Goal: Information Seeking & Learning: Find specific fact

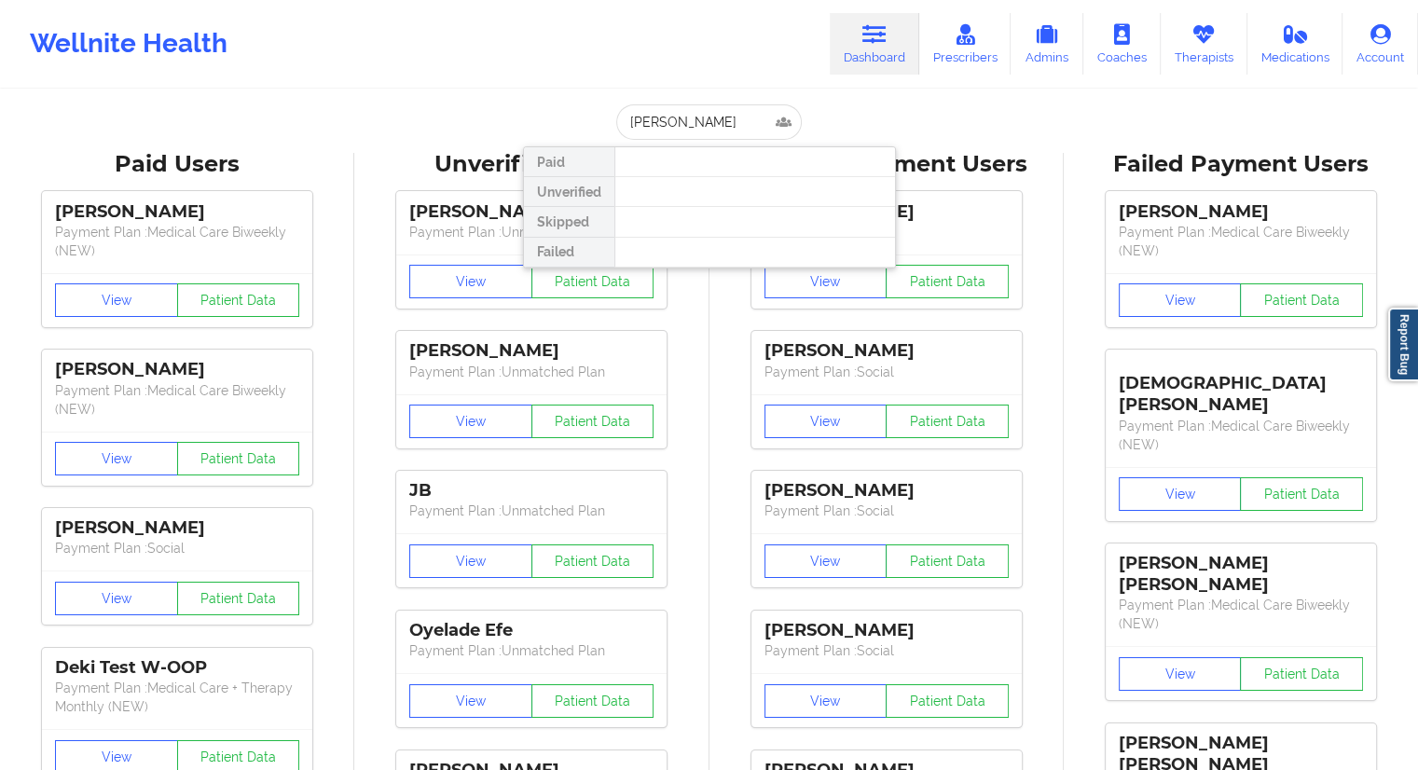
drag, startPoint x: 722, startPoint y: 116, endPoint x: 597, endPoint y: 118, distance: 125.0
click at [597, 118] on div "[PERSON_NAME] Unverified Skipped Failed" at bounding box center [709, 121] width 373 height 35
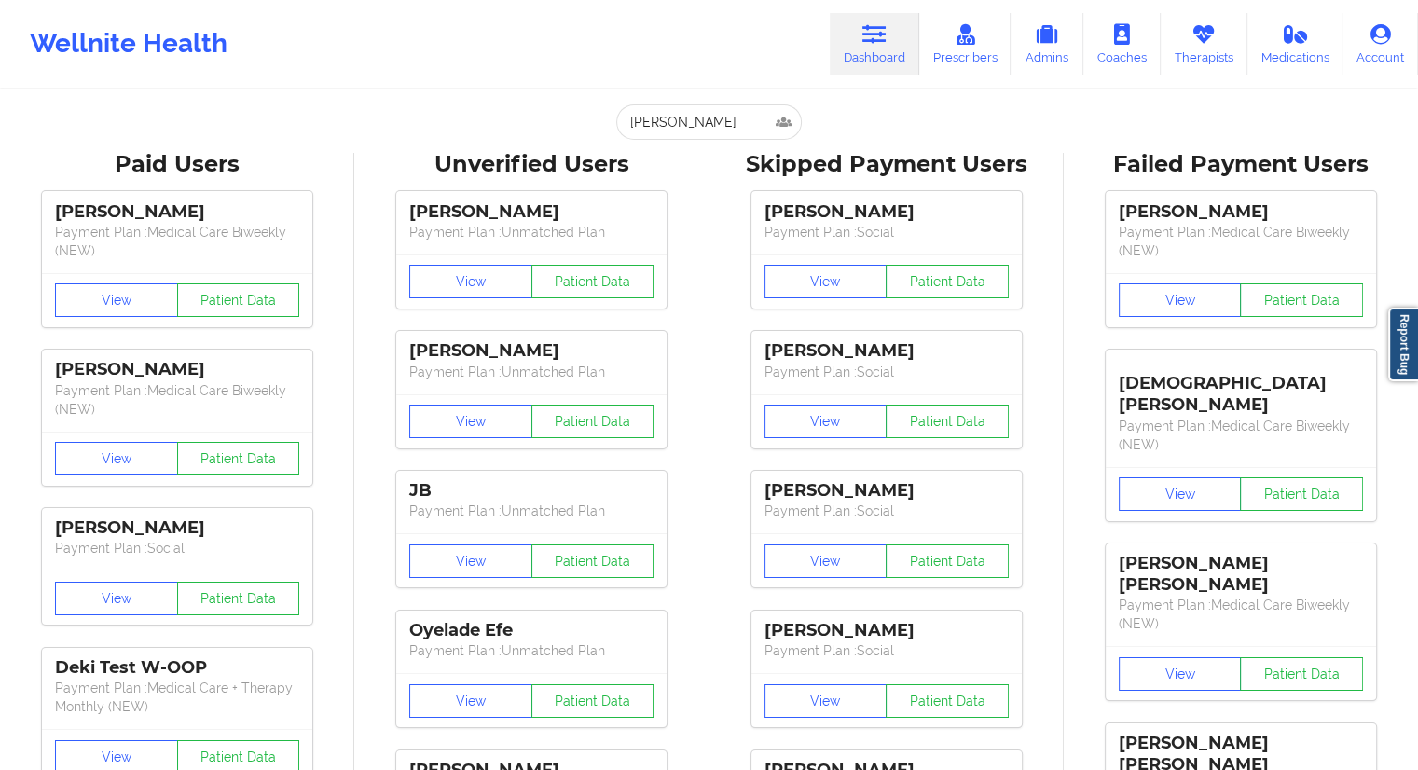
type input "[PERSON_NAME]"
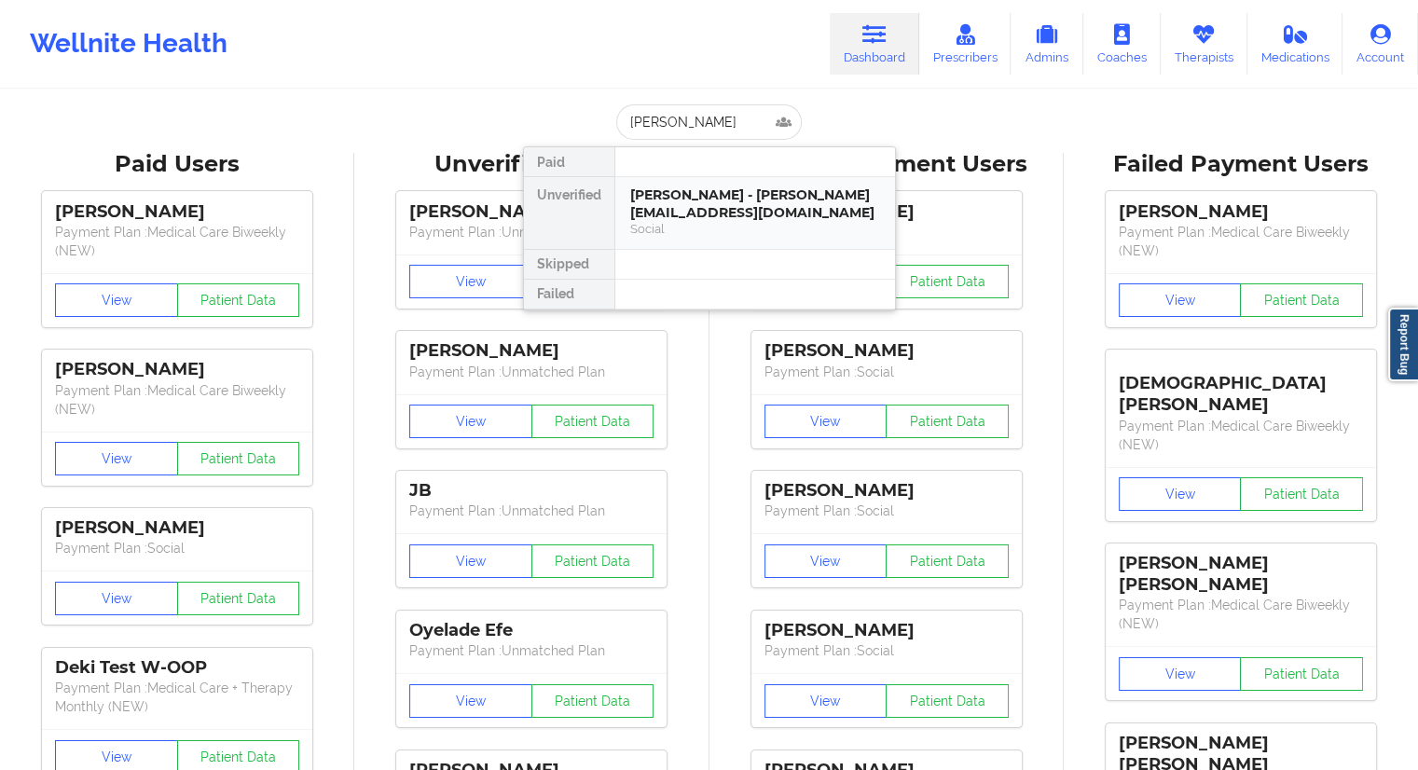
click at [701, 200] on div "[PERSON_NAME] - [PERSON_NAME][EMAIL_ADDRESS][DOMAIN_NAME]" at bounding box center [755, 203] width 250 height 34
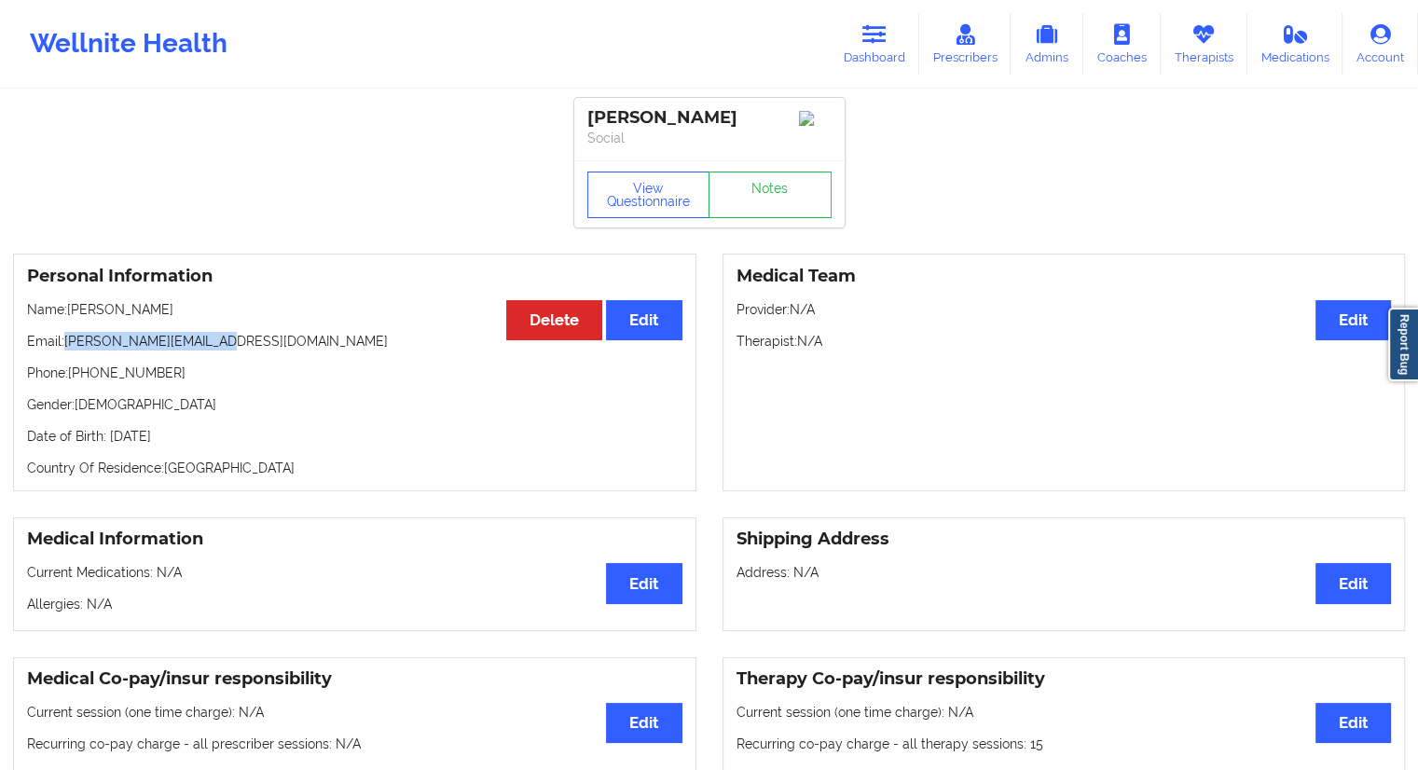
drag, startPoint x: 227, startPoint y: 342, endPoint x: 69, endPoint y: 340, distance: 158.5
click at [69, 340] on p "Email: [PERSON_NAME][EMAIL_ADDRESS][DOMAIN_NAME]" at bounding box center [354, 341] width 655 height 19
copy p "[PERSON_NAME][EMAIL_ADDRESS][DOMAIN_NAME]"
click at [645, 202] on button "View Questionnaire" at bounding box center [648, 195] width 123 height 47
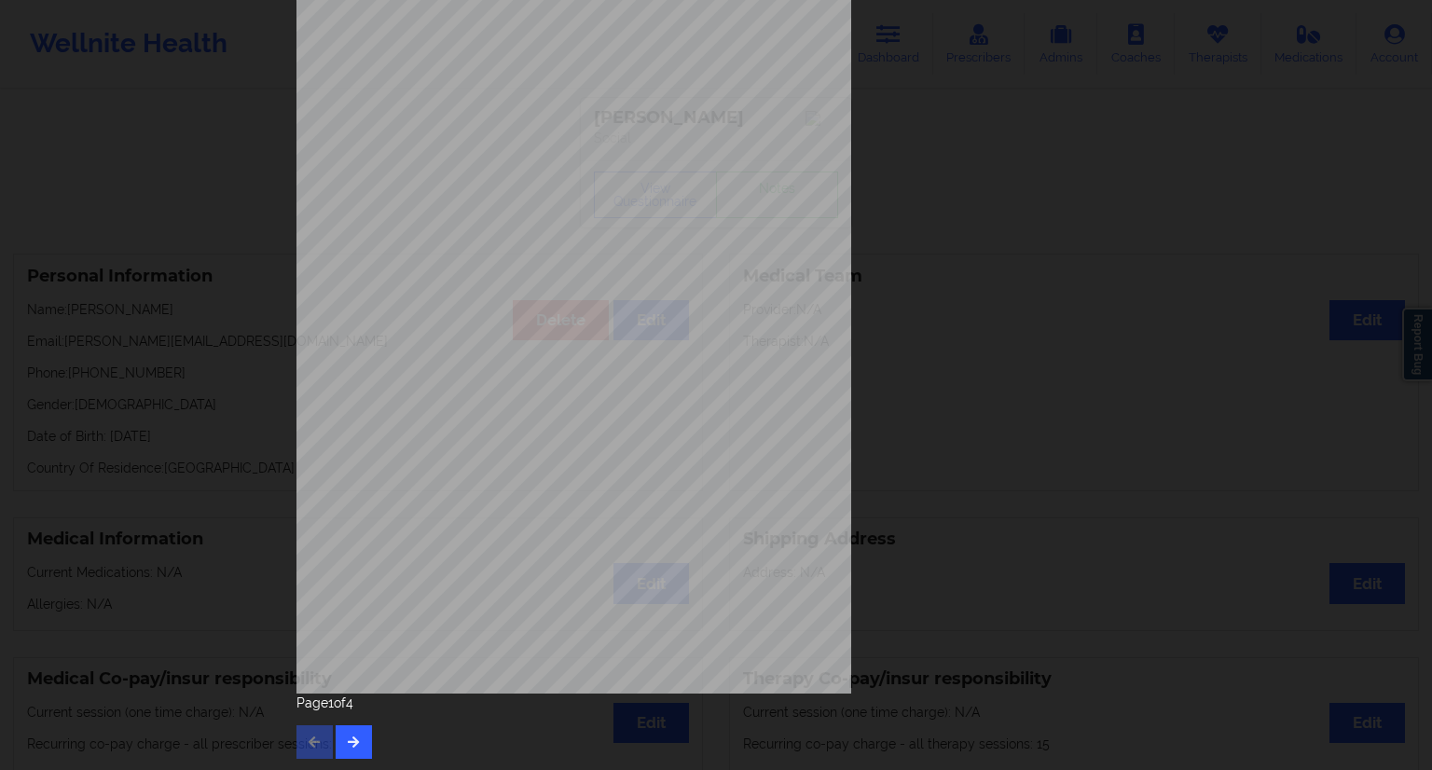
scroll to position [119, 0]
click at [354, 744] on button "button" at bounding box center [354, 741] width 36 height 34
click at [356, 741] on icon "button" at bounding box center [354, 739] width 16 height 11
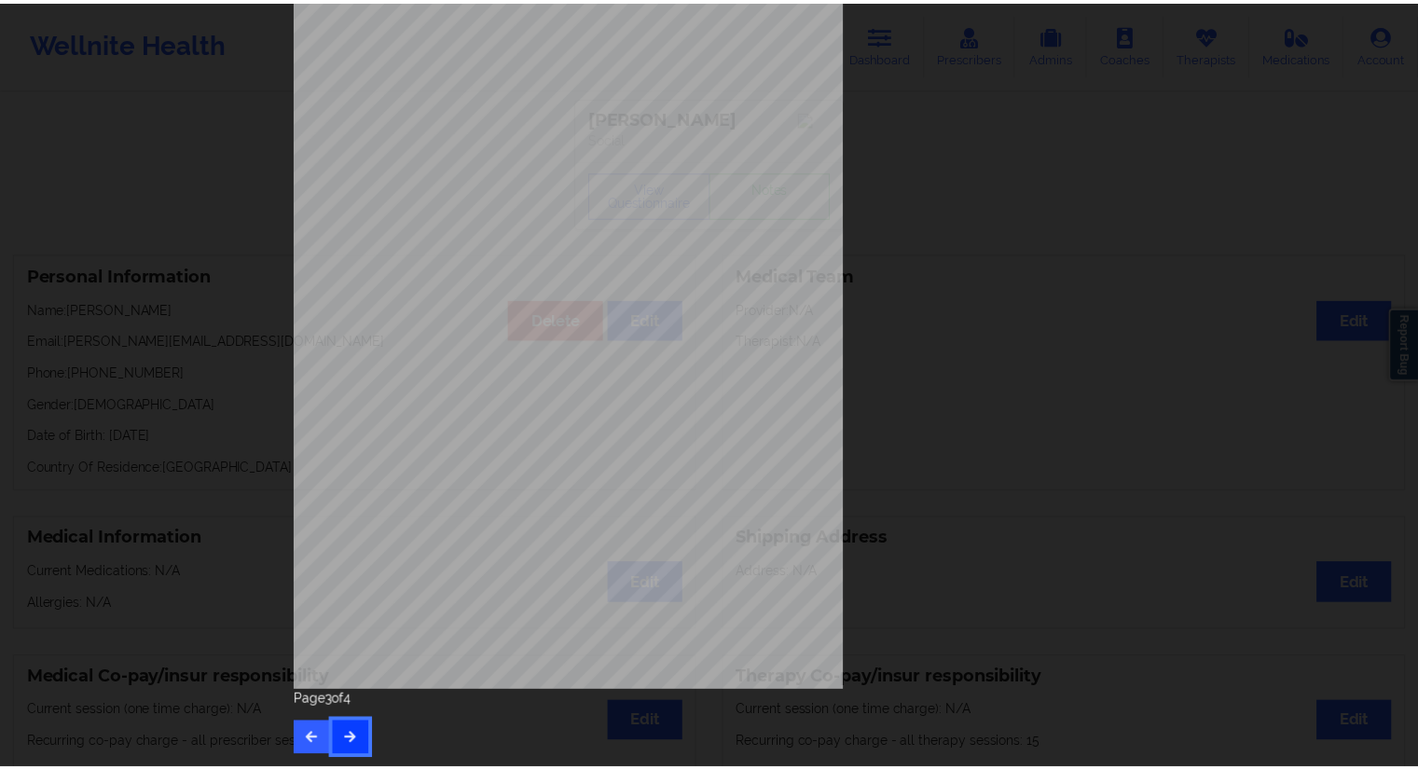
scroll to position [0, 0]
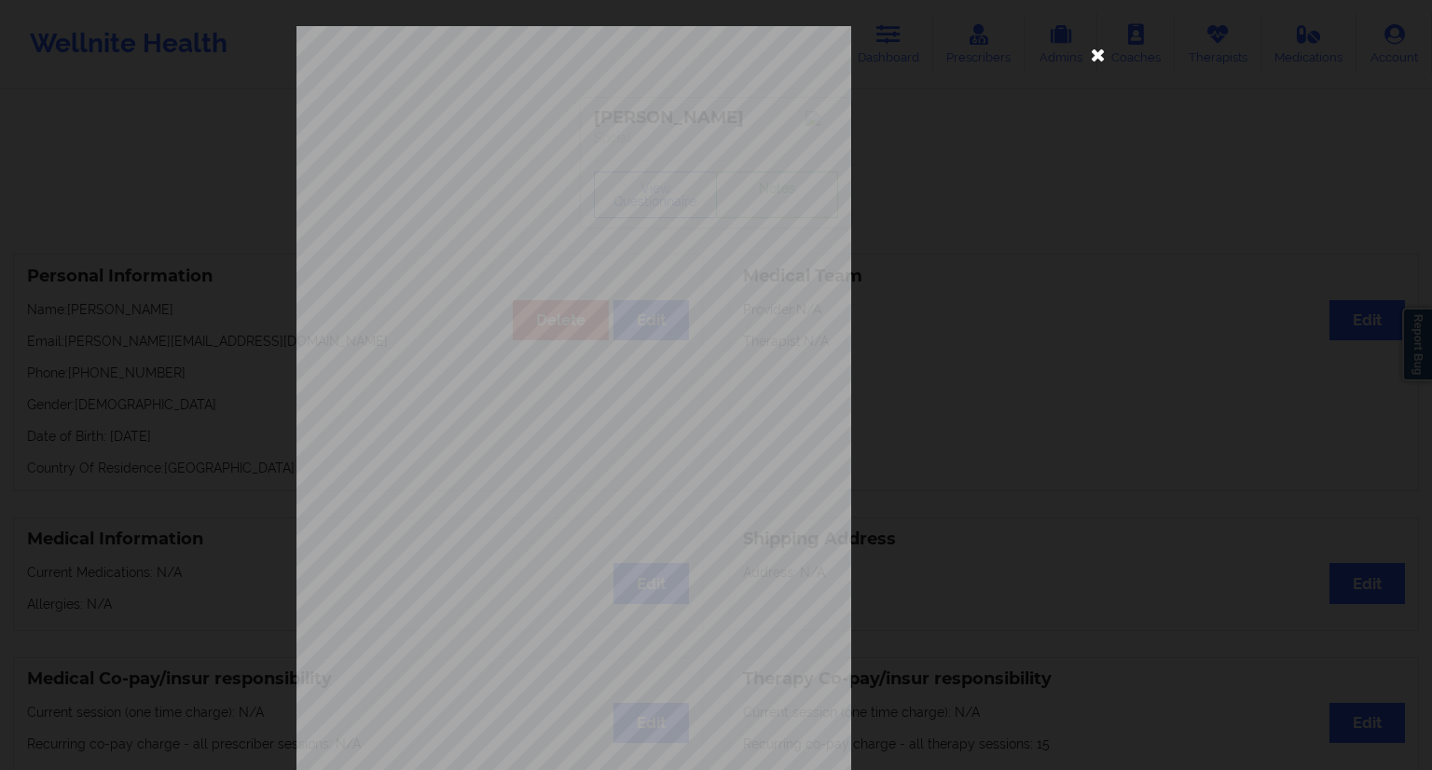
click at [1094, 62] on icon at bounding box center [1098, 54] width 30 height 30
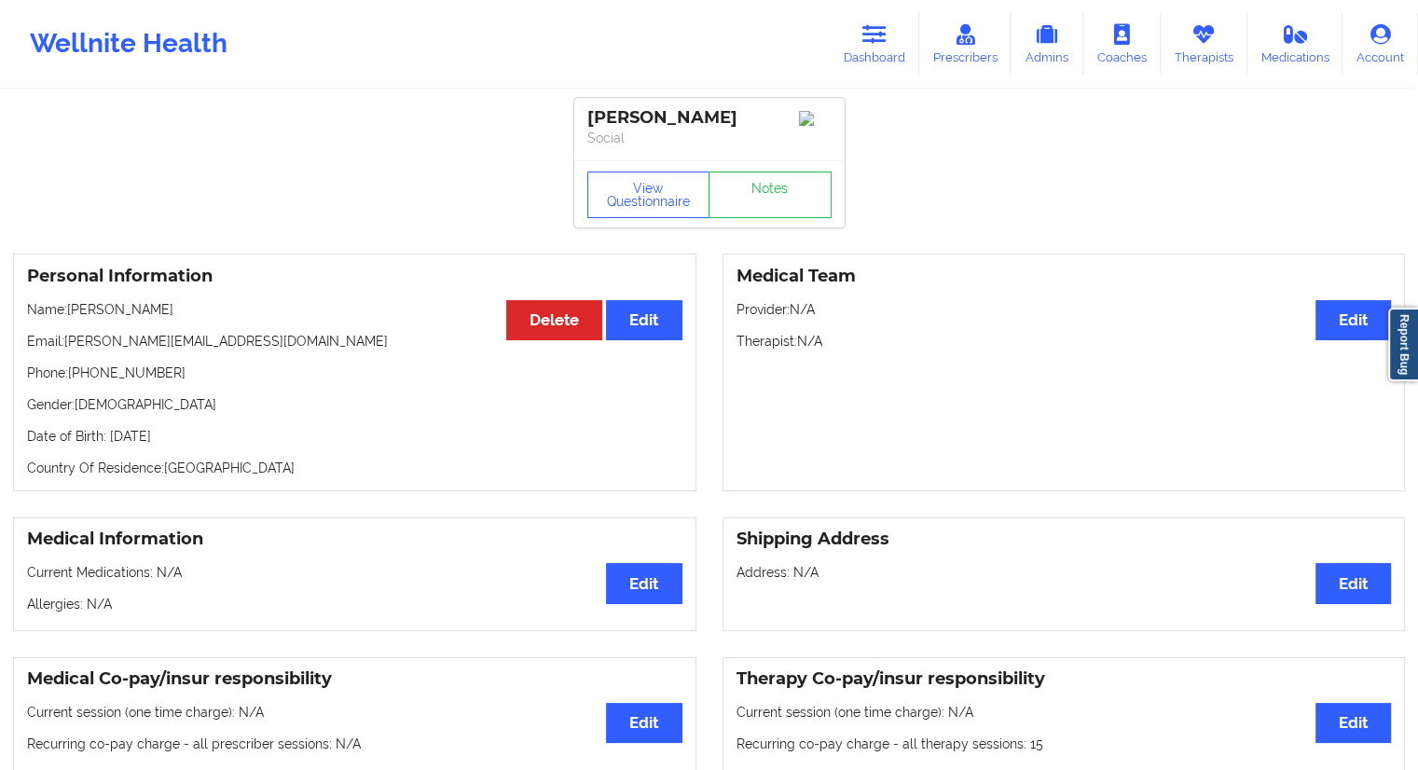
drag, startPoint x: 172, startPoint y: 318, endPoint x: 72, endPoint y: 318, distance: 99.8
click at [72, 318] on p "Name: [PERSON_NAME]" at bounding box center [354, 309] width 655 height 19
copy p "[PERSON_NAME]"
drag, startPoint x: 177, startPoint y: 385, endPoint x: 74, endPoint y: 381, distance: 103.6
click at [74, 381] on p "Phone: [PHONE_NUMBER]" at bounding box center [354, 373] width 655 height 19
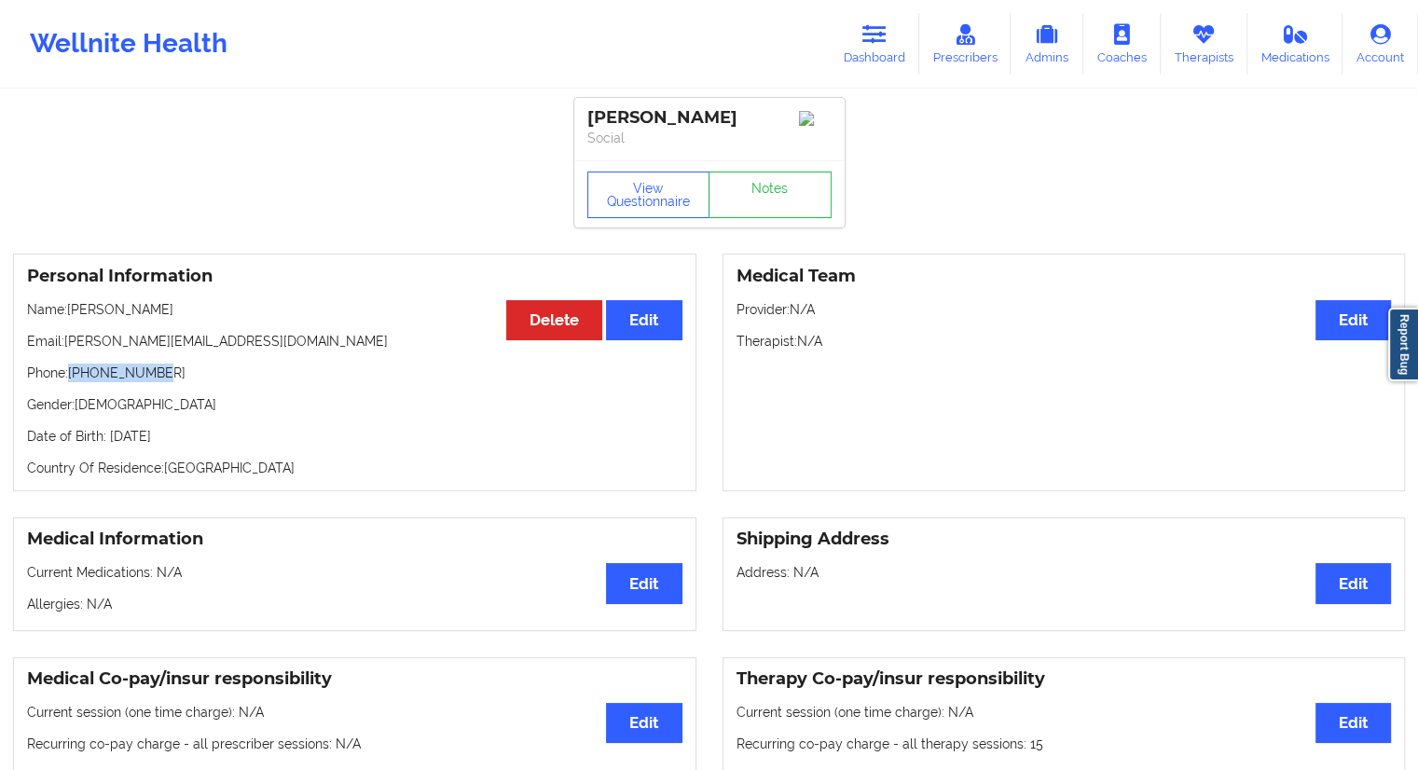
copy p "[PHONE_NUMBER]"
click at [886, 57] on link "Dashboard" at bounding box center [875, 44] width 90 height 62
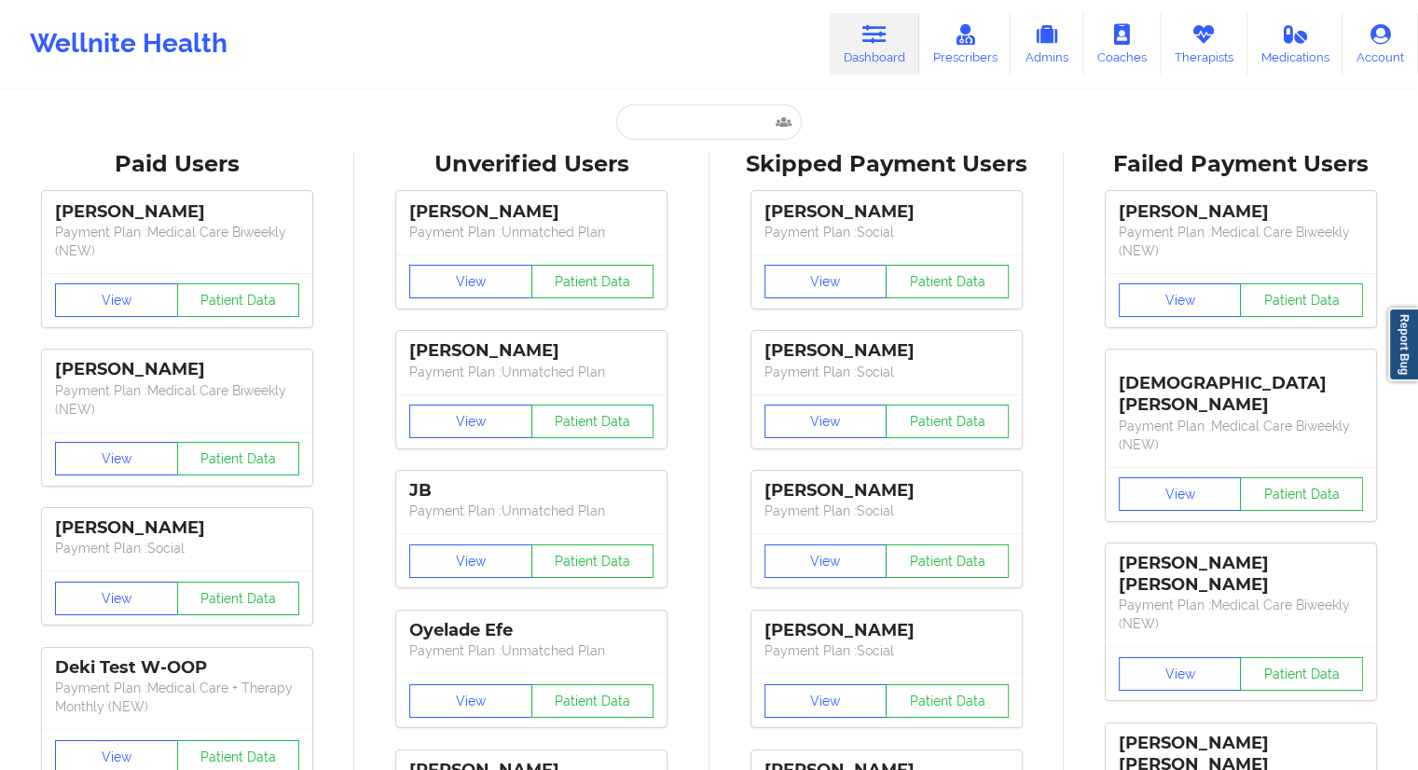
click at [650, 158] on div "Unverified Users" at bounding box center [531, 164] width 328 height 29
click at [667, 124] on input "text" at bounding box center [708, 121] width 185 height 35
paste input "[PERSON_NAME]"
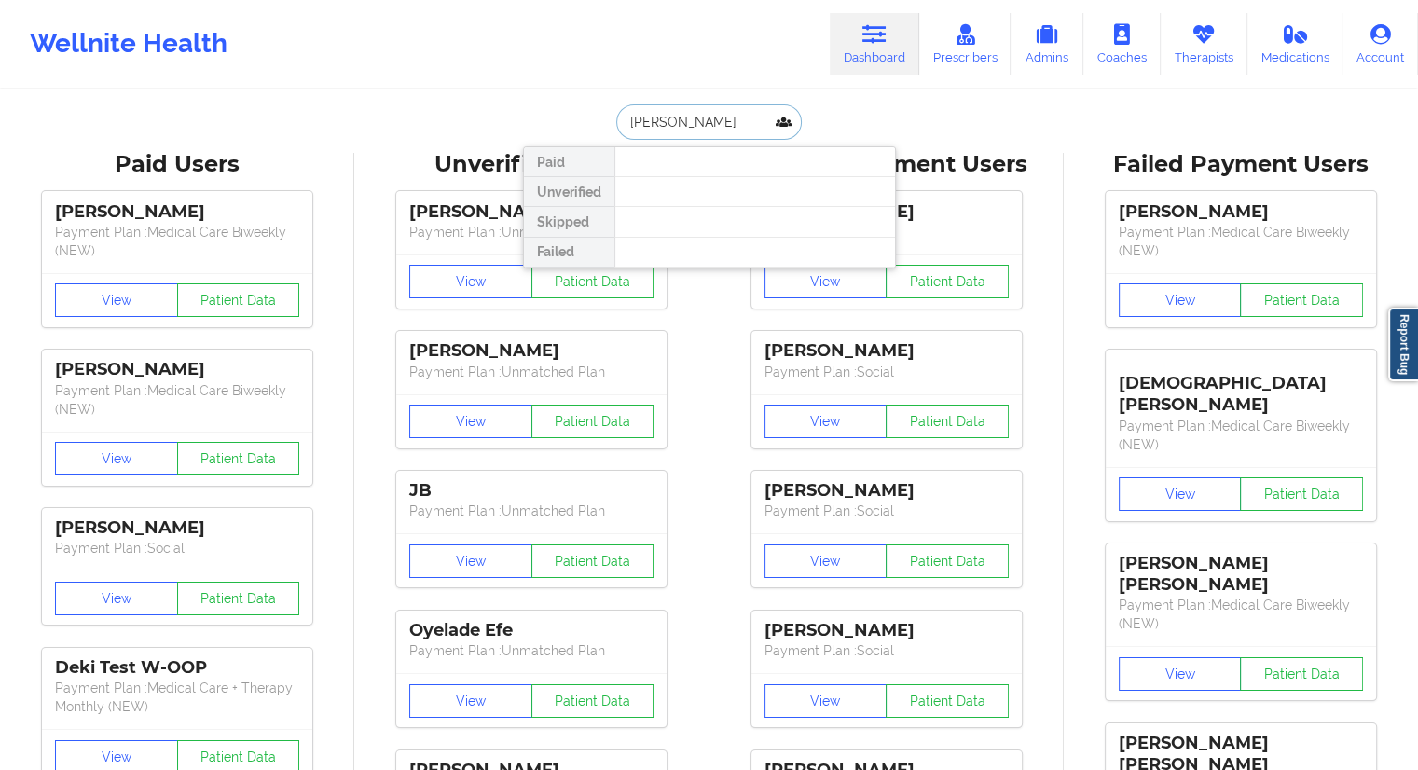
click at [696, 120] on input "[PERSON_NAME]" at bounding box center [708, 121] width 185 height 35
drag, startPoint x: 724, startPoint y: 122, endPoint x: 533, endPoint y: 126, distance: 190.2
click at [533, 126] on div "[PERSON_NAME] Paid Unverified Skipped Failed" at bounding box center [709, 121] width 373 height 35
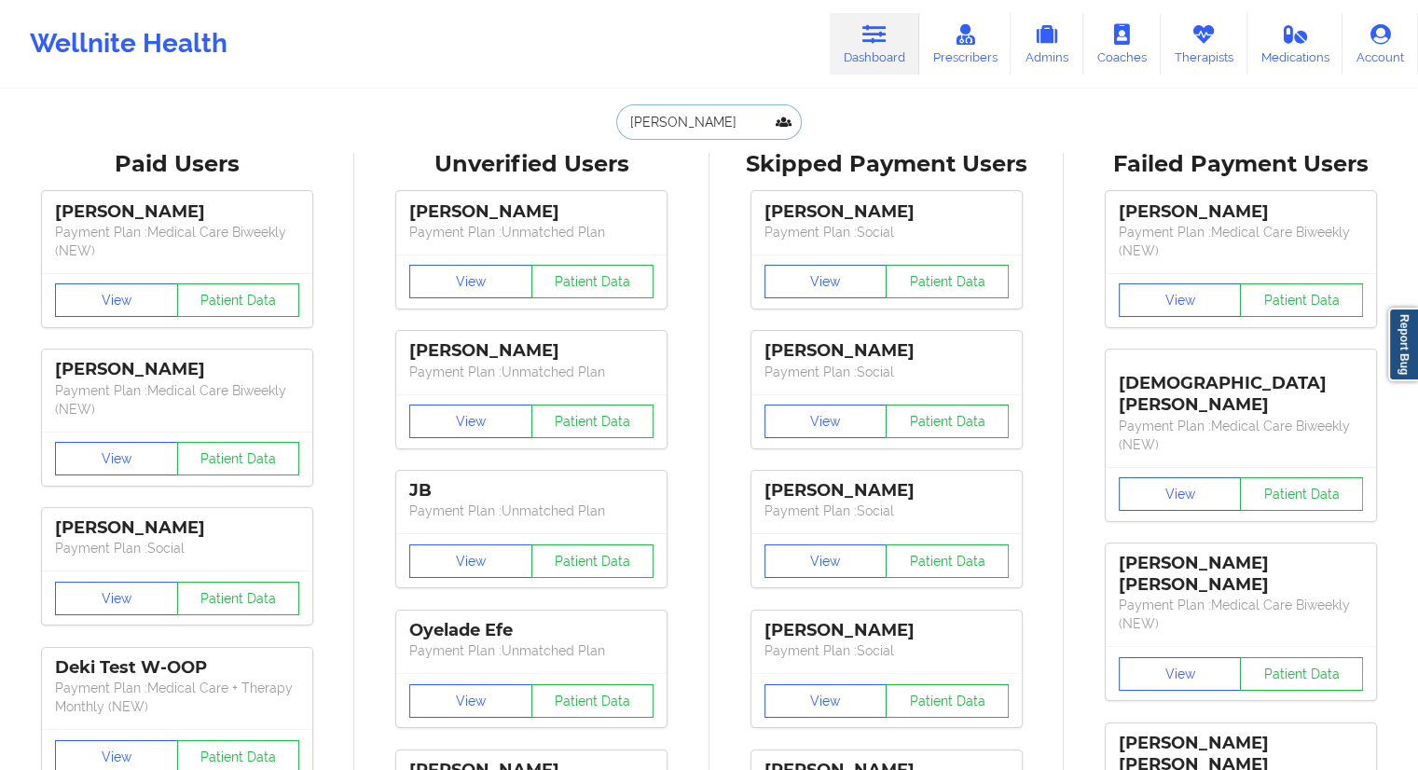
paste input "[PERSON_NAME] August"
type input "[PERSON_NAME] August"
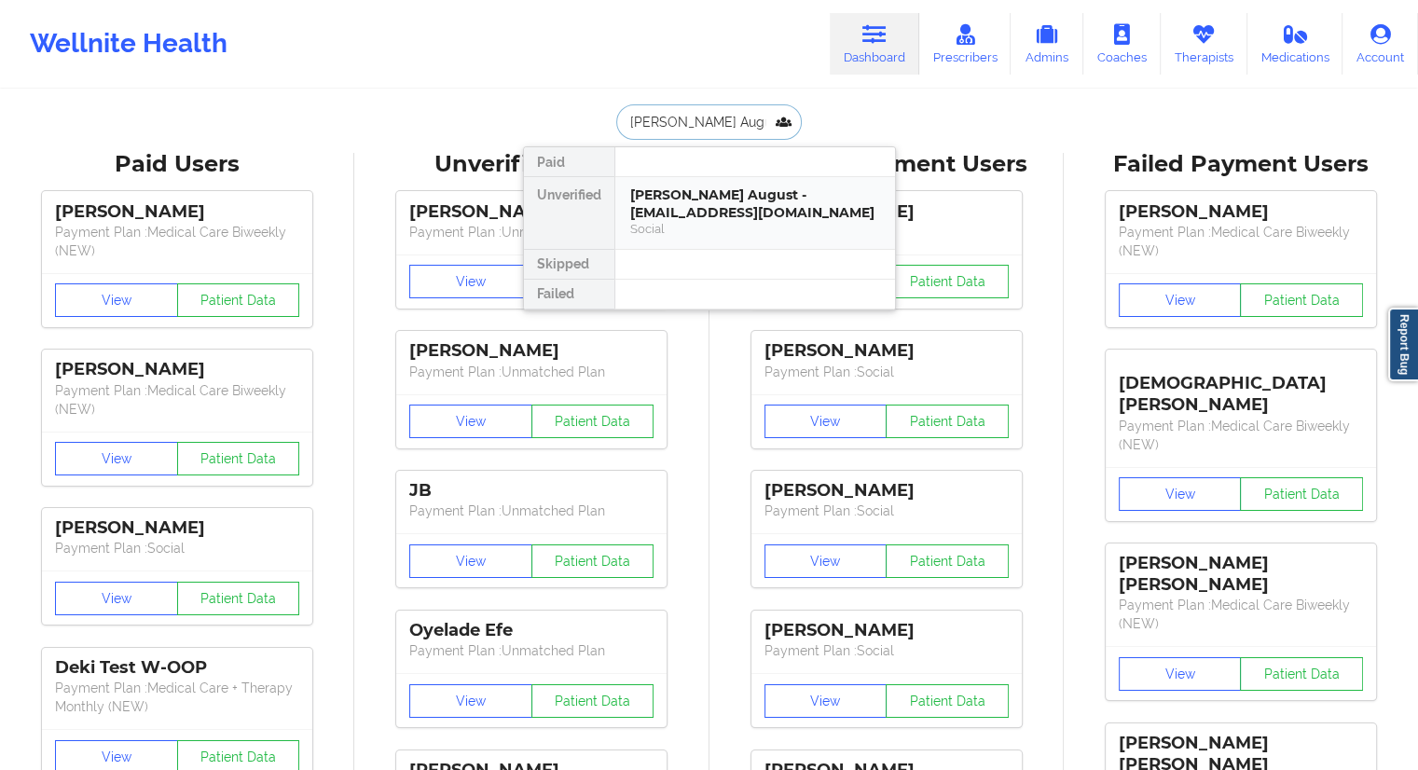
click at [663, 195] on div "[PERSON_NAME] August - [EMAIL_ADDRESS][DOMAIN_NAME]" at bounding box center [755, 203] width 250 height 34
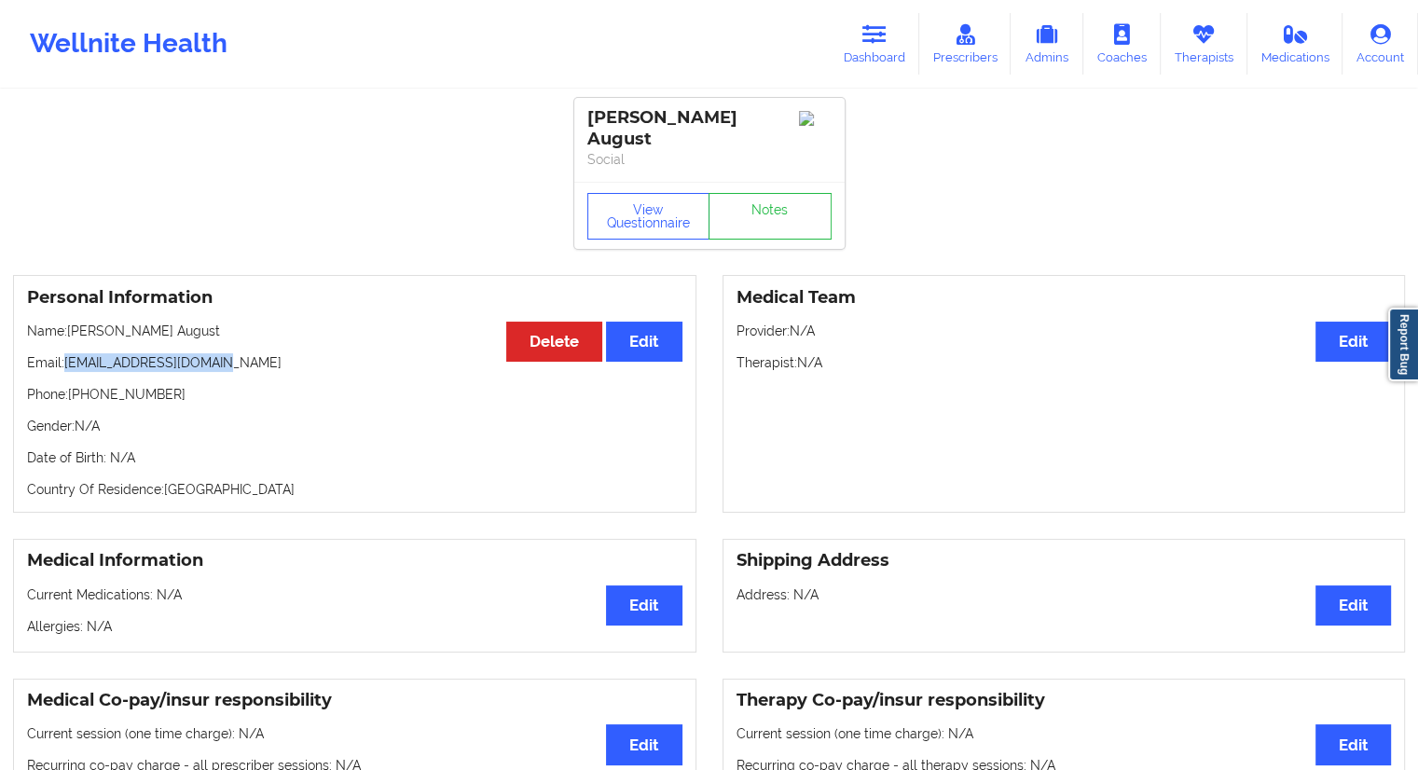
drag, startPoint x: 234, startPoint y: 341, endPoint x: 68, endPoint y: 341, distance: 166.0
click at [68, 353] on p "Email: [EMAIL_ADDRESS][DOMAIN_NAME]" at bounding box center [354, 362] width 655 height 19
click at [621, 200] on button "View Questionnaire" at bounding box center [648, 216] width 123 height 47
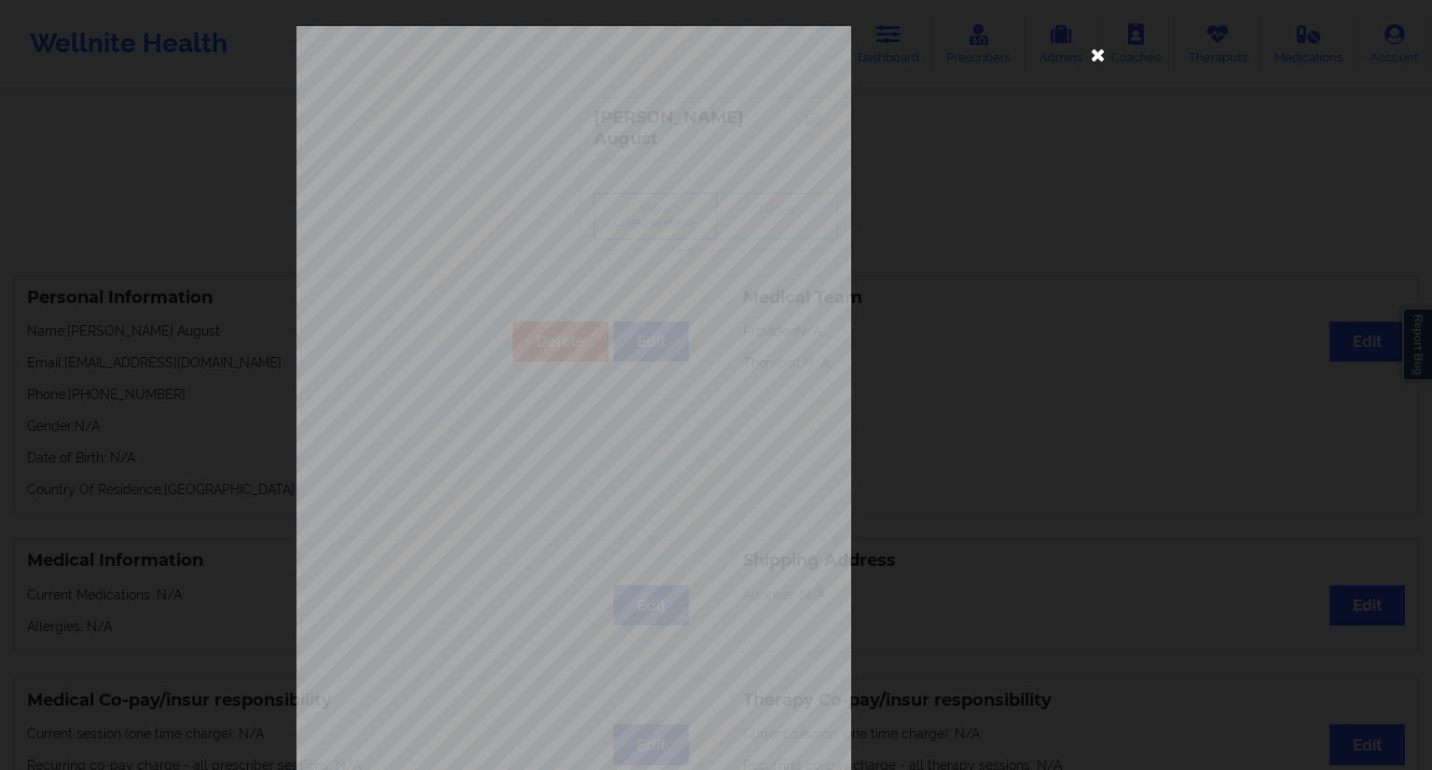
click at [1090, 61] on icon at bounding box center [1098, 54] width 30 height 30
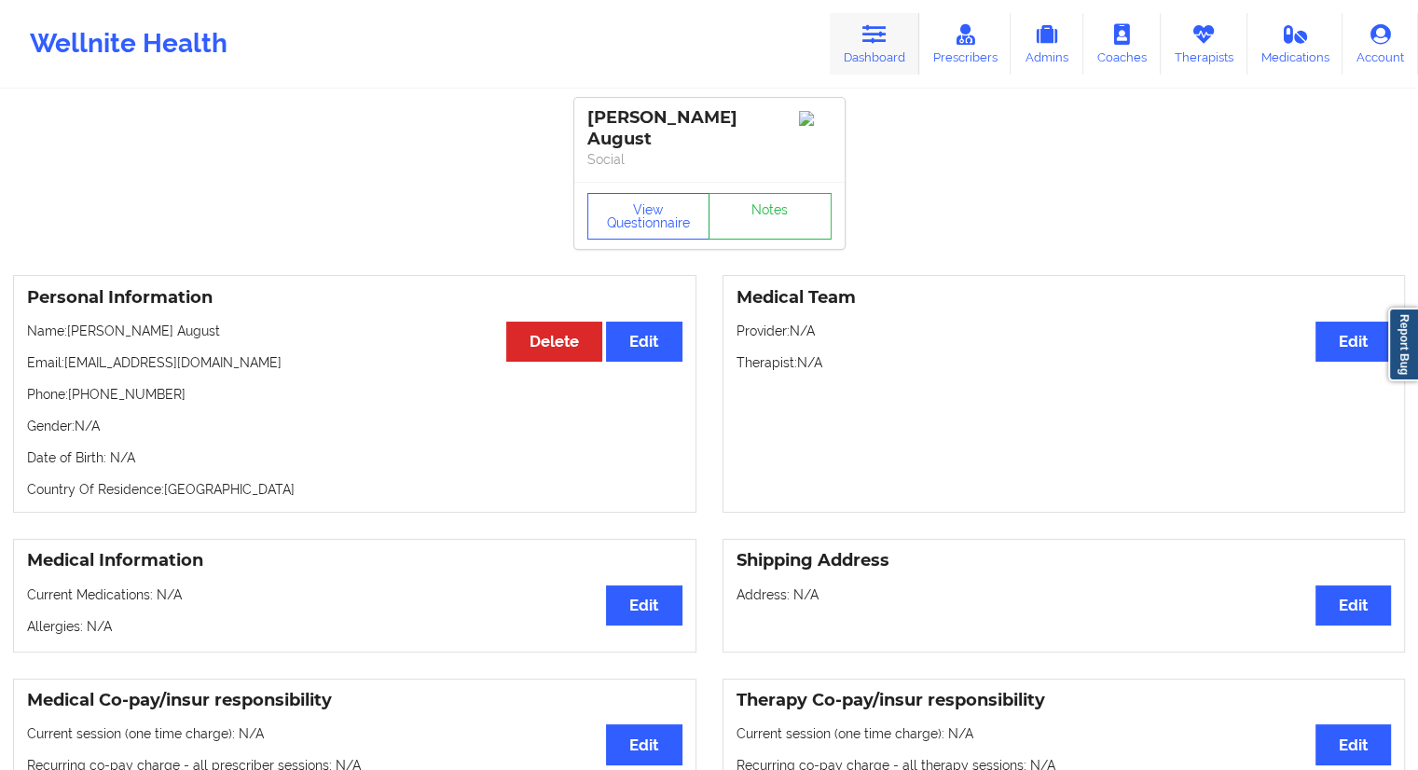
click at [864, 48] on link "Dashboard" at bounding box center [875, 44] width 90 height 62
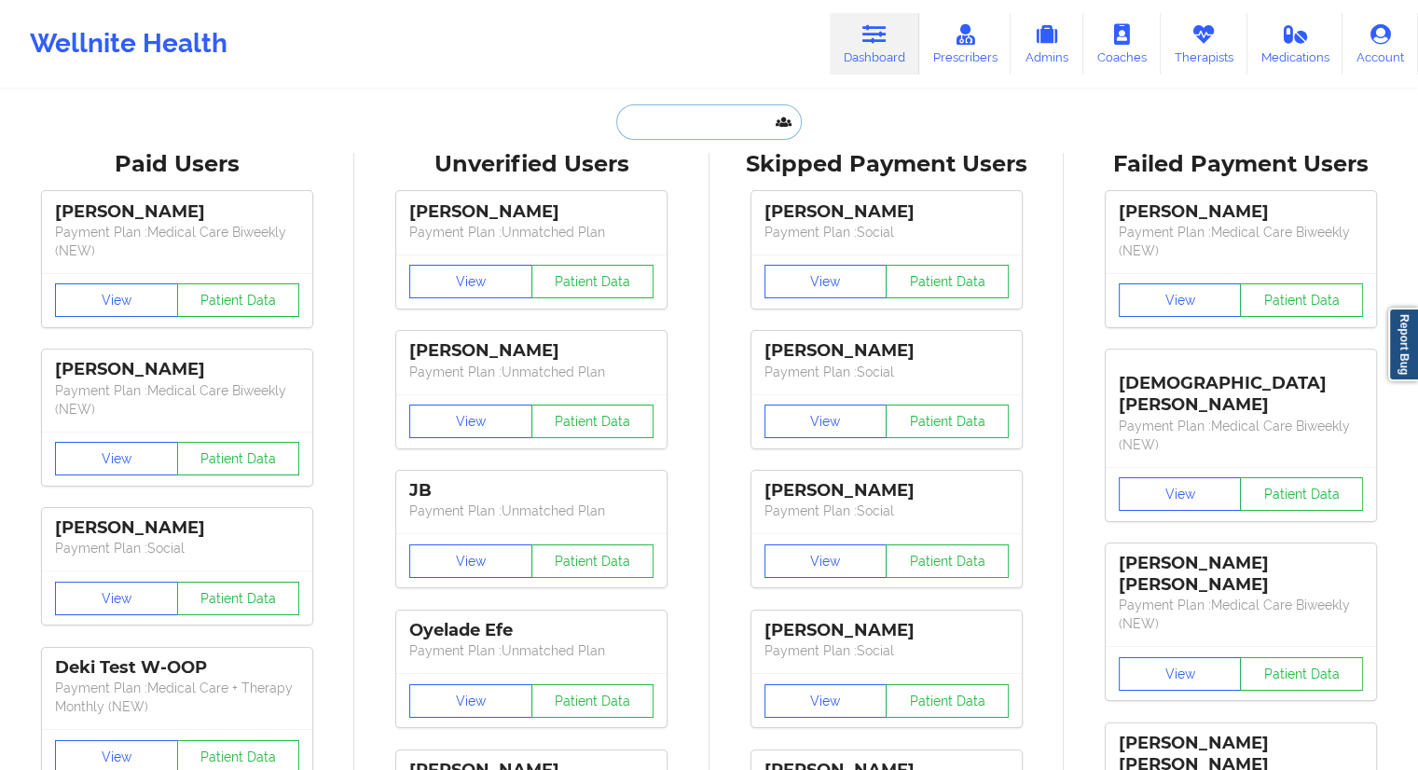
drag, startPoint x: 784, startPoint y: 80, endPoint x: 678, endPoint y: 123, distance: 114.6
click at [678, 123] on input "text" at bounding box center [708, 121] width 185 height 35
paste input "[PERSON_NAME]"
type input "[PERSON_NAME]"
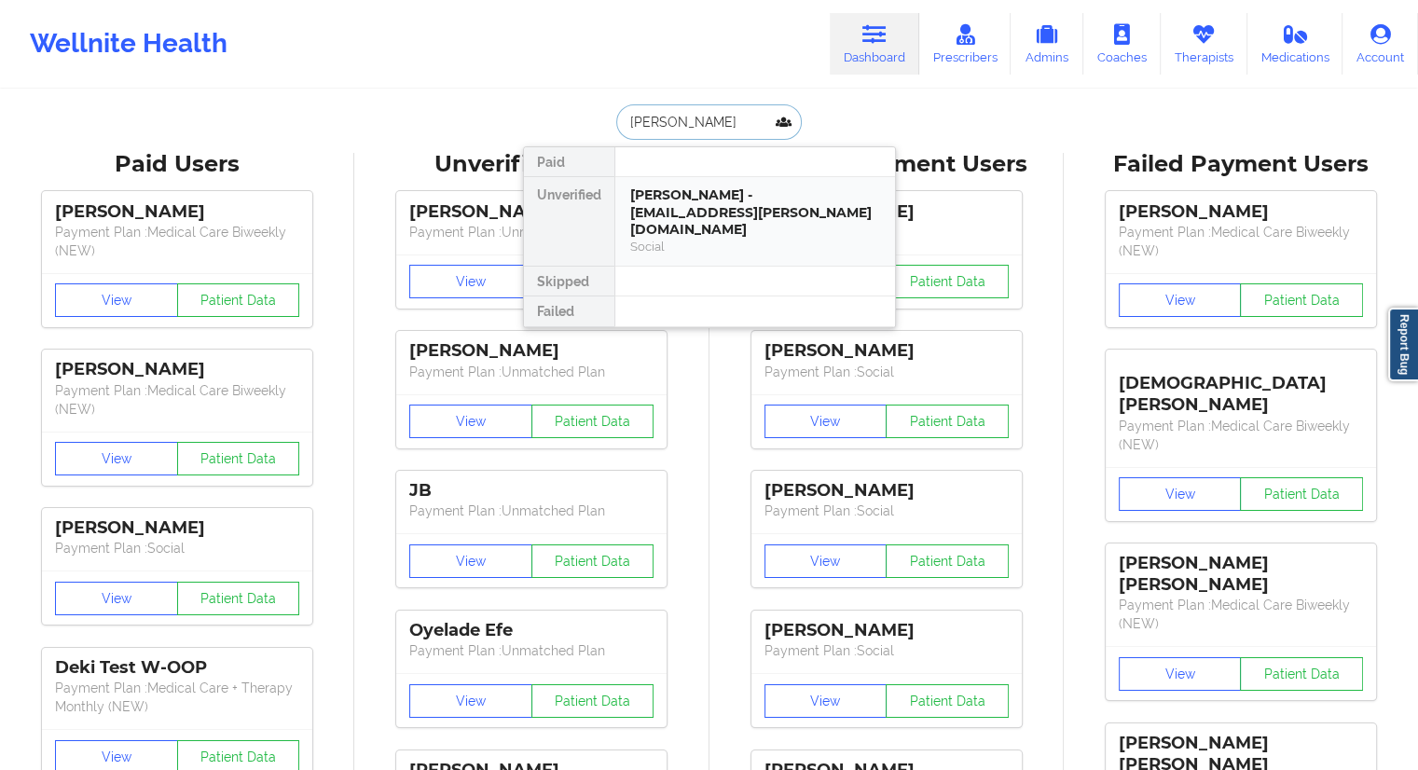
click at [705, 210] on div "[PERSON_NAME] - [EMAIL_ADDRESS][PERSON_NAME][DOMAIN_NAME]" at bounding box center [755, 212] width 250 height 52
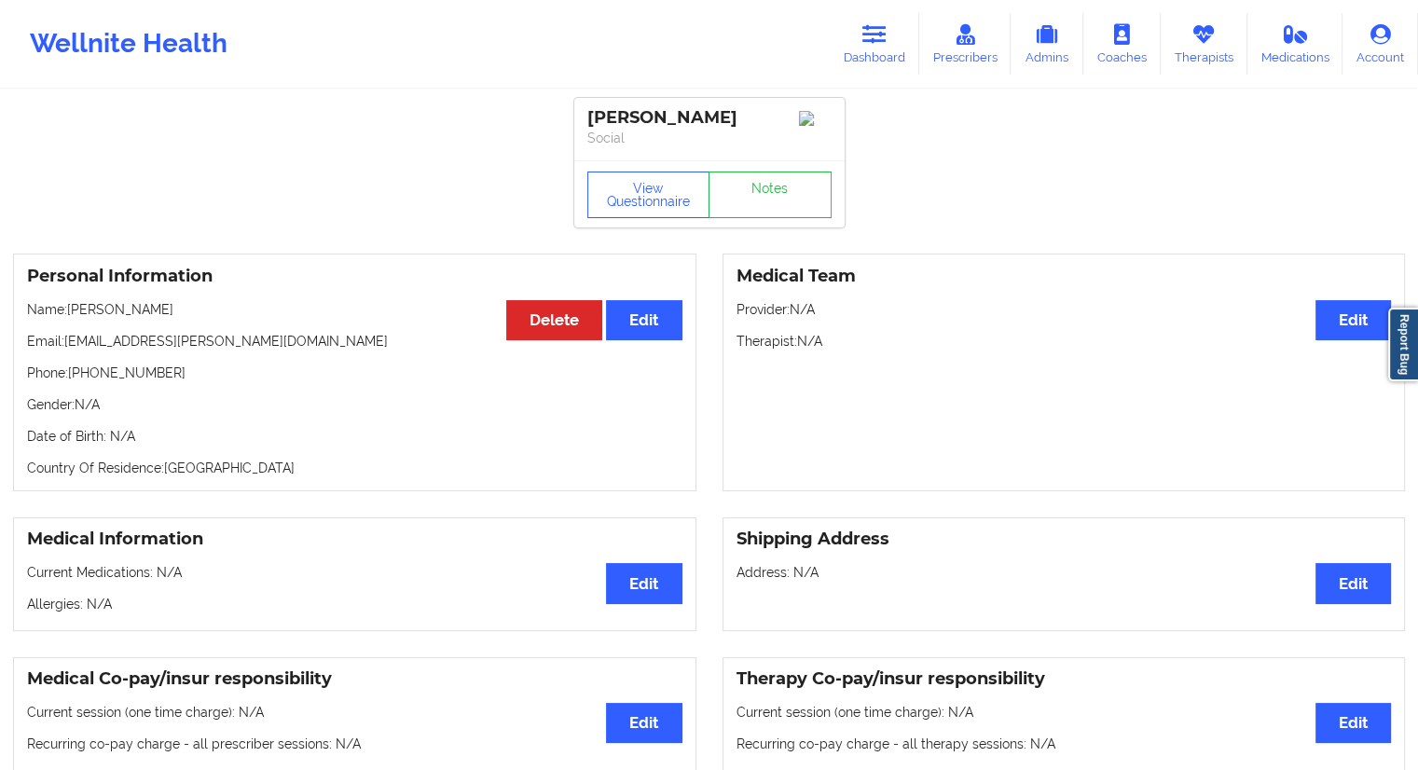
click at [231, 350] on p "Email: [EMAIL_ADDRESS][PERSON_NAME][DOMAIN_NAME]" at bounding box center [354, 341] width 655 height 19
drag, startPoint x: 234, startPoint y: 350, endPoint x: 68, endPoint y: 354, distance: 166.0
click at [68, 351] on p "Email: [EMAIL_ADDRESS][PERSON_NAME][DOMAIN_NAME]" at bounding box center [354, 341] width 655 height 19
copy p "[EMAIL_ADDRESS][PERSON_NAME][DOMAIN_NAME]"
drag, startPoint x: 880, startPoint y: 39, endPoint x: 828, endPoint y: 62, distance: 57.2
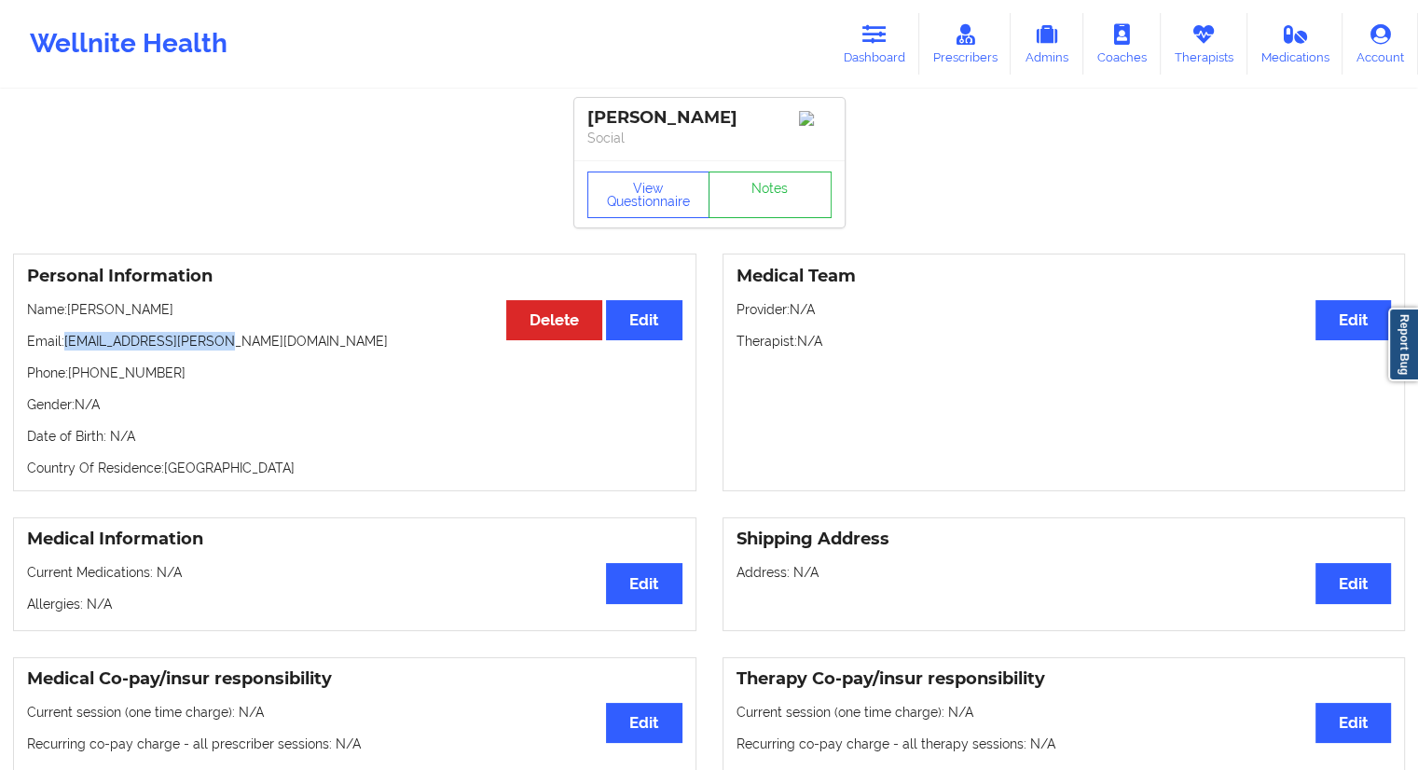
click at [880, 39] on icon at bounding box center [874, 34] width 24 height 21
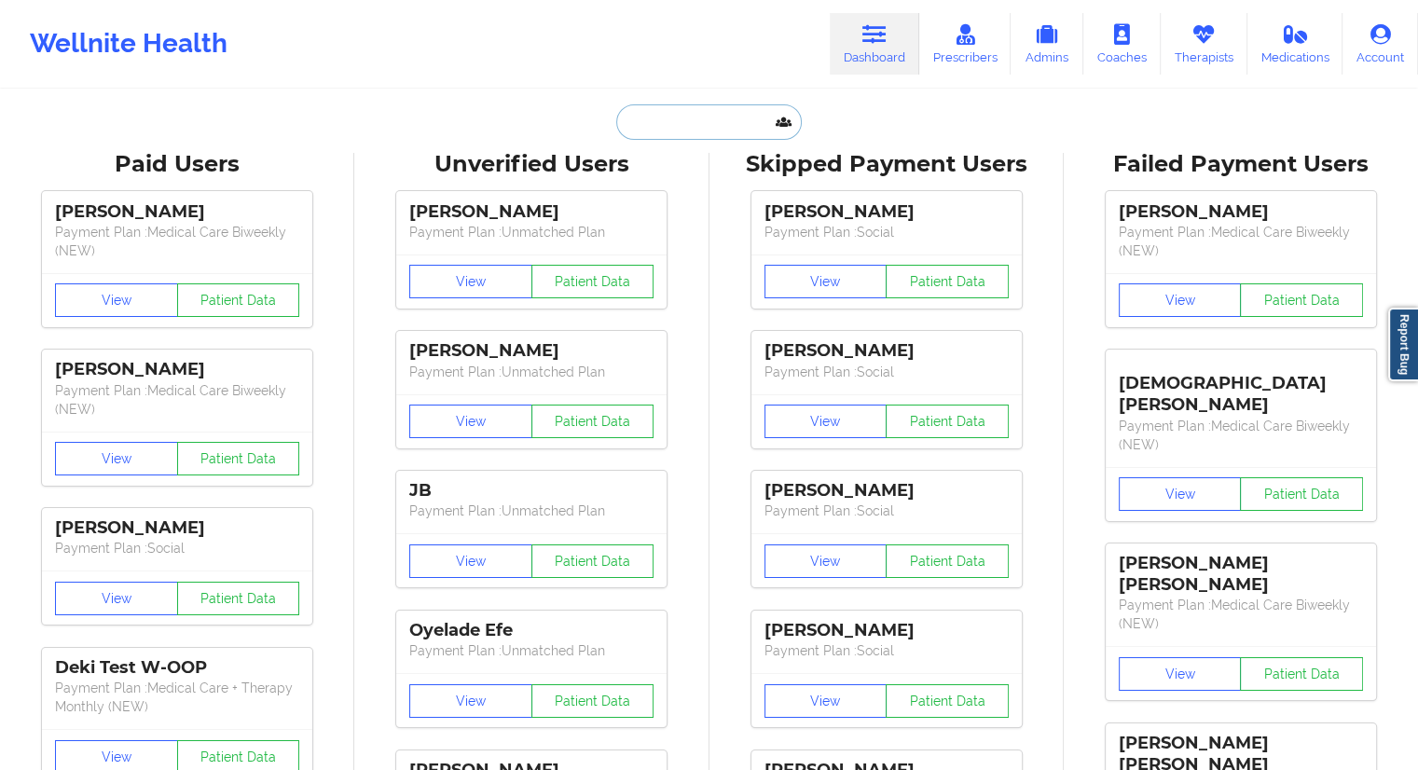
click at [706, 109] on input "text" at bounding box center [708, 121] width 185 height 35
paste input "[PERSON_NAME]"
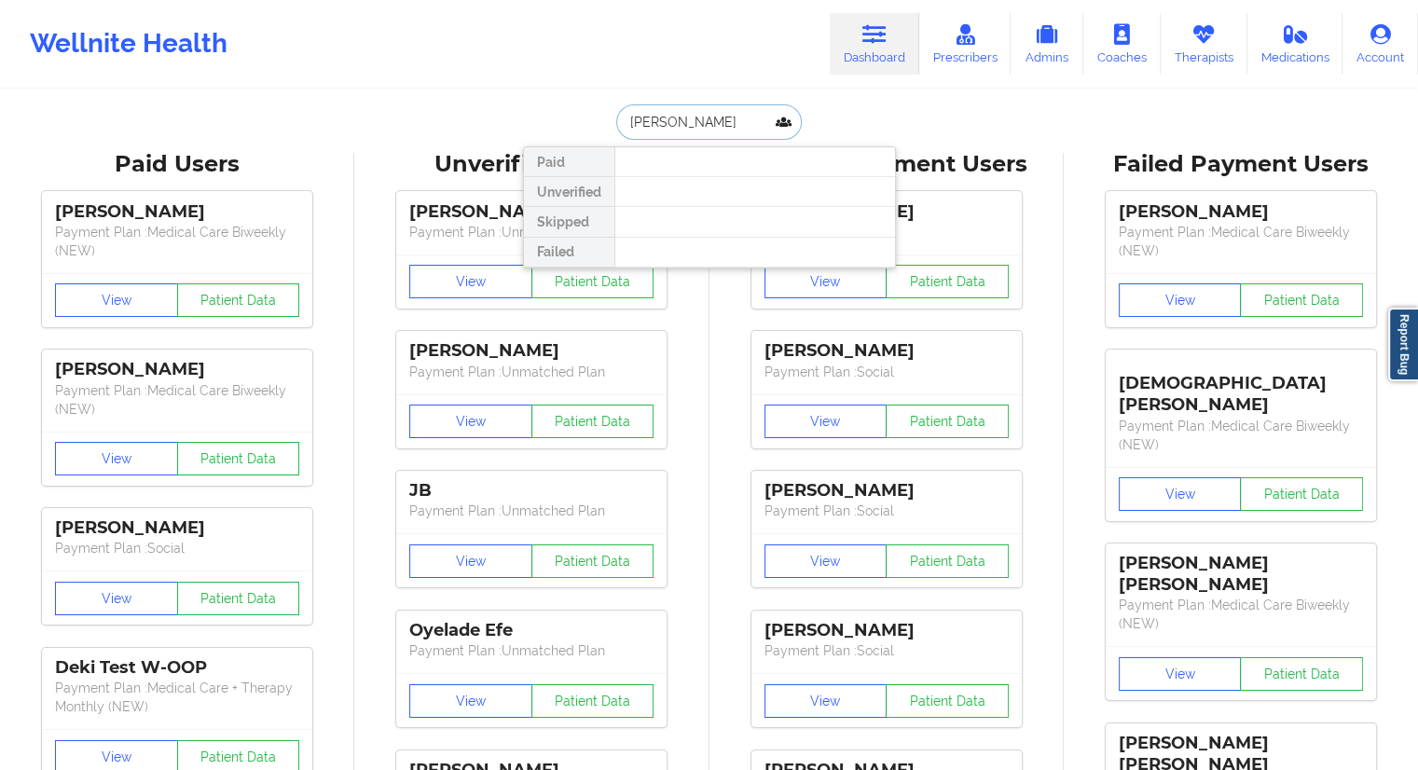
drag, startPoint x: 641, startPoint y: 129, endPoint x: 572, endPoint y: 131, distance: 70.0
click at [572, 131] on div "[PERSON_NAME] Paid Unverified Skipped Failed" at bounding box center [709, 121] width 373 height 35
paste input "[EMAIL_ADDRESS][DOMAIN_NAME]"
type input "[EMAIL_ADDRESS][DOMAIN_NAME]"
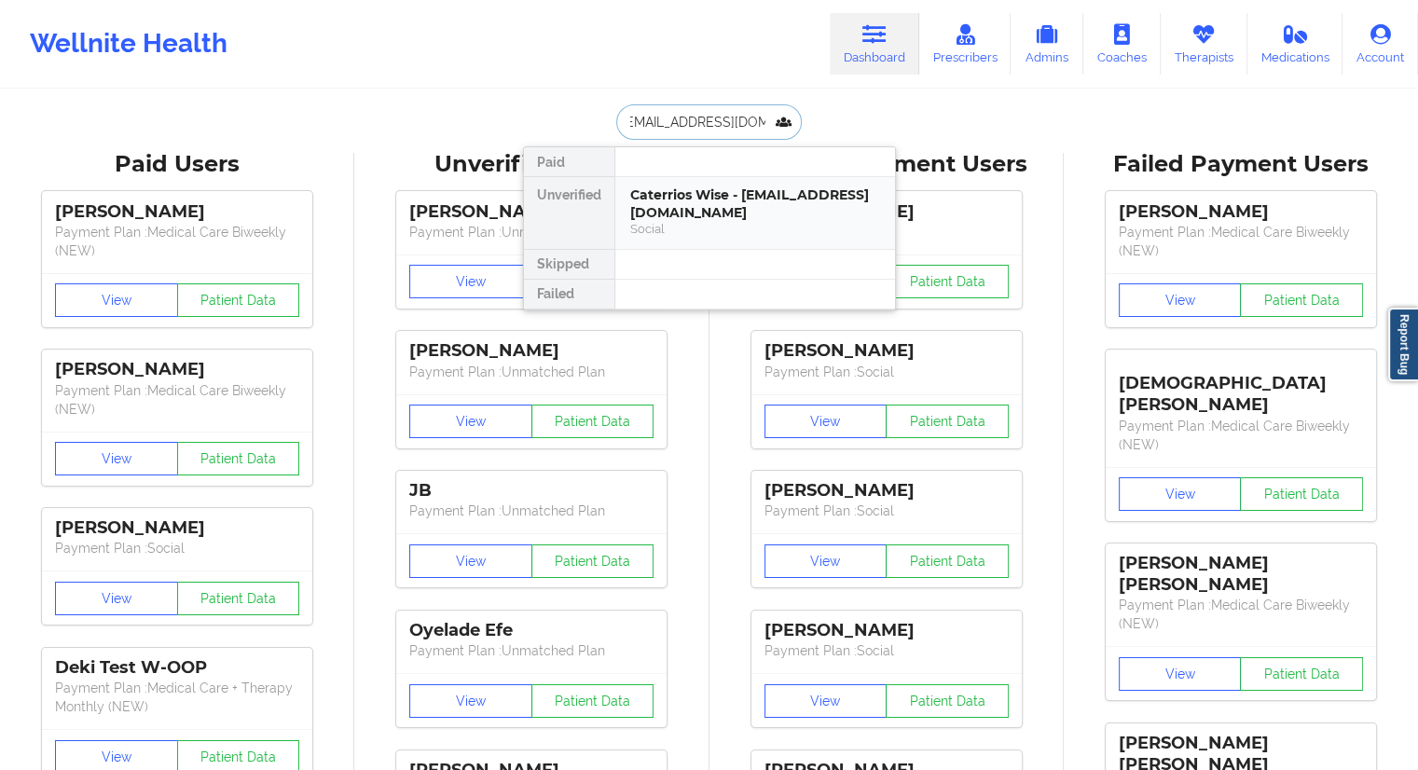
click at [673, 197] on div "Caterrios Wise - [EMAIL_ADDRESS][DOMAIN_NAME]" at bounding box center [755, 203] width 250 height 34
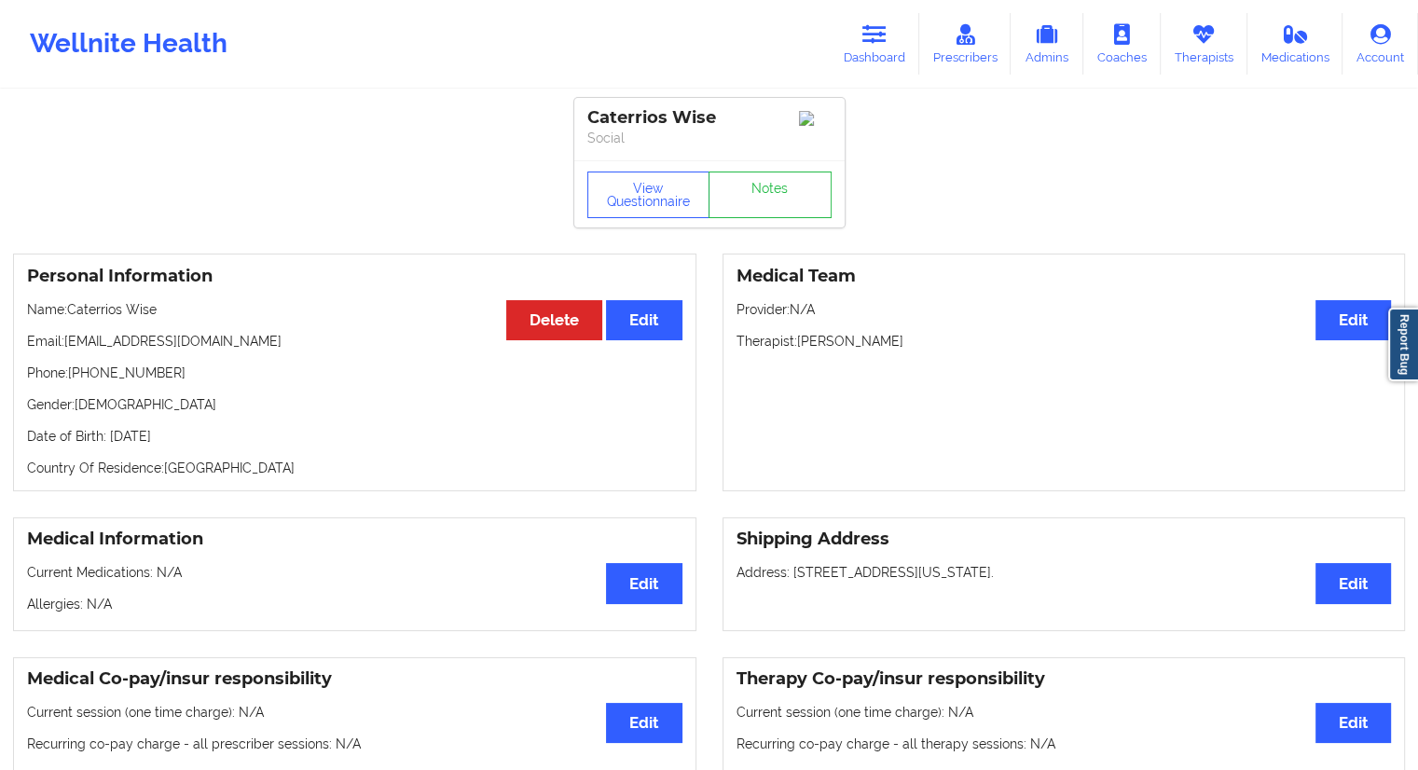
drag, startPoint x: 168, startPoint y: 298, endPoint x: 179, endPoint y: 312, distance: 17.9
click at [175, 305] on div "Personal Information Edit Delete Name: Caterrios Wise Email: [EMAIL_ADDRESS][DO…" at bounding box center [354, 373] width 683 height 238
drag, startPoint x: 179, startPoint y: 313, endPoint x: 72, endPoint y: 310, distance: 107.3
click at [72, 310] on p "Name: Caterrios Wise" at bounding box center [354, 309] width 655 height 19
copy p "Caterrios Wise"
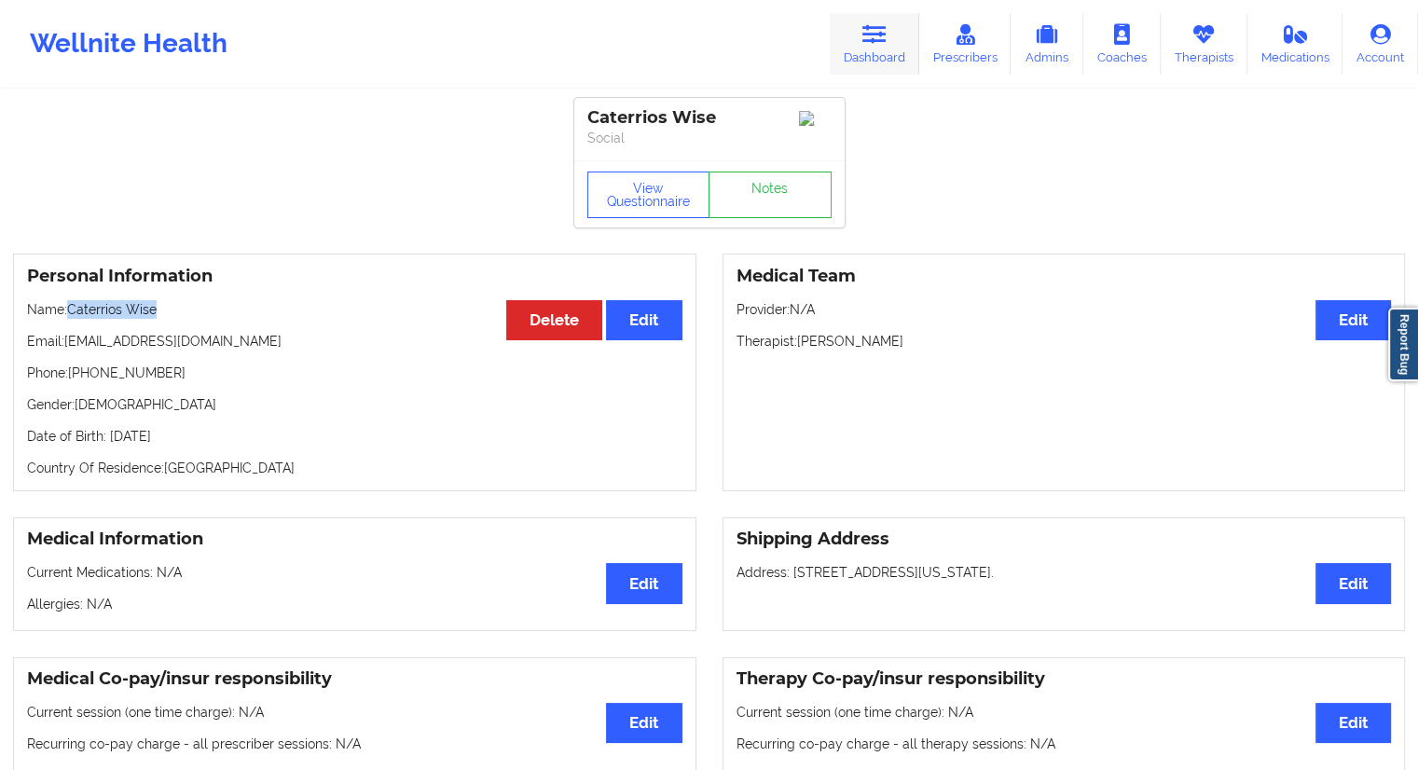
click at [857, 54] on link "Dashboard" at bounding box center [875, 44] width 90 height 62
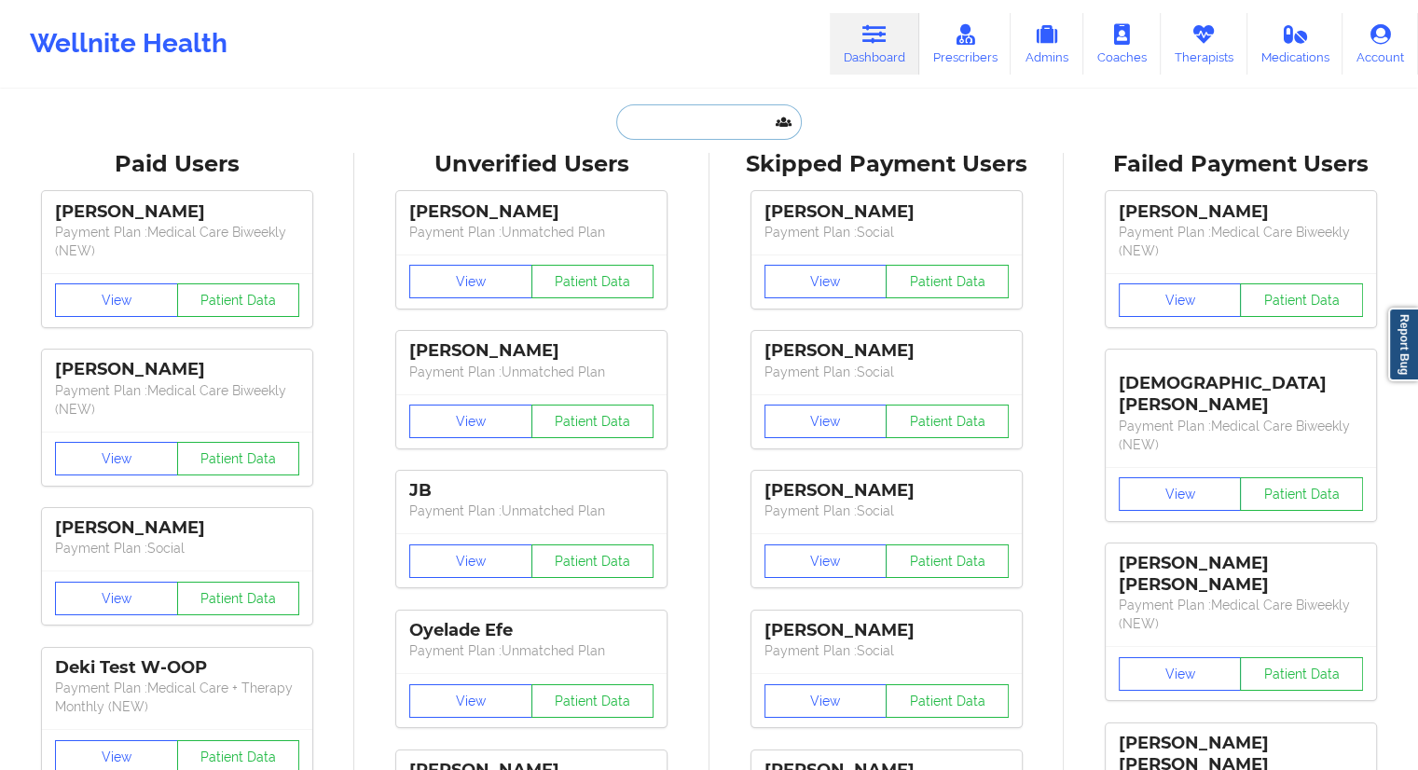
click at [697, 133] on input "text" at bounding box center [708, 121] width 185 height 35
paste input "[PERSON_NAME]"
type input "[PERSON_NAME]"
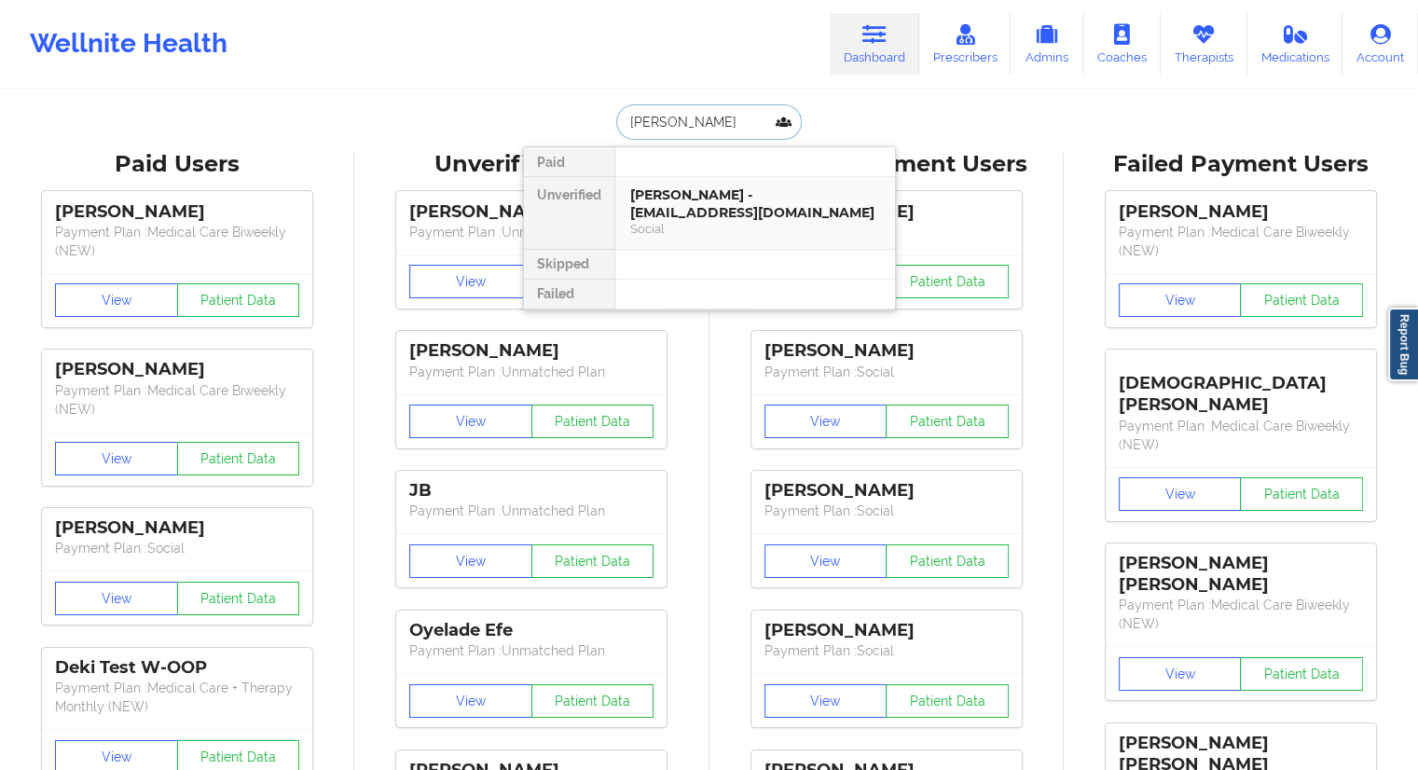
click at [681, 183] on div "[PERSON_NAME] - [EMAIL_ADDRESS][DOMAIN_NAME] Social" at bounding box center [755, 213] width 280 height 72
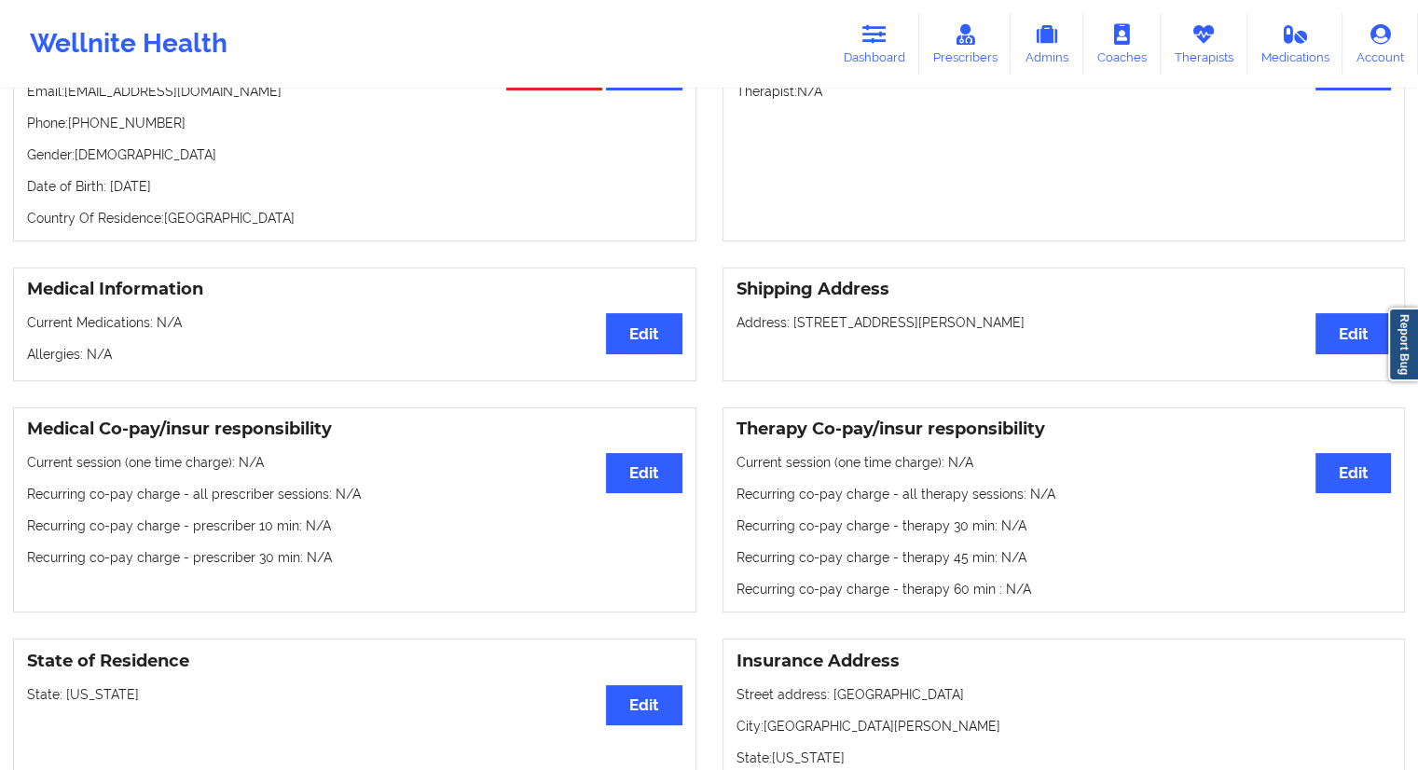
scroll to position [48, 0]
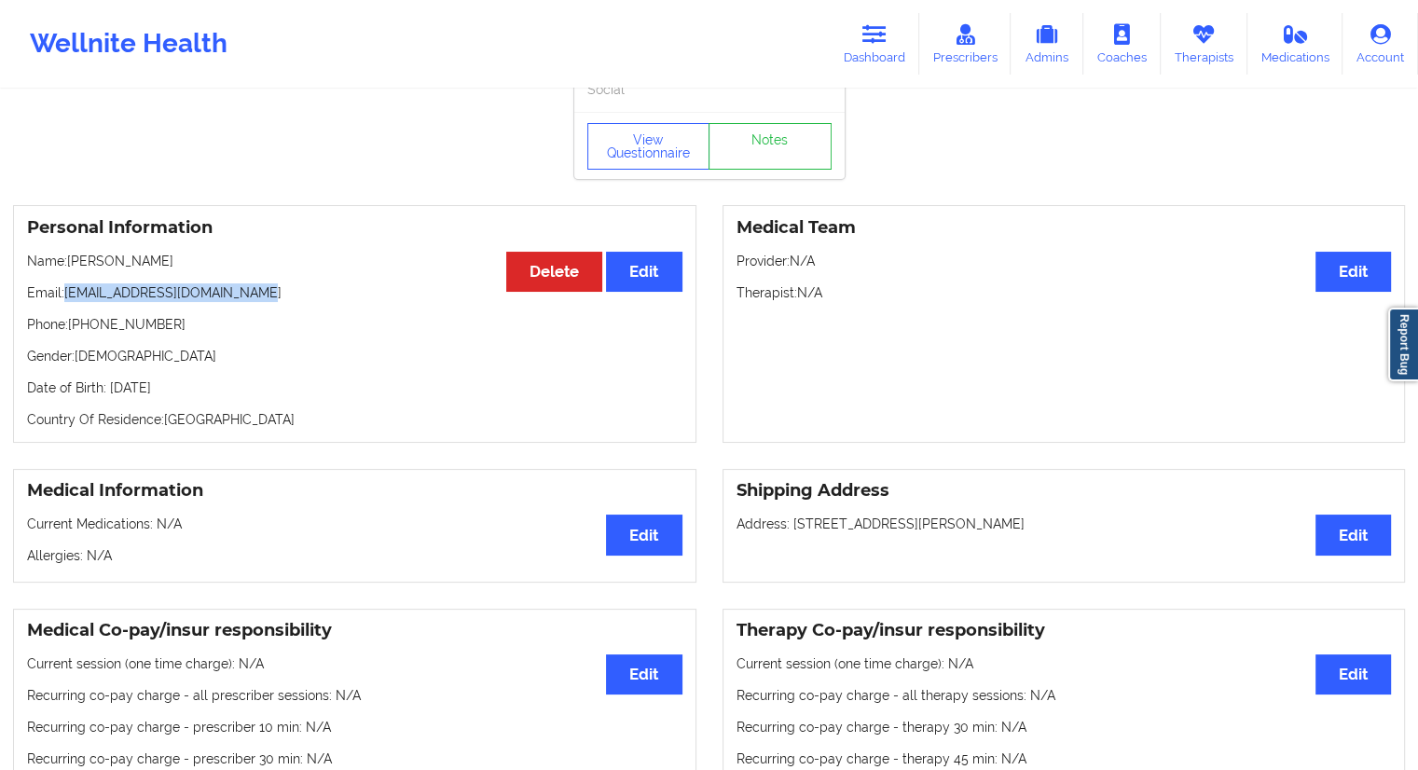
drag, startPoint x: 204, startPoint y: 295, endPoint x: 67, endPoint y: 289, distance: 137.2
click at [67, 289] on p "Email: [EMAIL_ADDRESS][DOMAIN_NAME]" at bounding box center [354, 292] width 655 height 19
copy p "[EMAIL_ADDRESS][DOMAIN_NAME]"
drag, startPoint x: 164, startPoint y: 333, endPoint x: 72, endPoint y: 337, distance: 92.4
click at [72, 334] on p "Phone: [PHONE_NUMBER]" at bounding box center [354, 324] width 655 height 19
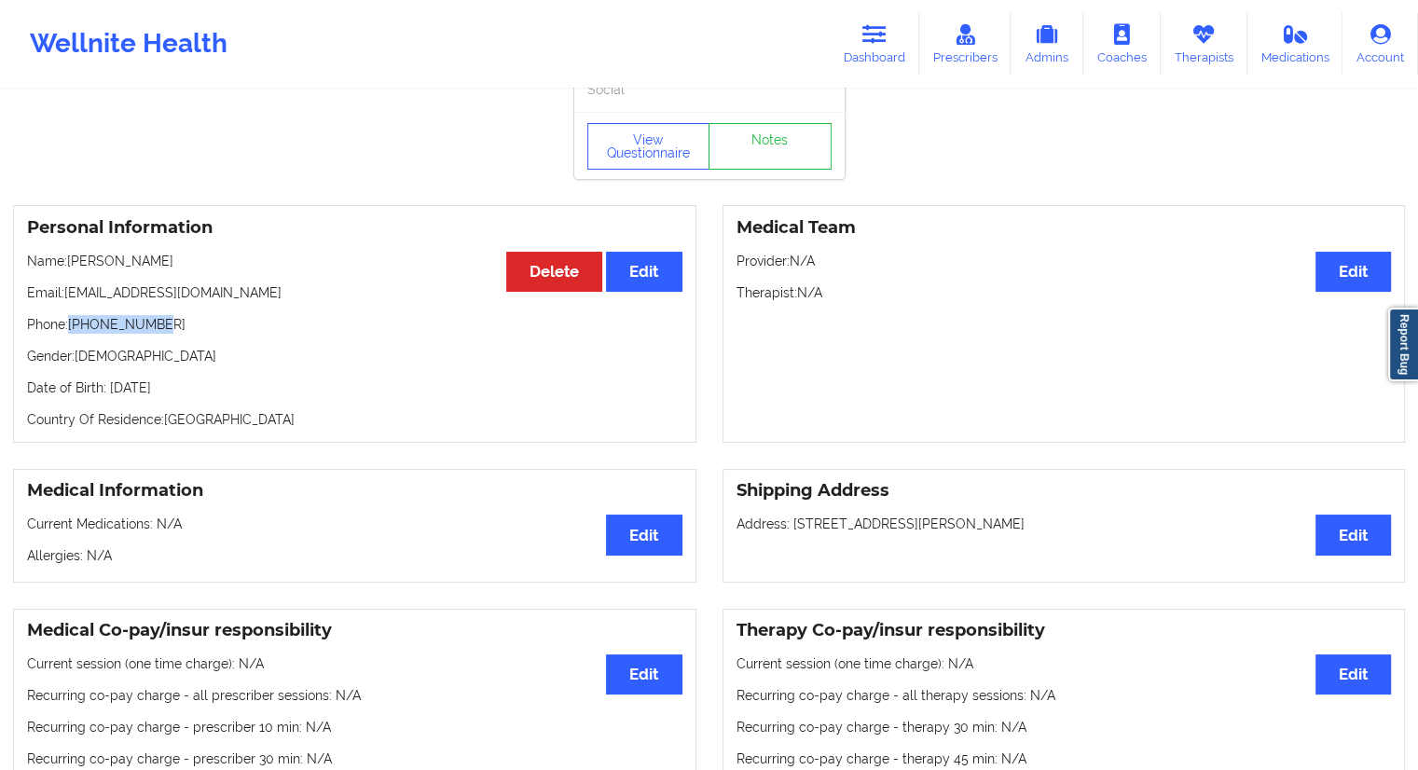
copy p "[PHONE_NUMBER]"
drag, startPoint x: 195, startPoint y: 269, endPoint x: 70, endPoint y: 262, distance: 125.1
click at [70, 262] on p "Name: [PERSON_NAME]" at bounding box center [354, 261] width 655 height 19
copy p "[PERSON_NAME]"
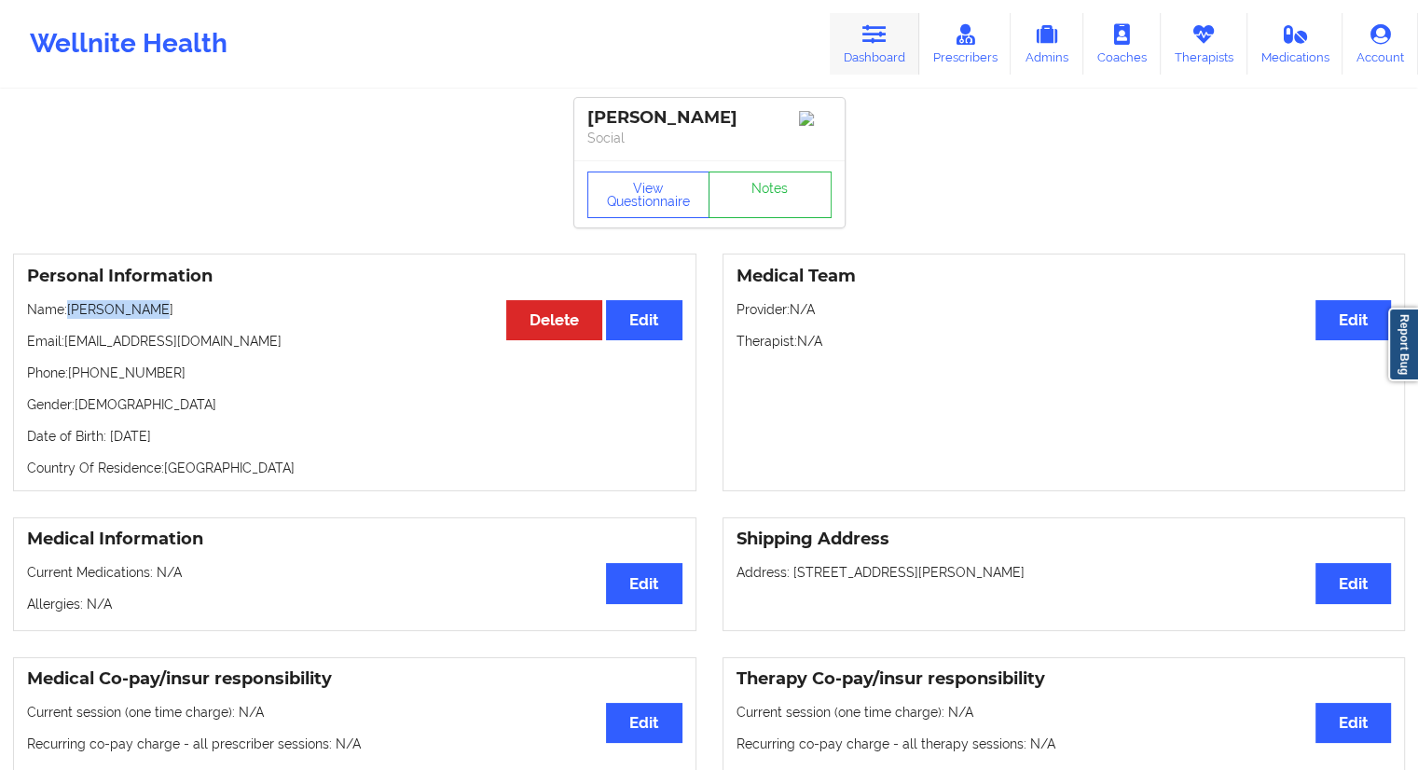
click at [858, 59] on link "Dashboard" at bounding box center [875, 44] width 90 height 62
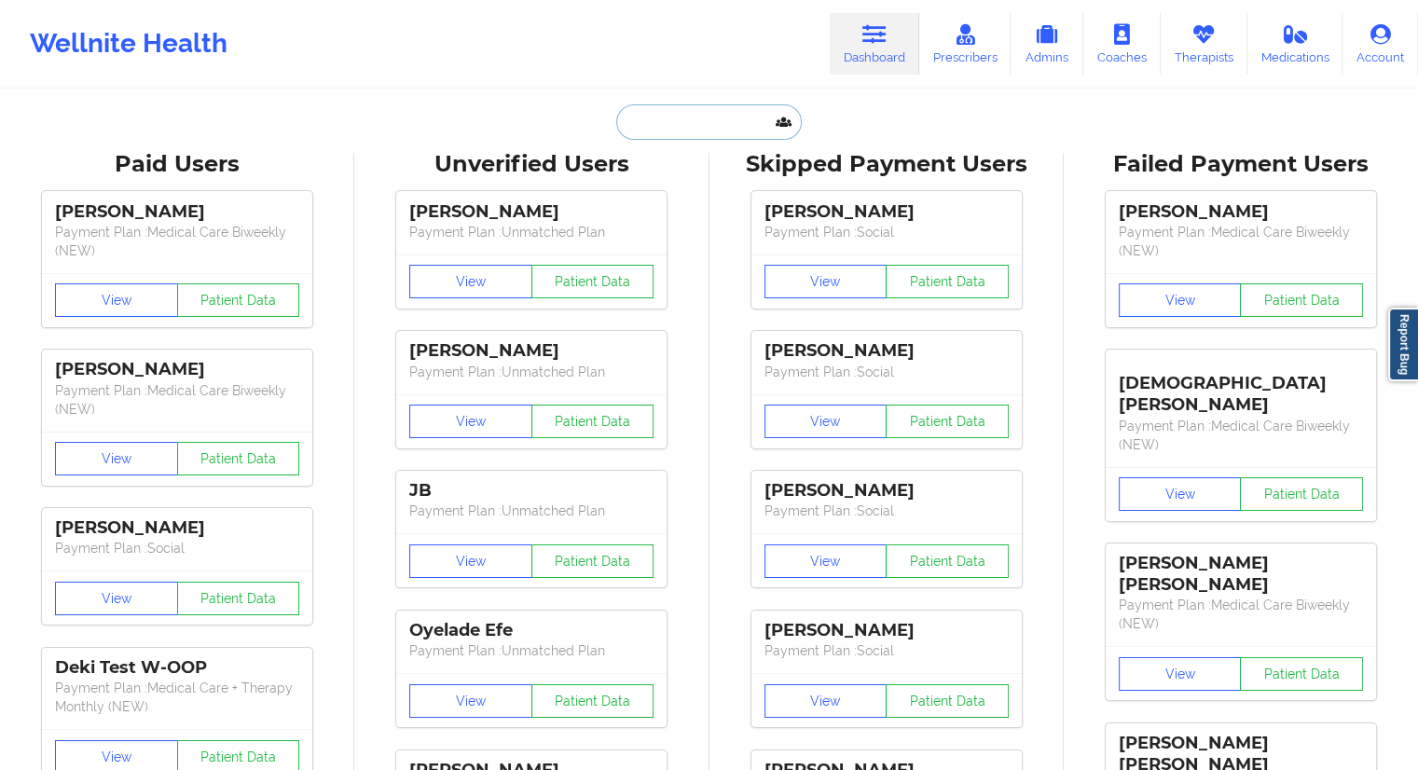
click at [716, 120] on input "text" at bounding box center [708, 121] width 185 height 35
paste input "[PERSON_NAME]"
type input "[PERSON_NAME]"
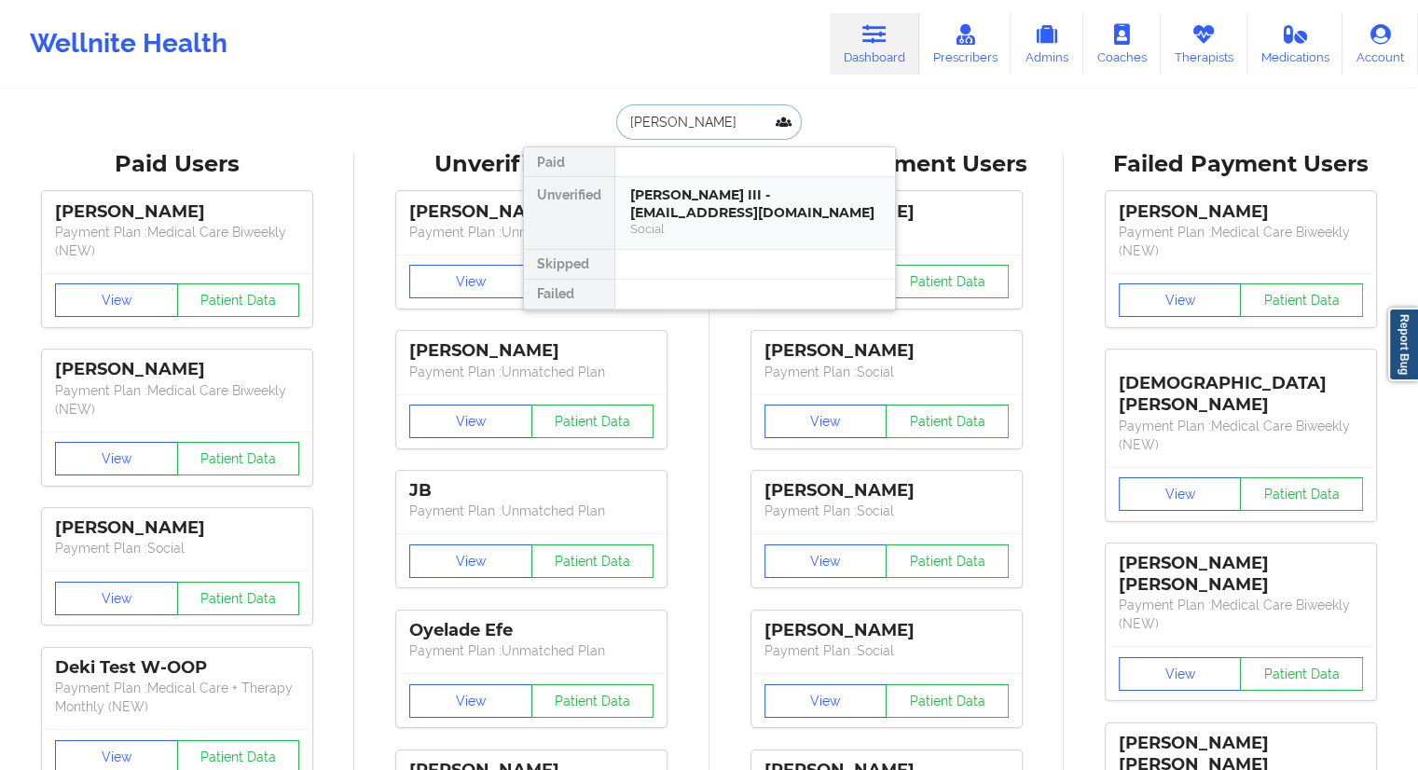
click at [705, 210] on div "[PERSON_NAME] III - [EMAIL_ADDRESS][DOMAIN_NAME]" at bounding box center [755, 203] width 250 height 34
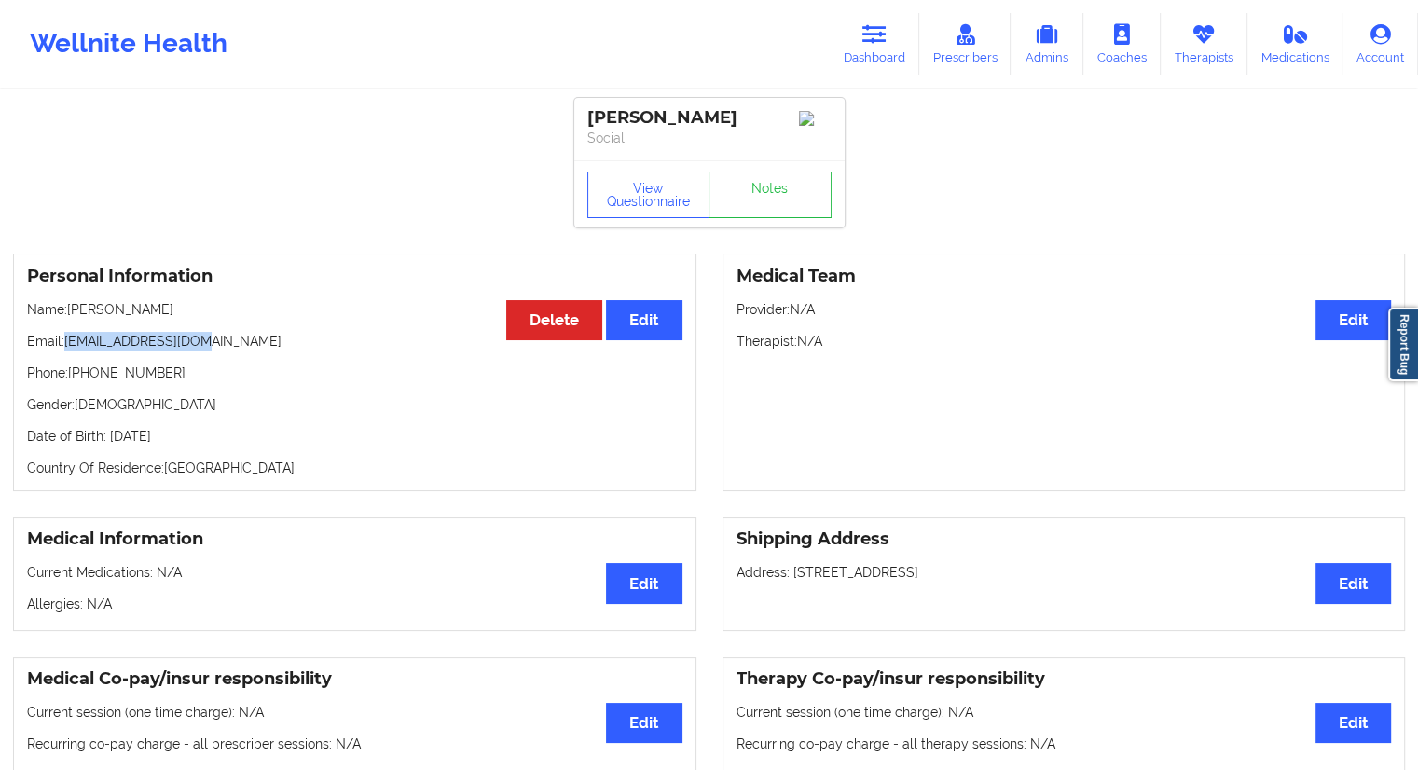
drag, startPoint x: 216, startPoint y: 353, endPoint x: 67, endPoint y: 354, distance: 149.2
click at [67, 351] on p "Email: [EMAIL_ADDRESS][DOMAIN_NAME]" at bounding box center [354, 341] width 655 height 19
copy p "[EMAIL_ADDRESS][DOMAIN_NAME]"
drag, startPoint x: 133, startPoint y: 324, endPoint x: 80, endPoint y: 329, distance: 53.3
click at [76, 319] on p "Name: [PERSON_NAME]" at bounding box center [354, 309] width 655 height 19
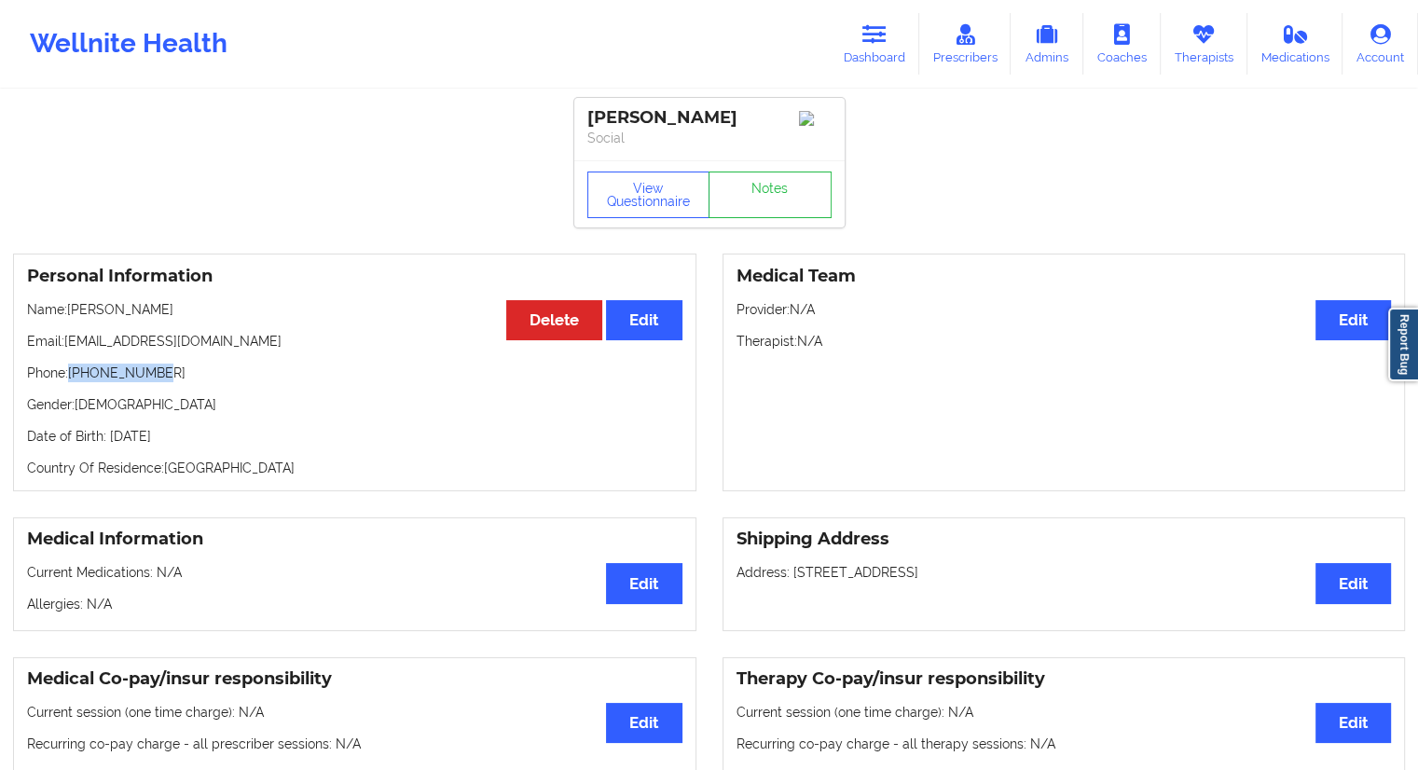
drag, startPoint x: 178, startPoint y: 386, endPoint x: 71, endPoint y: 378, distance: 107.5
click at [71, 378] on p "Phone: [PHONE_NUMBER]" at bounding box center [354, 373] width 655 height 19
copy p "[PHONE_NUMBER]"
drag, startPoint x: 849, startPoint y: 61, endPoint x: 832, endPoint y: 67, distance: 18.9
click at [850, 61] on link "Dashboard" at bounding box center [875, 44] width 90 height 62
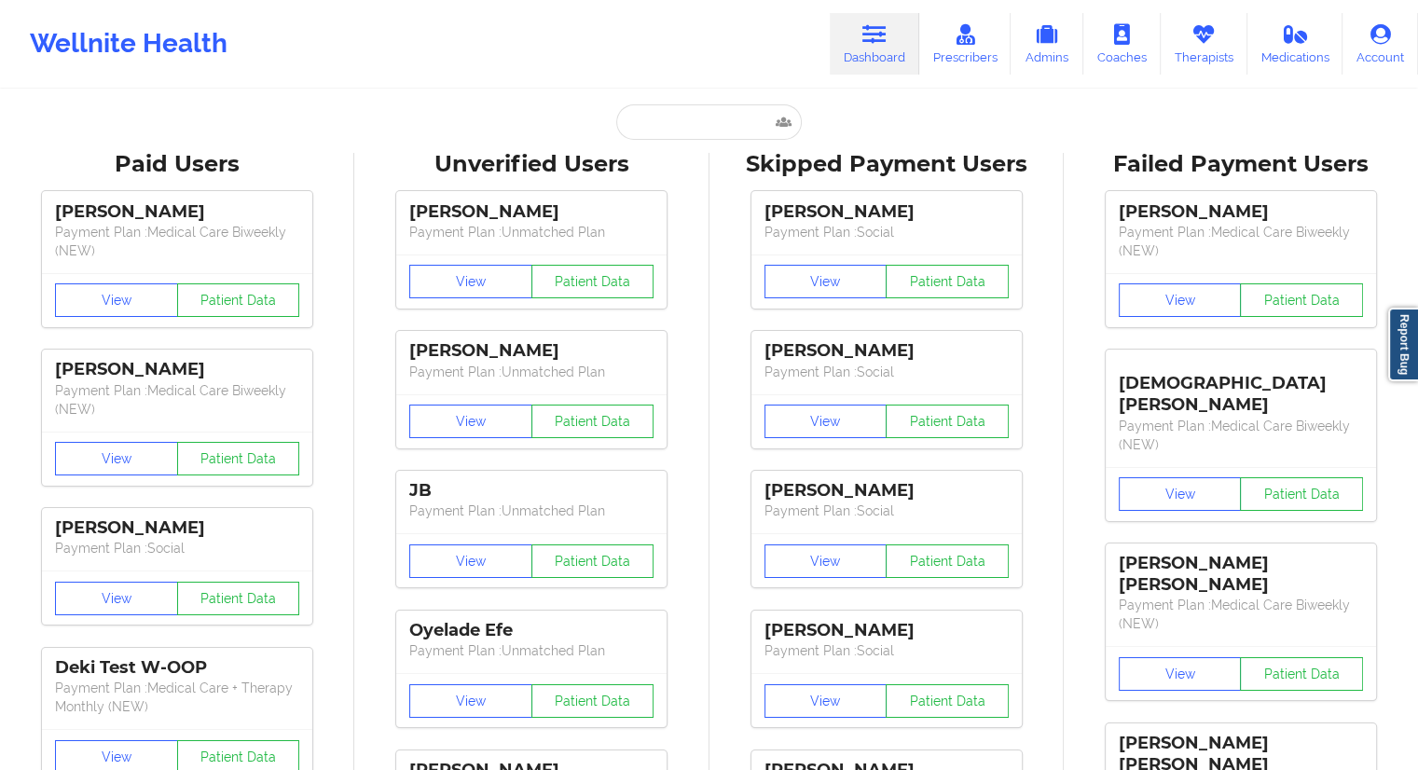
click at [682, 117] on input "text" at bounding box center [708, 121] width 185 height 35
paste input "[PERSON_NAME]"
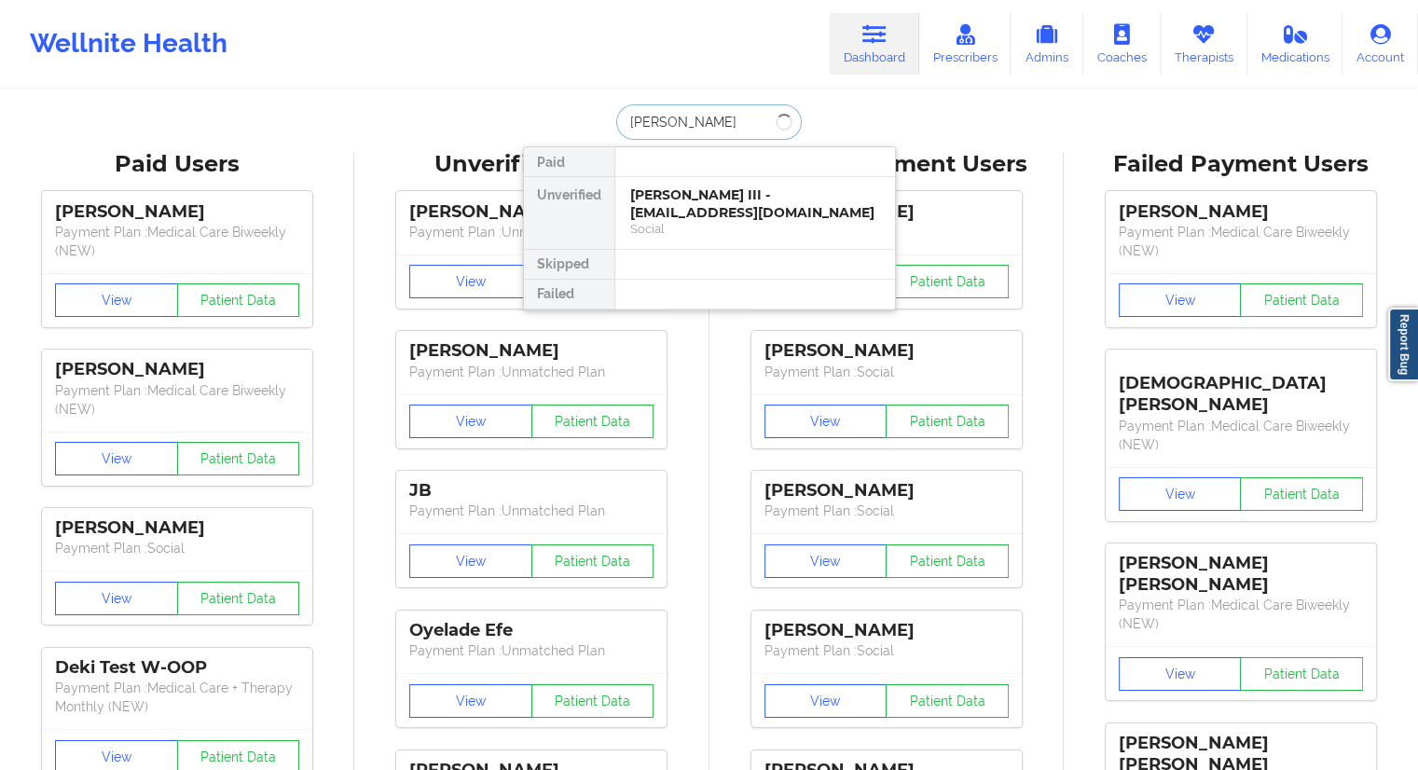
click at [666, 117] on input "[PERSON_NAME]" at bounding box center [708, 121] width 185 height 35
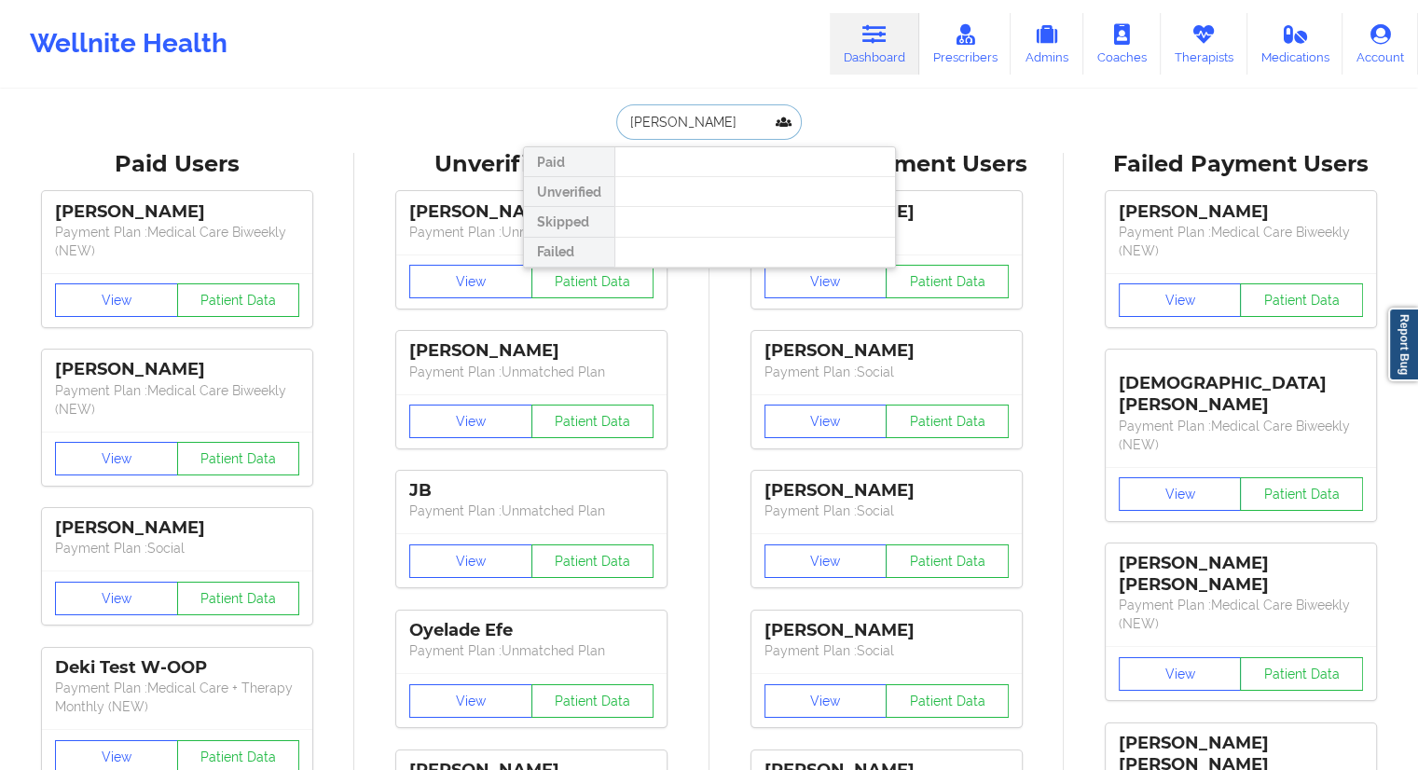
click at [624, 129] on input "[PERSON_NAME]" at bounding box center [708, 121] width 185 height 35
click at [742, 120] on input "[PERSON_NAME]" at bounding box center [708, 121] width 185 height 35
type input "[PERSON_NAME]"
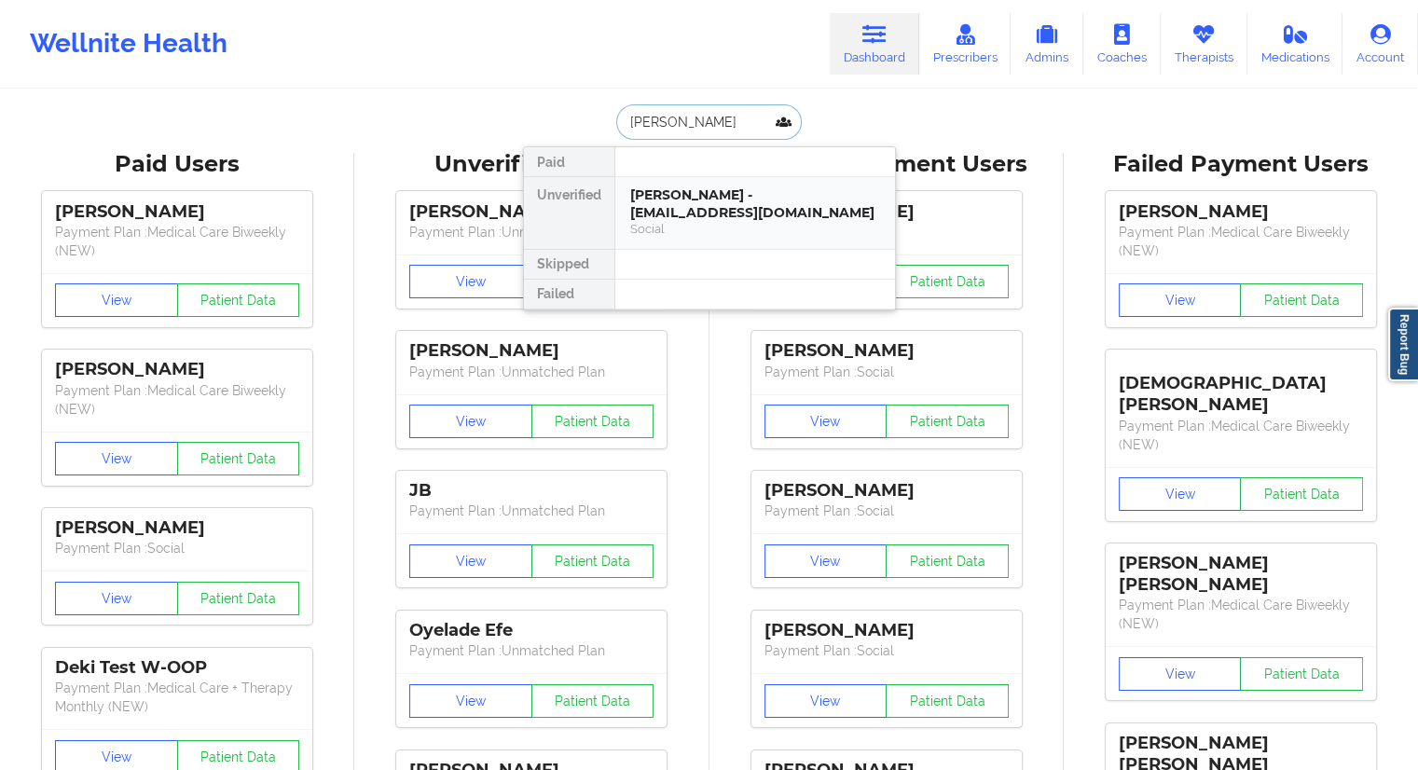
click at [679, 194] on div "[PERSON_NAME] - [EMAIL_ADDRESS][DOMAIN_NAME]" at bounding box center [755, 203] width 250 height 34
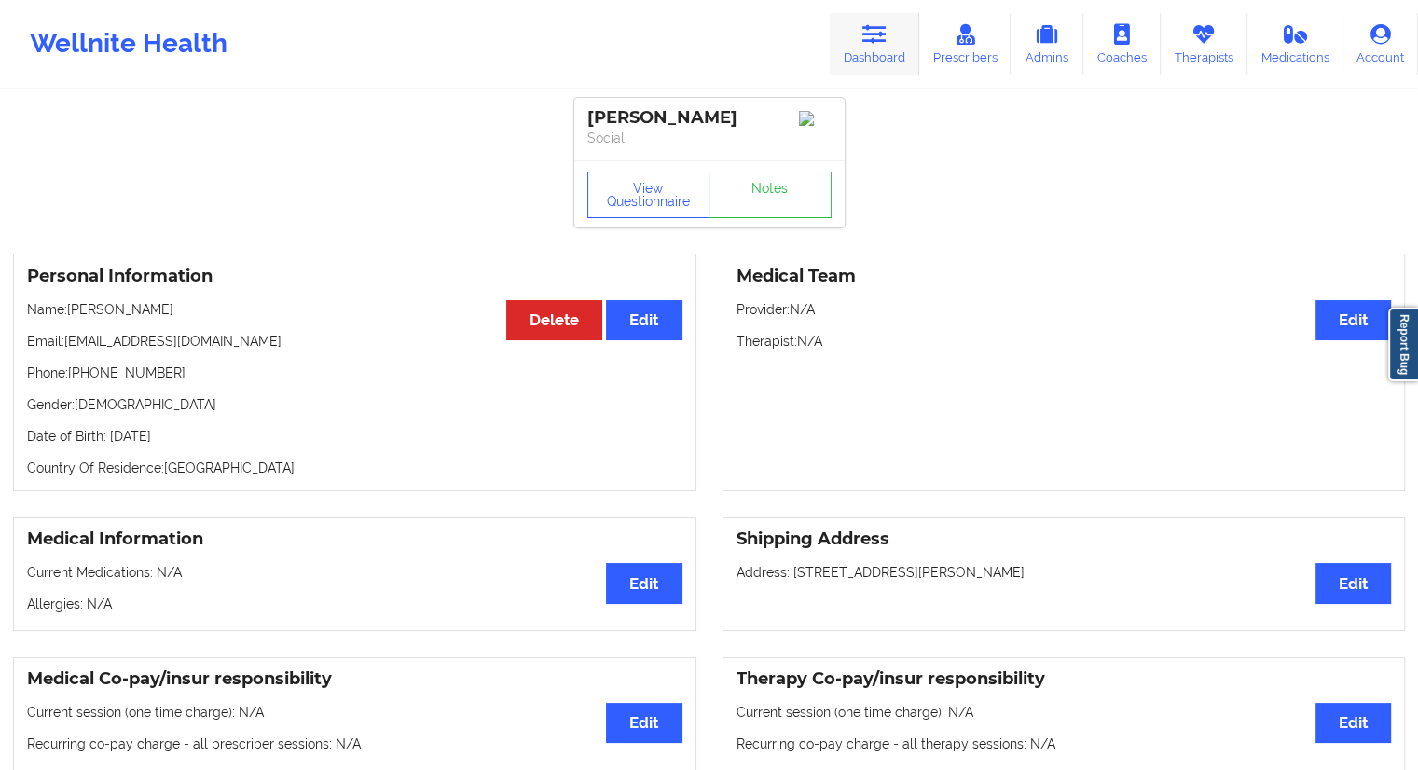
click at [868, 62] on link "Dashboard" at bounding box center [875, 44] width 90 height 62
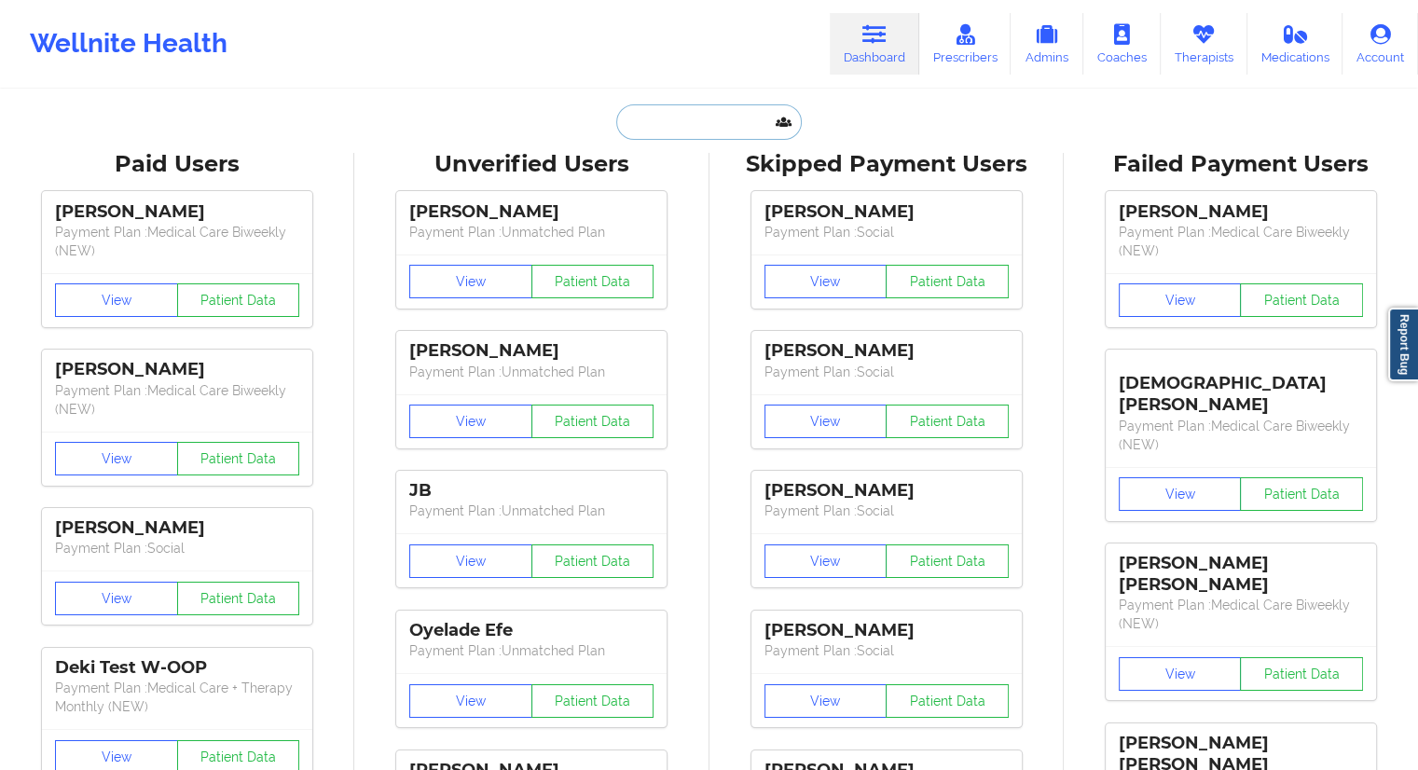
click at [707, 127] on input "text" at bounding box center [708, 121] width 185 height 35
paste input "[PERSON_NAME]"
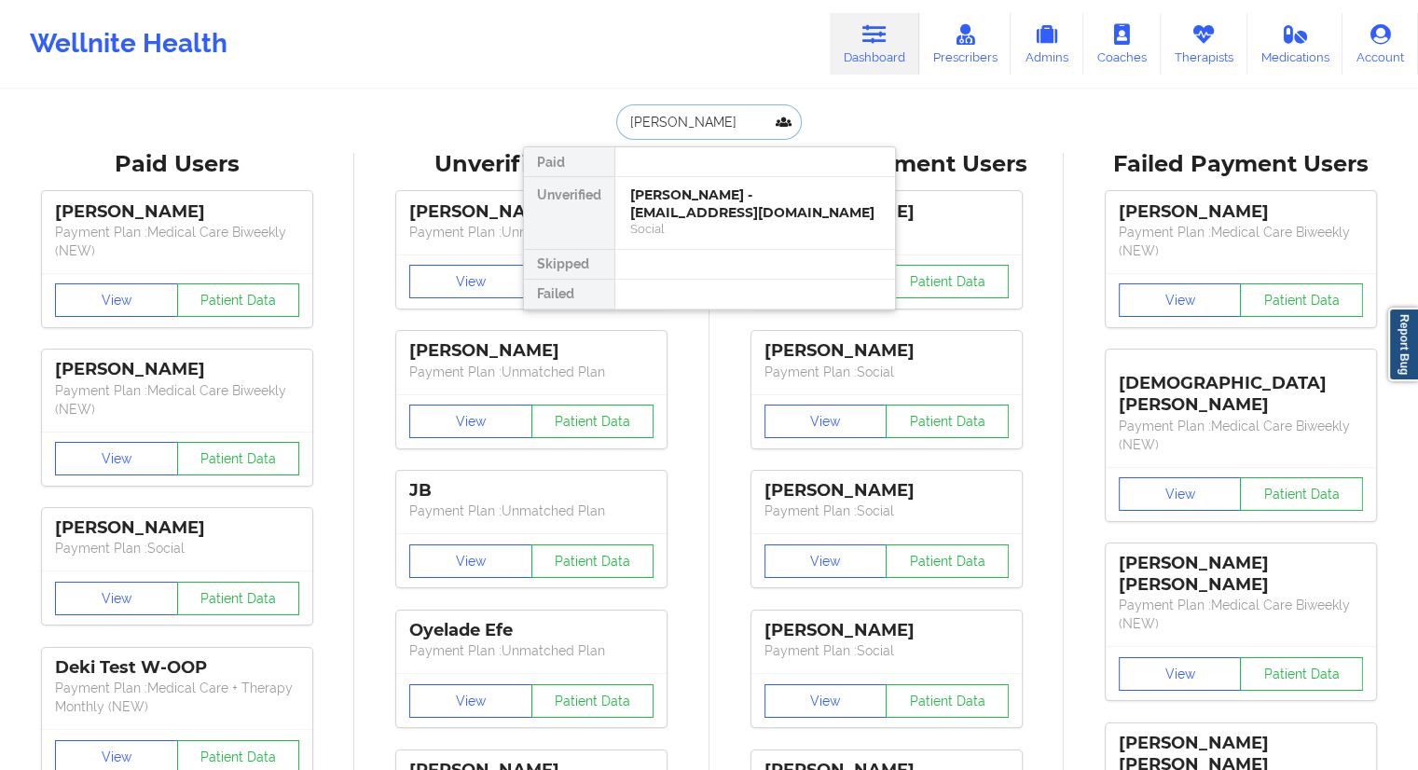
click at [672, 125] on input "[PERSON_NAME]" at bounding box center [708, 121] width 185 height 35
type input "[PERSON_NAME]"
click at [654, 198] on div "[PERSON_NAME] - [EMAIL_ADDRESS][DOMAIN_NAME]" at bounding box center [755, 203] width 250 height 34
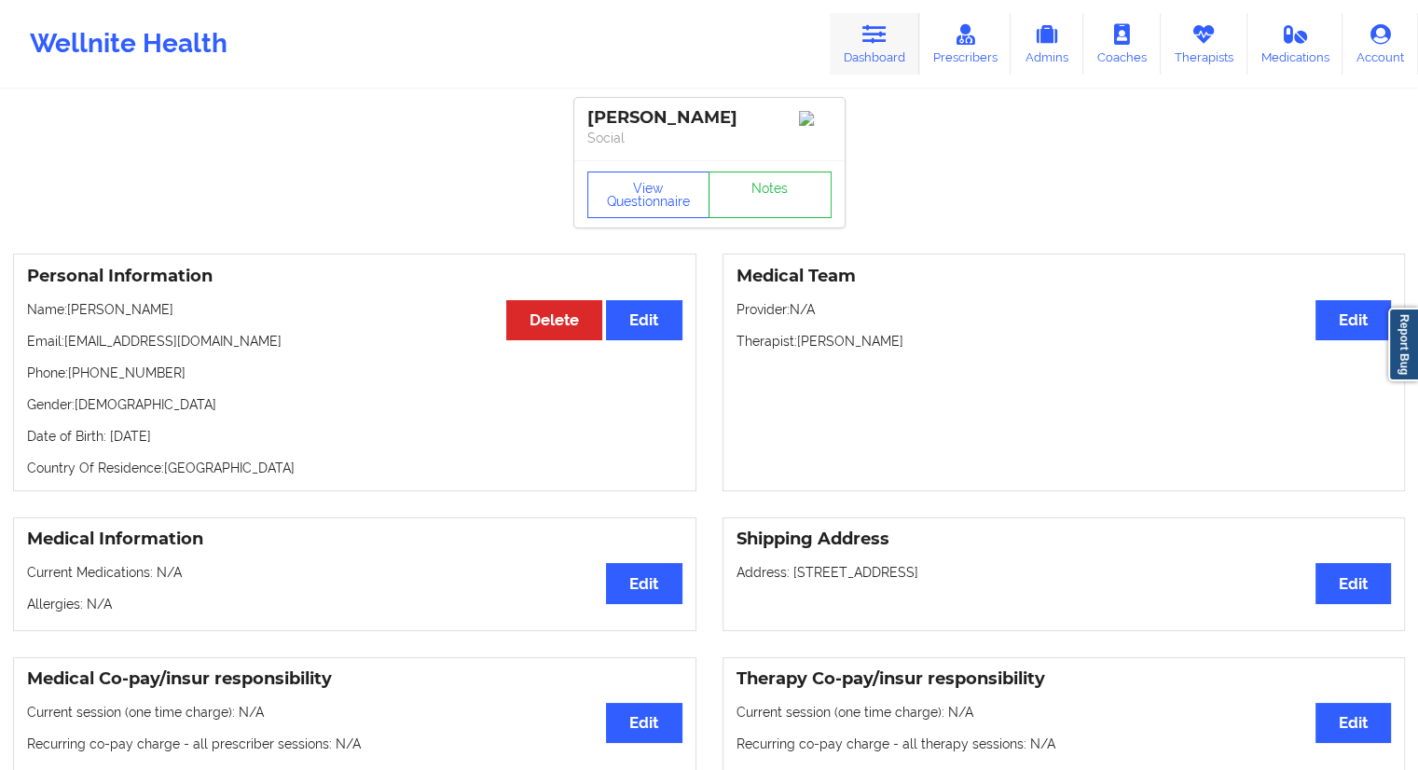
click at [888, 58] on link "Dashboard" at bounding box center [875, 44] width 90 height 62
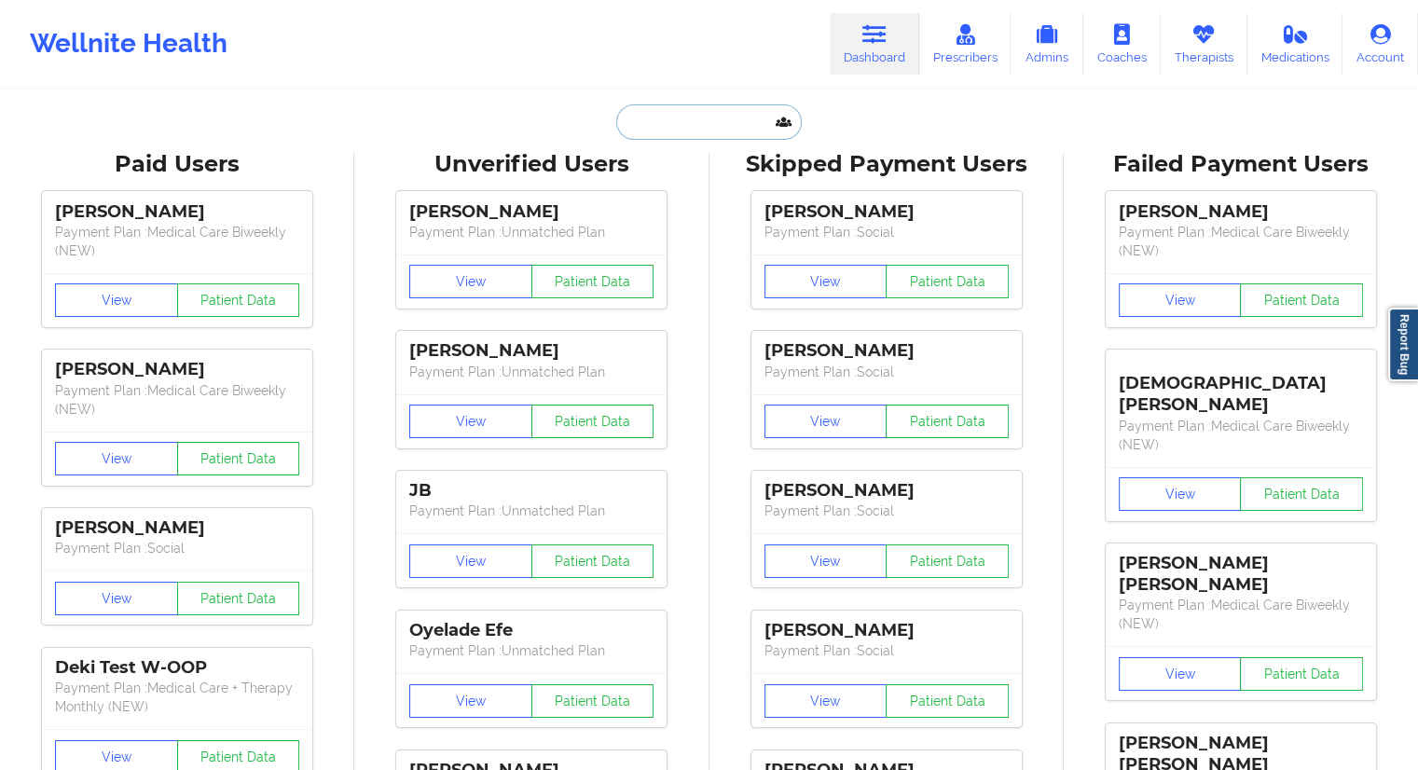
click at [742, 108] on input "text" at bounding box center [708, 121] width 185 height 35
paste input "[PERSON_NAME] [PERSON_NAME],"
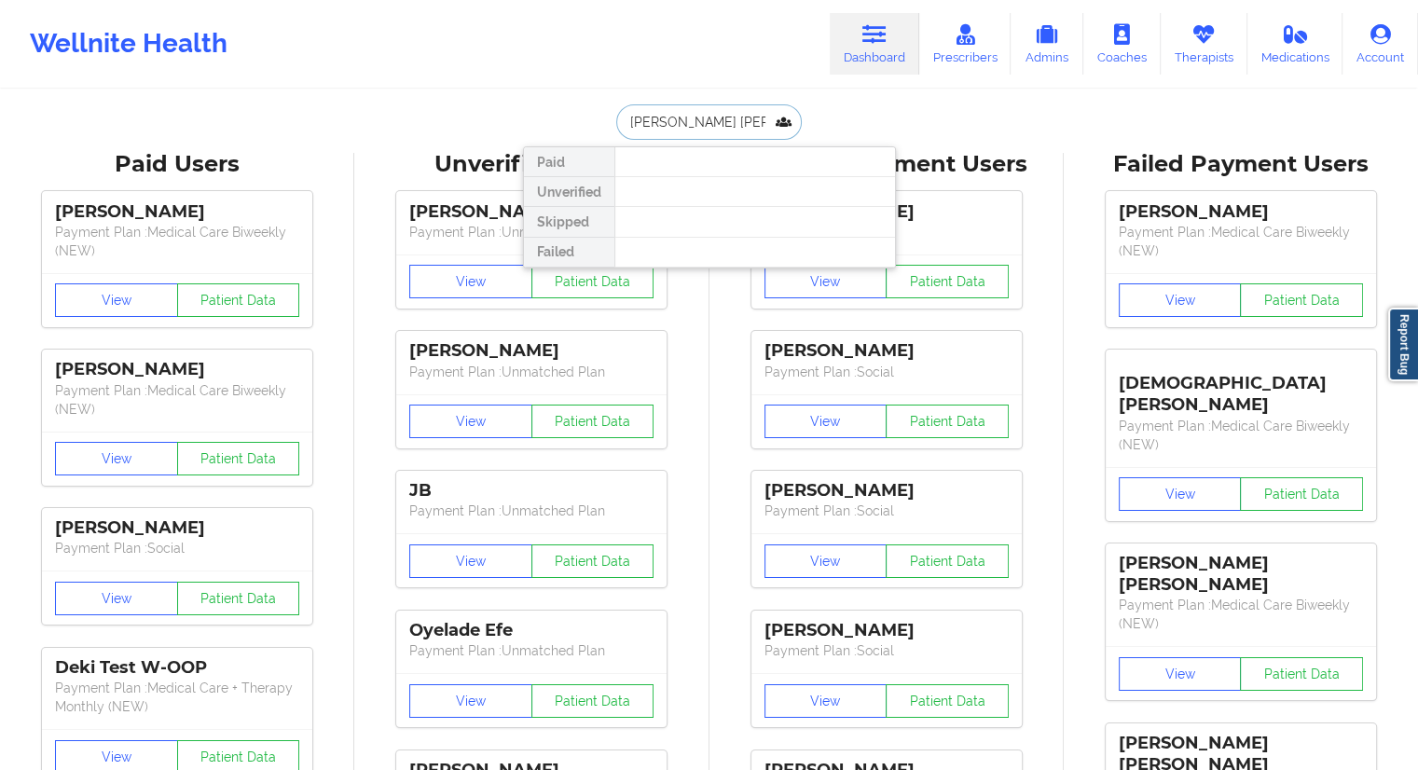
type input "[PERSON_NAME] [PERSON_NAME]"
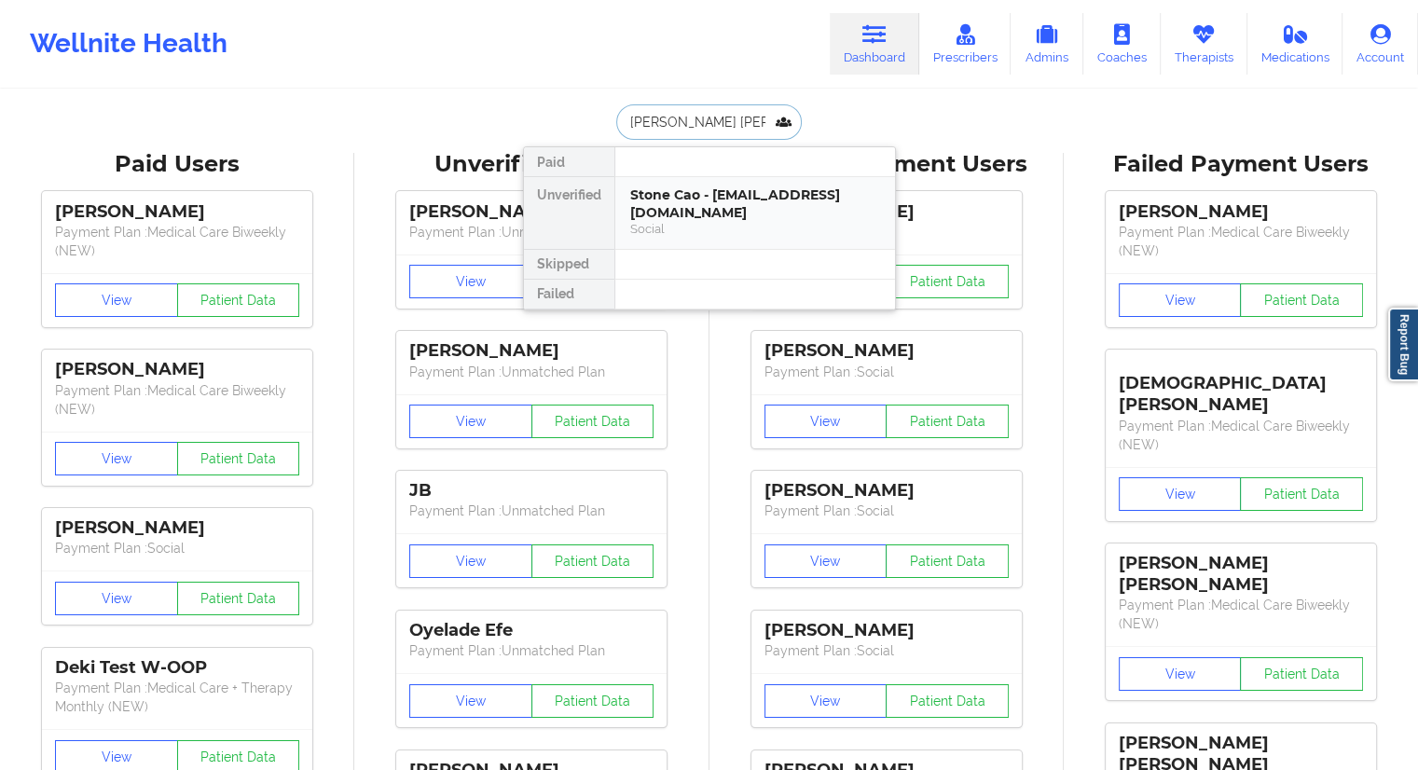
click at [673, 189] on div "Stone Cao - [EMAIL_ADDRESS][DOMAIN_NAME]" at bounding box center [755, 203] width 250 height 34
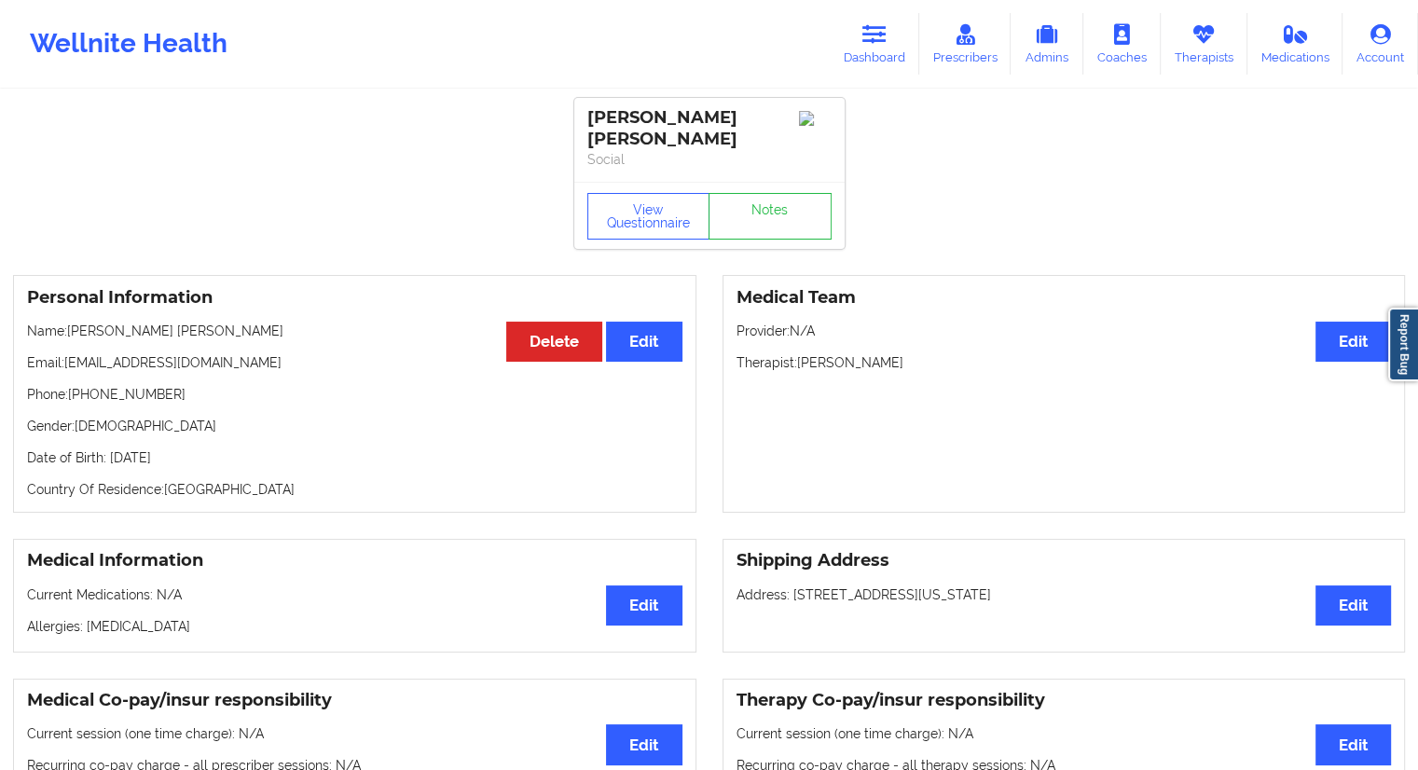
drag, startPoint x: 882, startPoint y: 35, endPoint x: 743, endPoint y: 79, distance: 145.7
click at [882, 35] on icon at bounding box center [874, 34] width 24 height 21
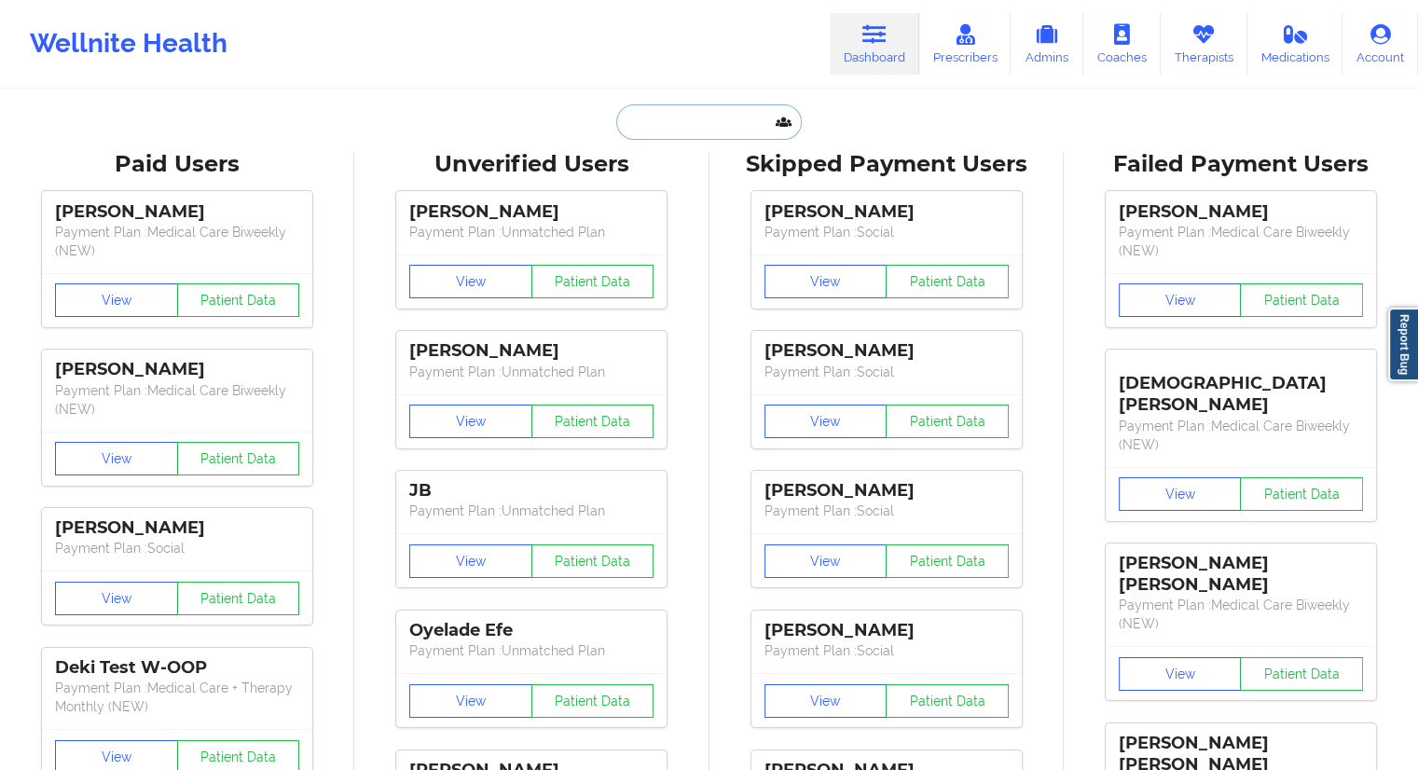
click at [675, 120] on input "text" at bounding box center [708, 121] width 185 height 35
paste input "[PERSON_NAME]"
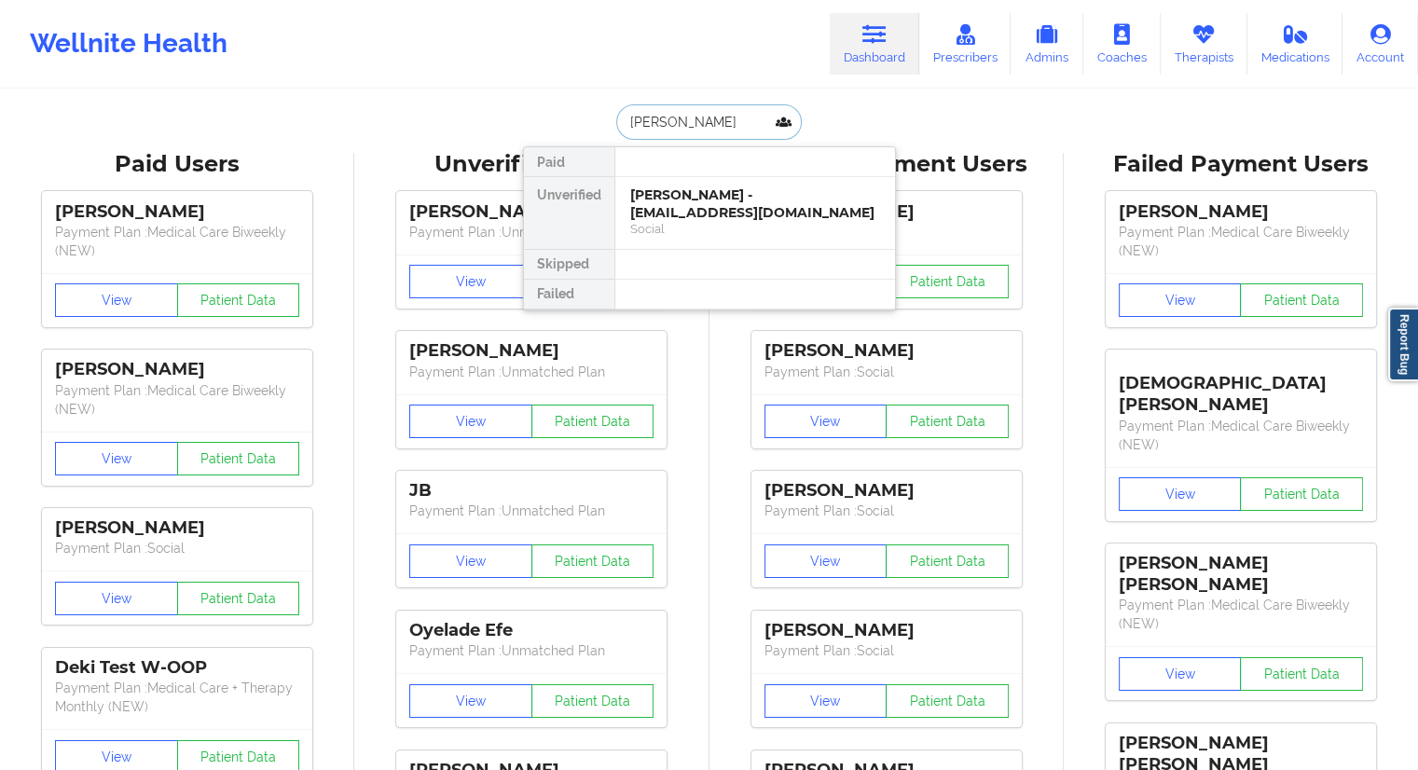
drag, startPoint x: 654, startPoint y: 117, endPoint x: 544, endPoint y: 117, distance: 110.0
click at [544, 117] on div "[PERSON_NAME] Paid Unverified [PERSON_NAME] - [EMAIL_ADDRESS][DOMAIN_NAME] Soci…" at bounding box center [709, 121] width 373 height 35
paste input "[PERSON_NAME]"
drag, startPoint x: 751, startPoint y: 120, endPoint x: 572, endPoint y: 121, distance: 179.9
click at [579, 120] on div "[PERSON_NAME] Paid Unverified [PERSON_NAME] - [PERSON_NAME][EMAIL_ADDRESS][DOMA…" at bounding box center [709, 121] width 373 height 35
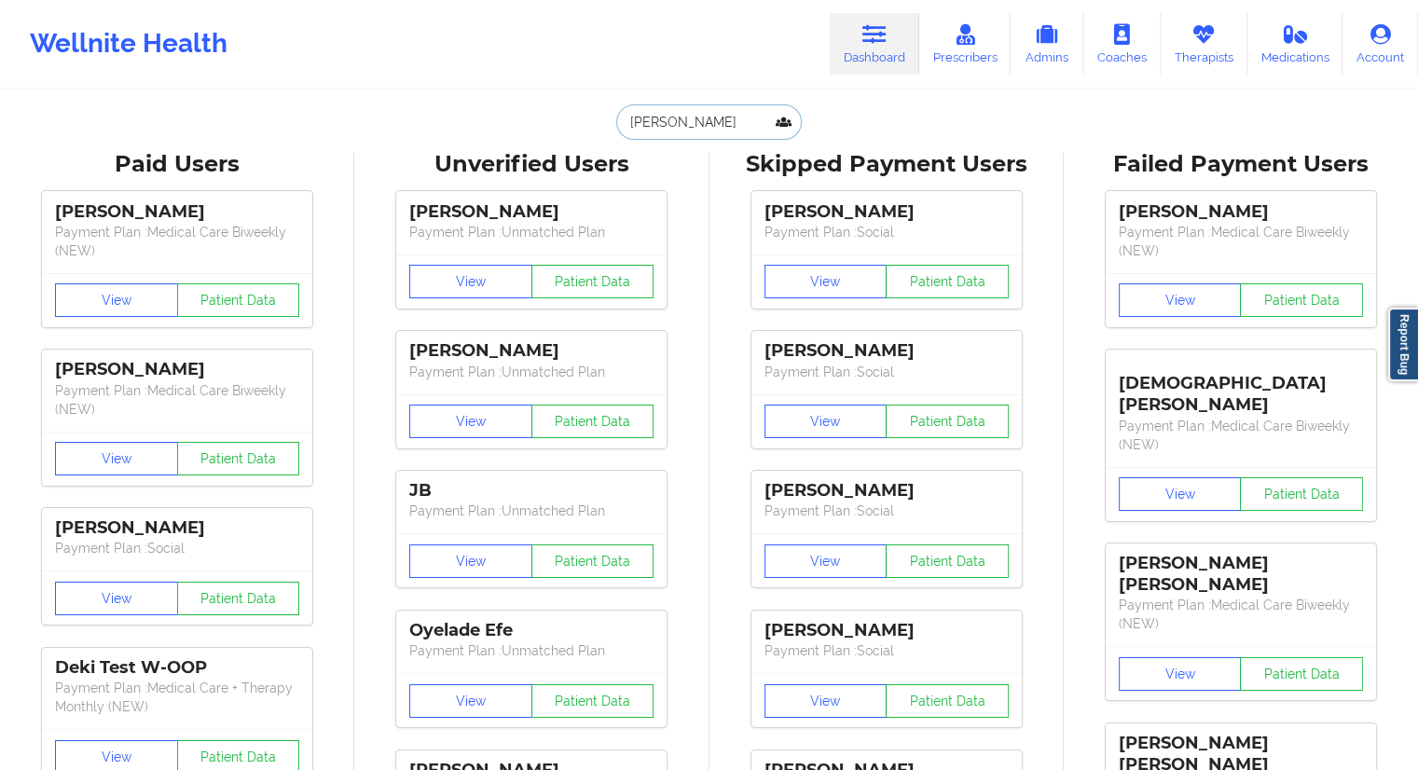
paste input "[PERSON_NAME]"
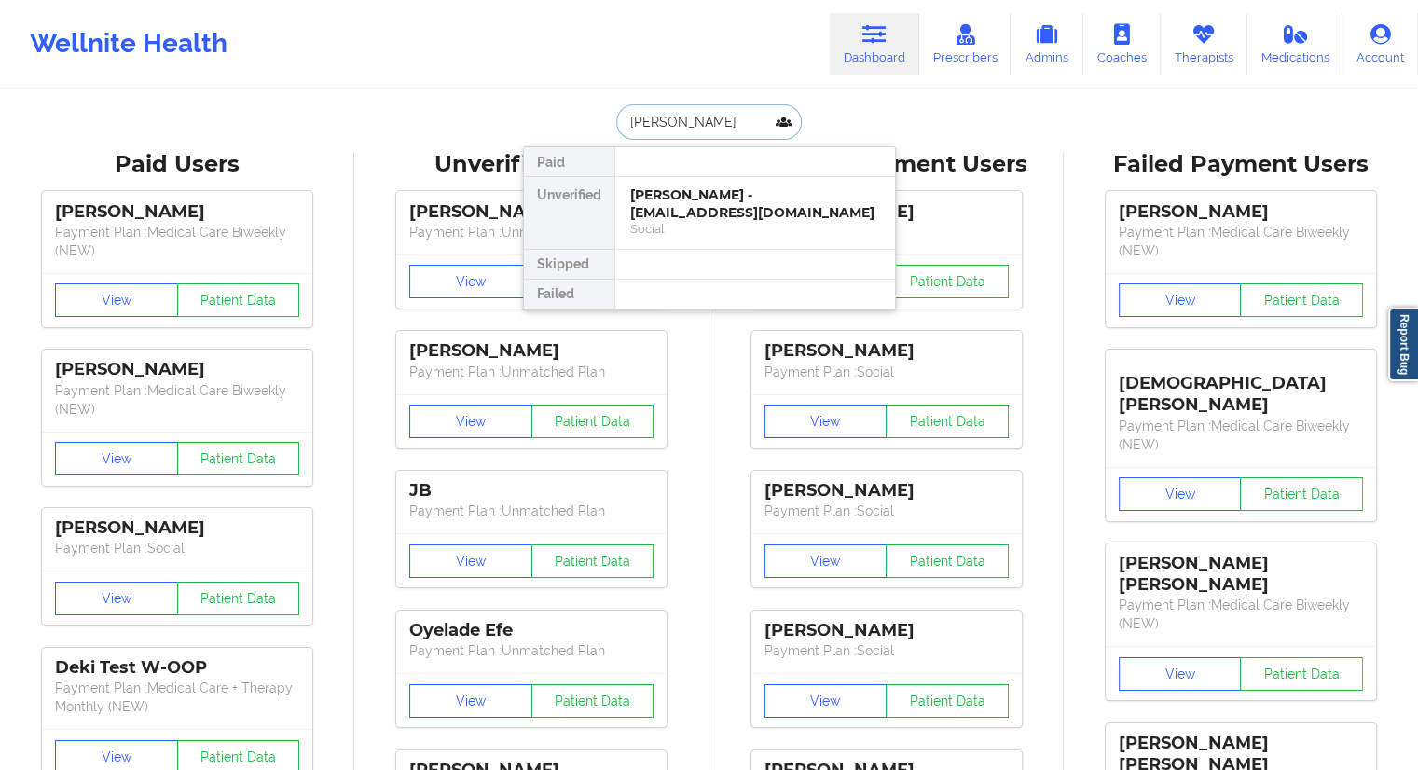
drag, startPoint x: 630, startPoint y: 131, endPoint x: 558, endPoint y: 131, distance: 71.8
click at [558, 131] on div "[PERSON_NAME] Paid Unverified [PERSON_NAME] - [EMAIL_ADDRESS][DOMAIN_NAME] Soci…" at bounding box center [709, 121] width 373 height 35
paste input "[PERSON_NAME] August"
drag, startPoint x: 731, startPoint y: 127, endPoint x: 548, endPoint y: 131, distance: 182.8
click at [549, 128] on div "[PERSON_NAME] August Paid Unverified [PERSON_NAME] August - [EMAIL_ADDRESS][DOM…" at bounding box center [709, 121] width 373 height 35
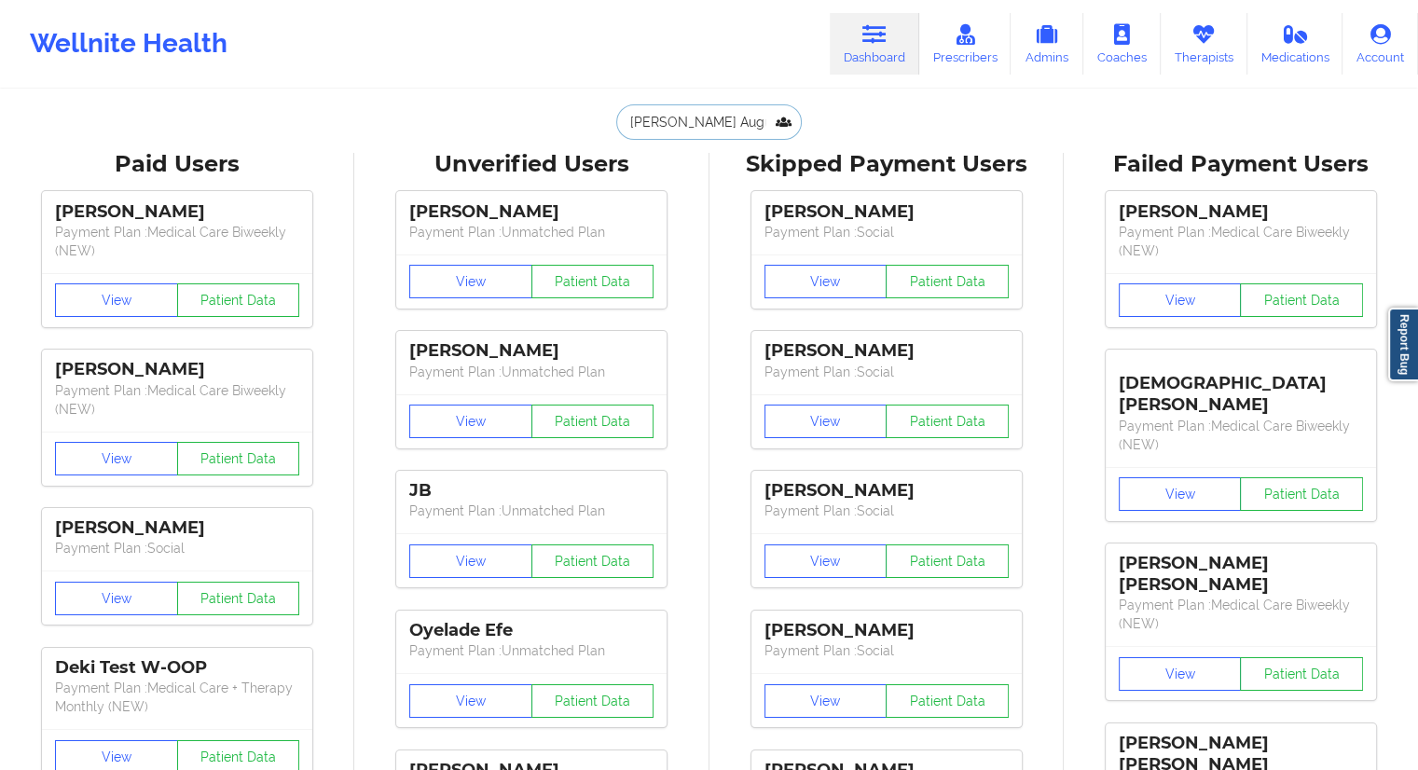
paste input "[PERSON_NAME]"
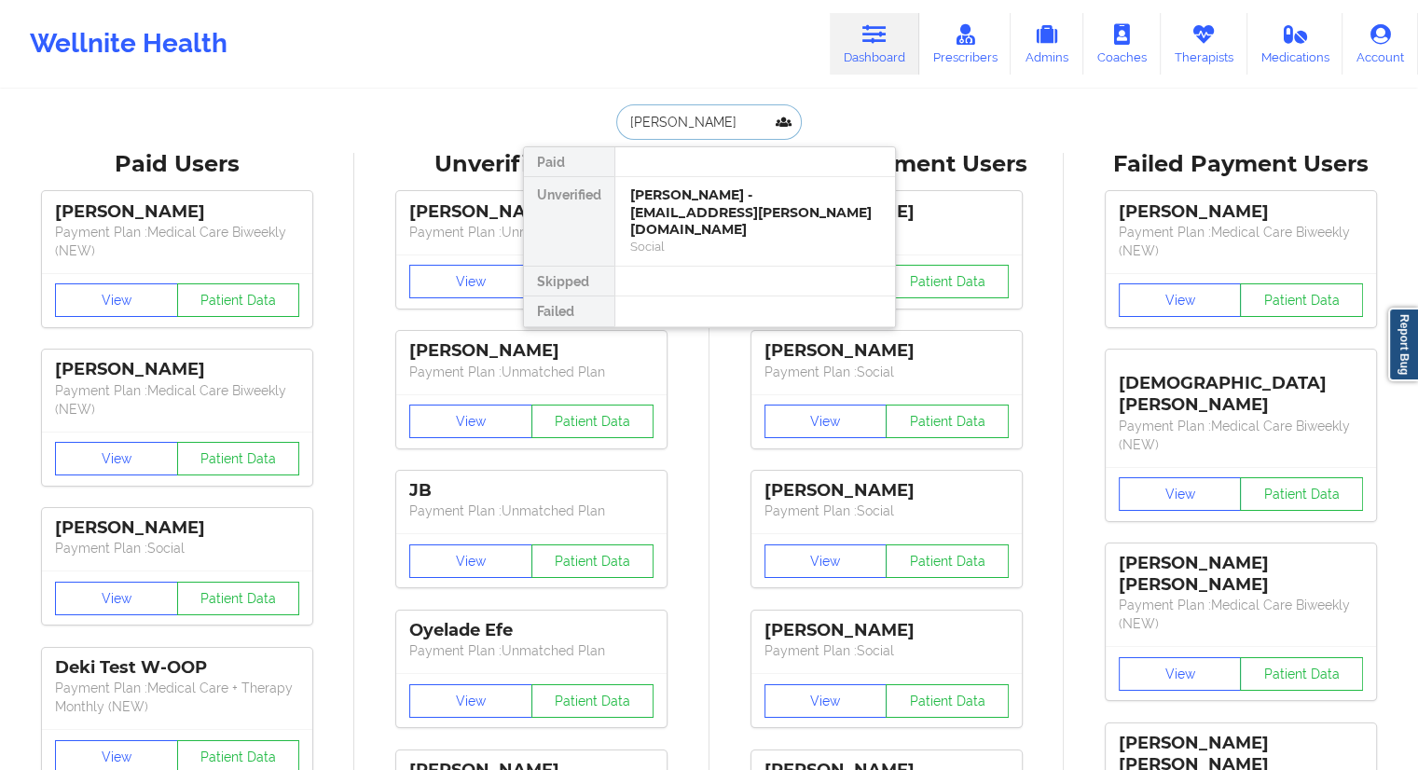
drag, startPoint x: 723, startPoint y: 120, endPoint x: 579, endPoint y: 119, distance: 143.6
click at [579, 119] on div "[PERSON_NAME] Paid Unverified [PERSON_NAME] - [EMAIL_ADDRESS][PERSON_NAME][DOMA…" at bounding box center [709, 121] width 373 height 35
paste input "[PERSON_NAME]"
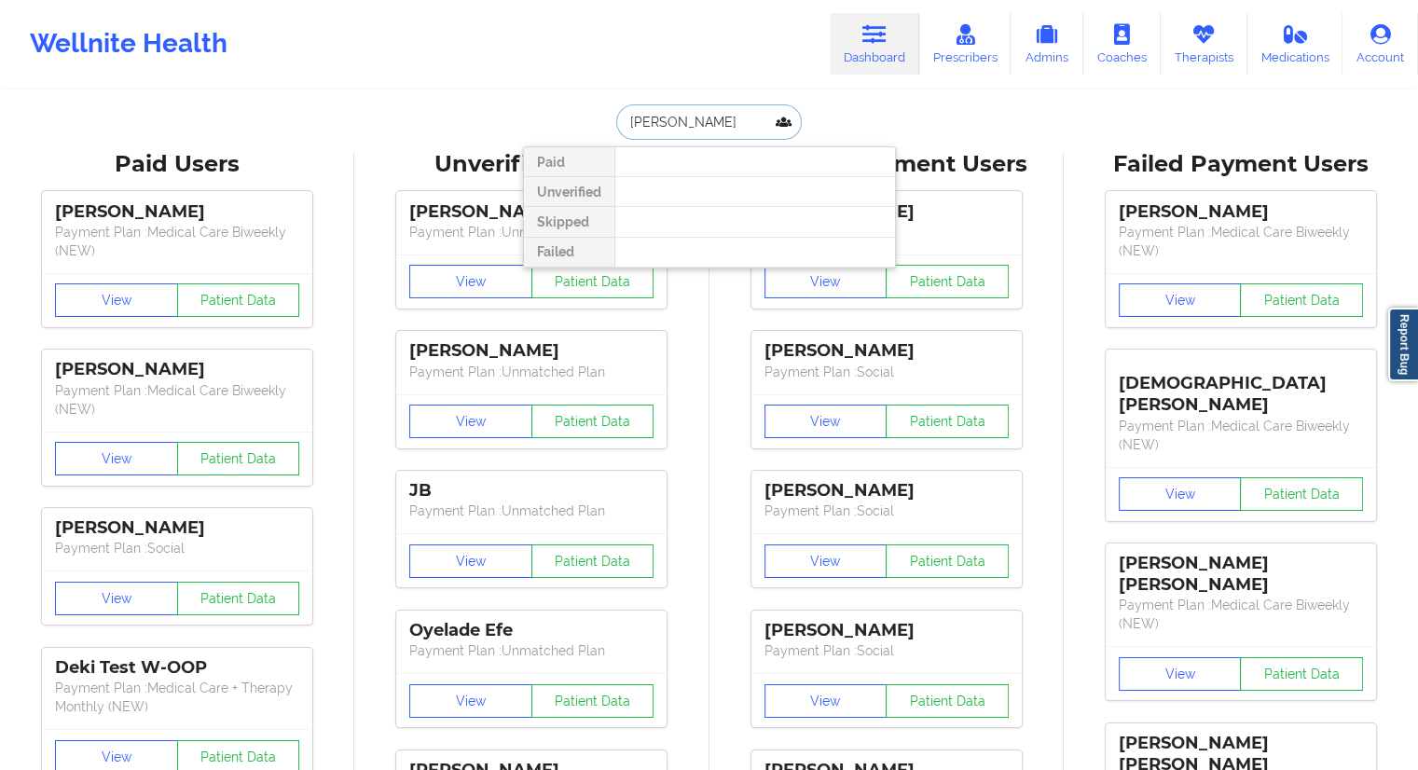
click at [685, 128] on input "[PERSON_NAME]" at bounding box center [708, 121] width 185 height 35
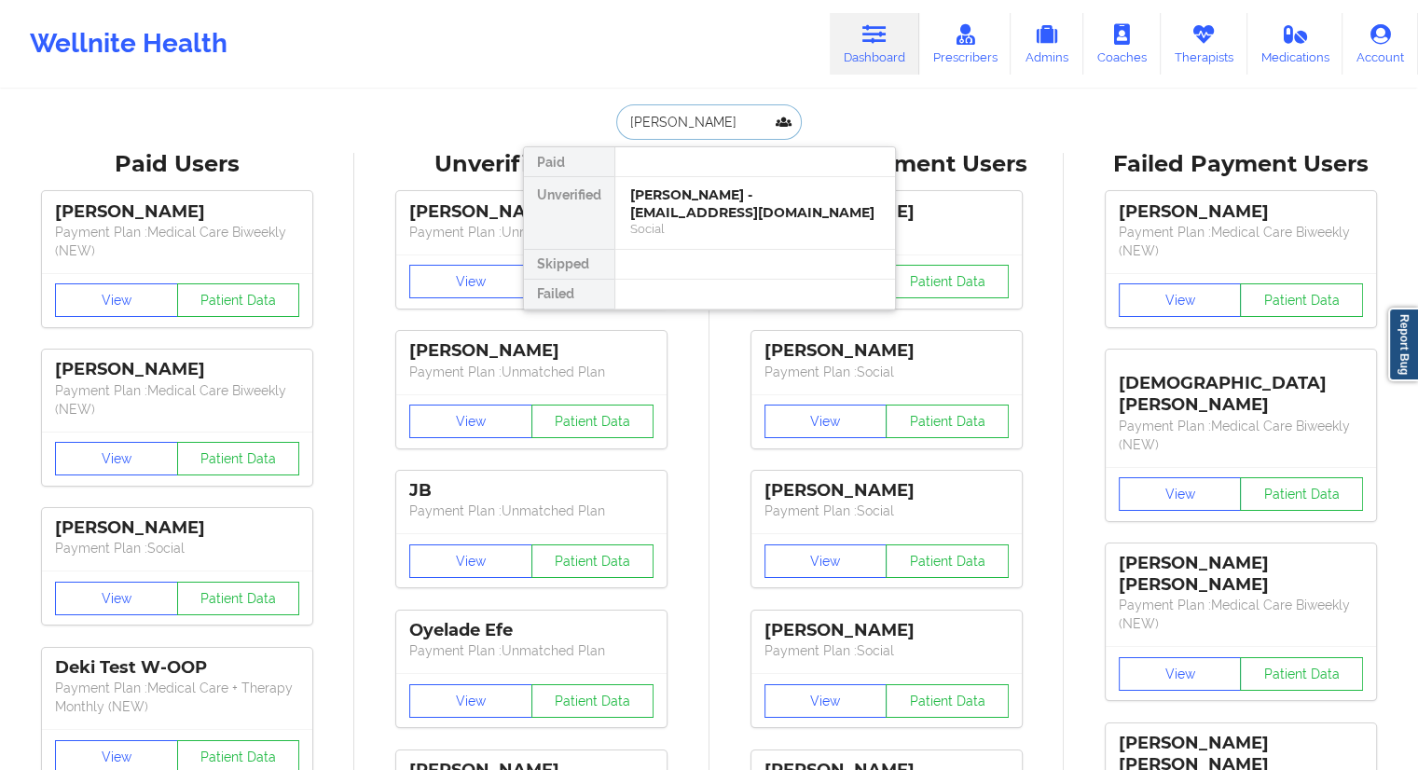
drag, startPoint x: 734, startPoint y: 120, endPoint x: 603, endPoint y: 120, distance: 130.5
click at [607, 120] on div "[PERSON_NAME] Paid Unverified [PERSON_NAME] - [EMAIL_ADDRESS][DOMAIN_NAME] Soci…" at bounding box center [709, 121] width 373 height 35
paste input "[PERSON_NAME]"
drag, startPoint x: 727, startPoint y: 119, endPoint x: 568, endPoint y: 117, distance: 159.5
click at [569, 117] on div "[PERSON_NAME] Paid Unverified [PERSON_NAME] - [EMAIL_ADDRESS][DOMAIN_NAME] Soci…" at bounding box center [709, 121] width 373 height 35
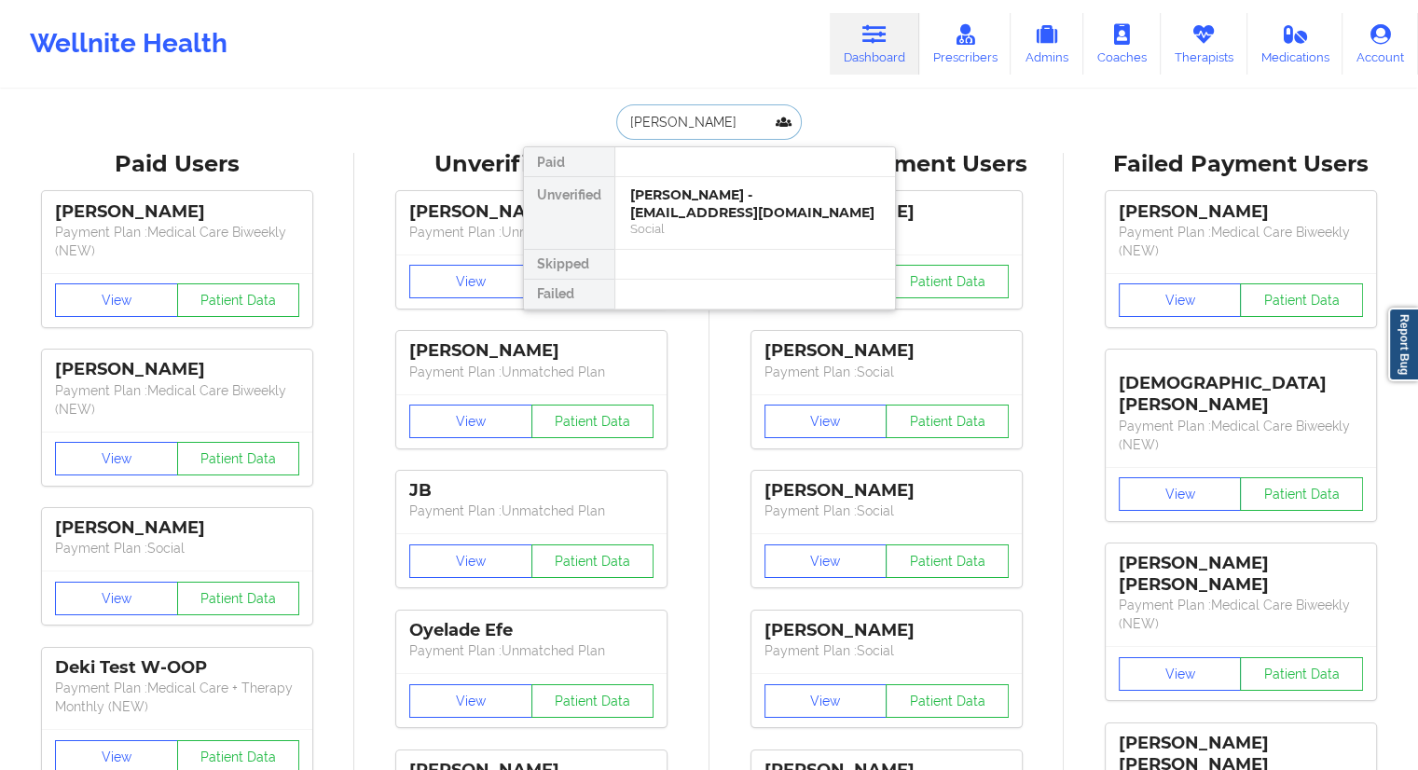
paste input "[PERSON_NAME]"
drag, startPoint x: 753, startPoint y: 121, endPoint x: 567, endPoint y: 122, distance: 186.5
click at [567, 122] on div "[PERSON_NAME] Paid Unverified [PERSON_NAME] III - [EMAIL_ADDRESS][DOMAIN_NAME] …" at bounding box center [709, 121] width 373 height 35
paste input "[PERSON_NAME]"
drag, startPoint x: 751, startPoint y: 127, endPoint x: 541, endPoint y: 135, distance: 209.9
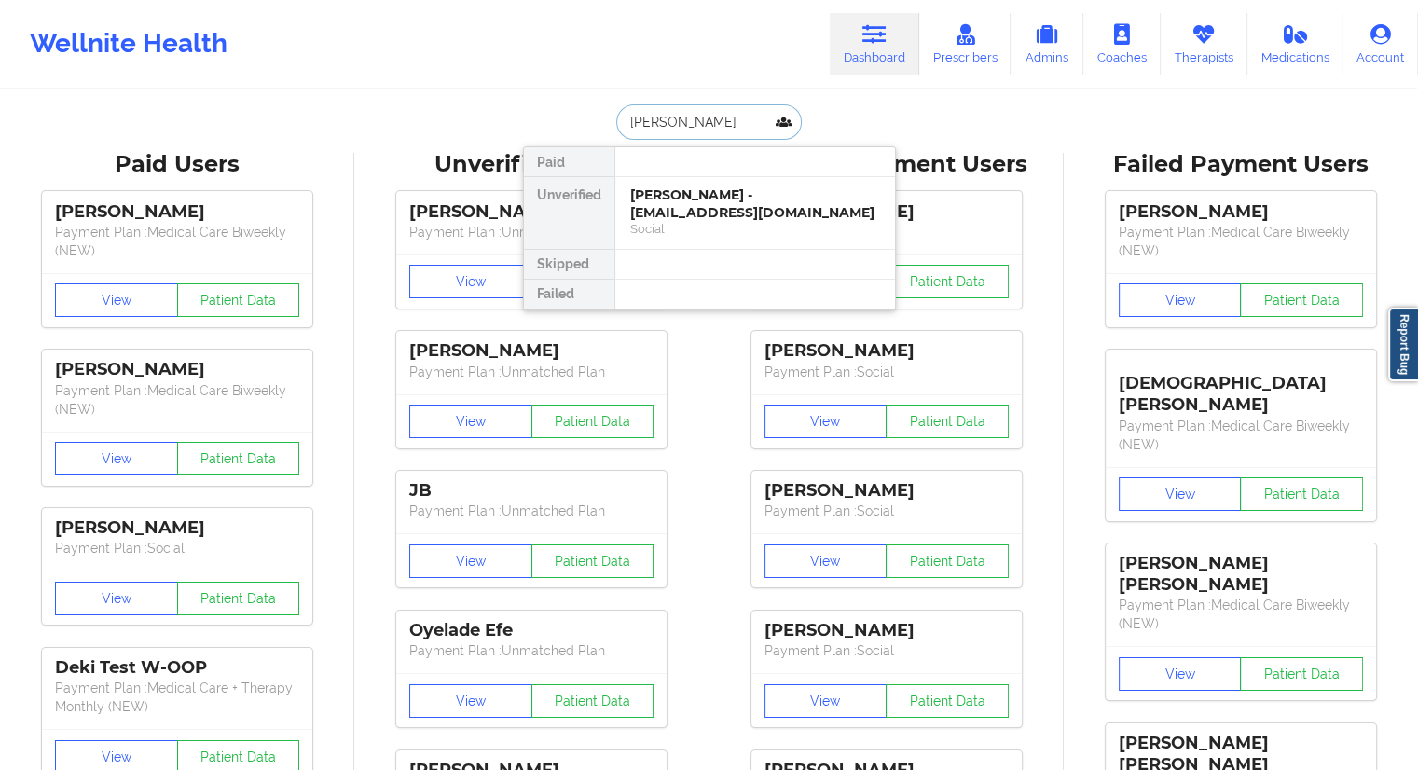
click at [541, 135] on div "[PERSON_NAME] Paid Unverified [PERSON_NAME] - [EMAIL_ADDRESS][DOMAIN_NAME] Soci…" at bounding box center [709, 121] width 373 height 35
paste input "[PERSON_NAME]"
type input "[PERSON_NAME]"
click at [653, 214] on div "[PERSON_NAME] III - [EMAIL_ADDRESS][DOMAIN_NAME]" at bounding box center [755, 203] width 250 height 34
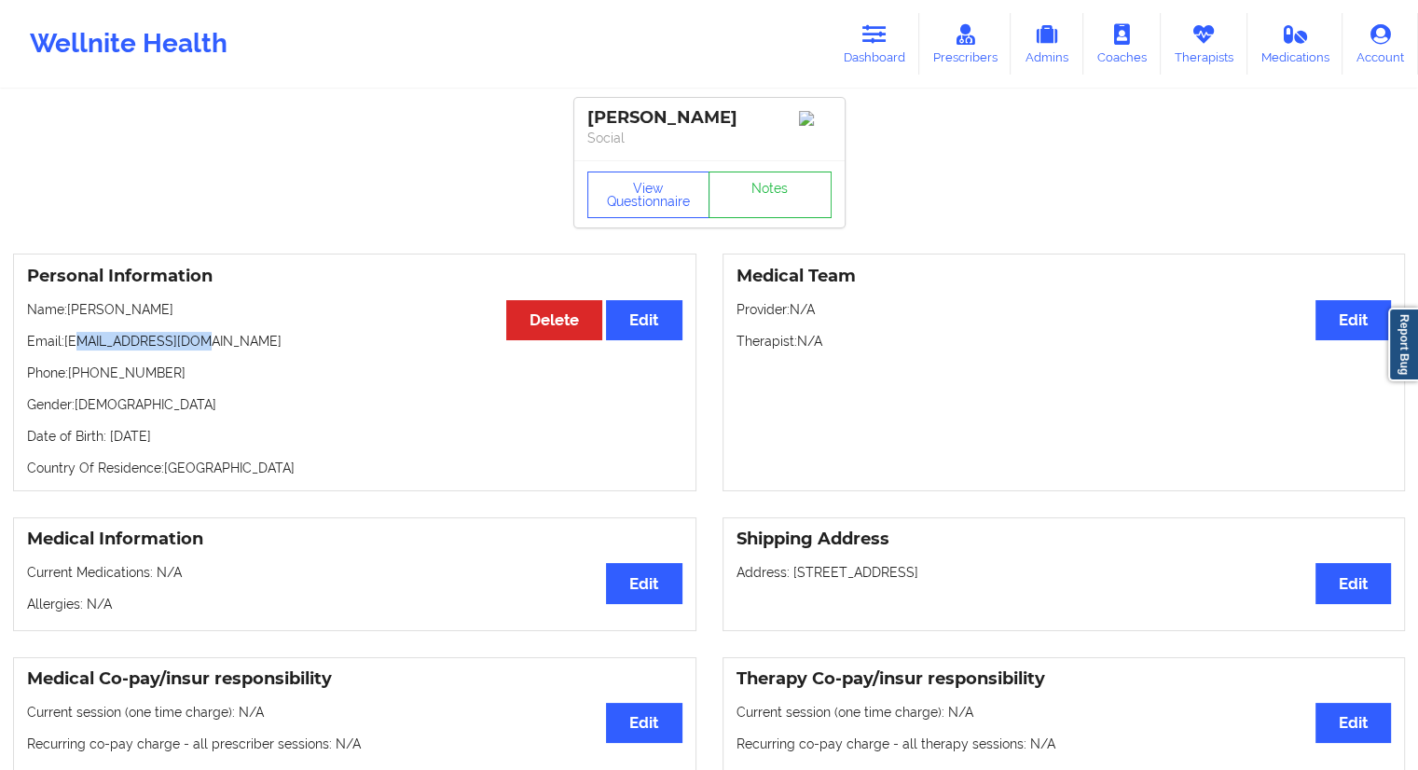
drag, startPoint x: 208, startPoint y: 348, endPoint x: 80, endPoint y: 346, distance: 127.7
click at [80, 346] on p "Email: [EMAIL_ADDRESS][DOMAIN_NAME]" at bounding box center [354, 341] width 655 height 19
click at [172, 375] on p "Phone: [PHONE_NUMBER]" at bounding box center [354, 373] width 655 height 19
drag, startPoint x: 183, startPoint y: 311, endPoint x: 155, endPoint y: 314, distance: 28.1
click at [155, 314] on p "Name: [PERSON_NAME]" at bounding box center [354, 309] width 655 height 19
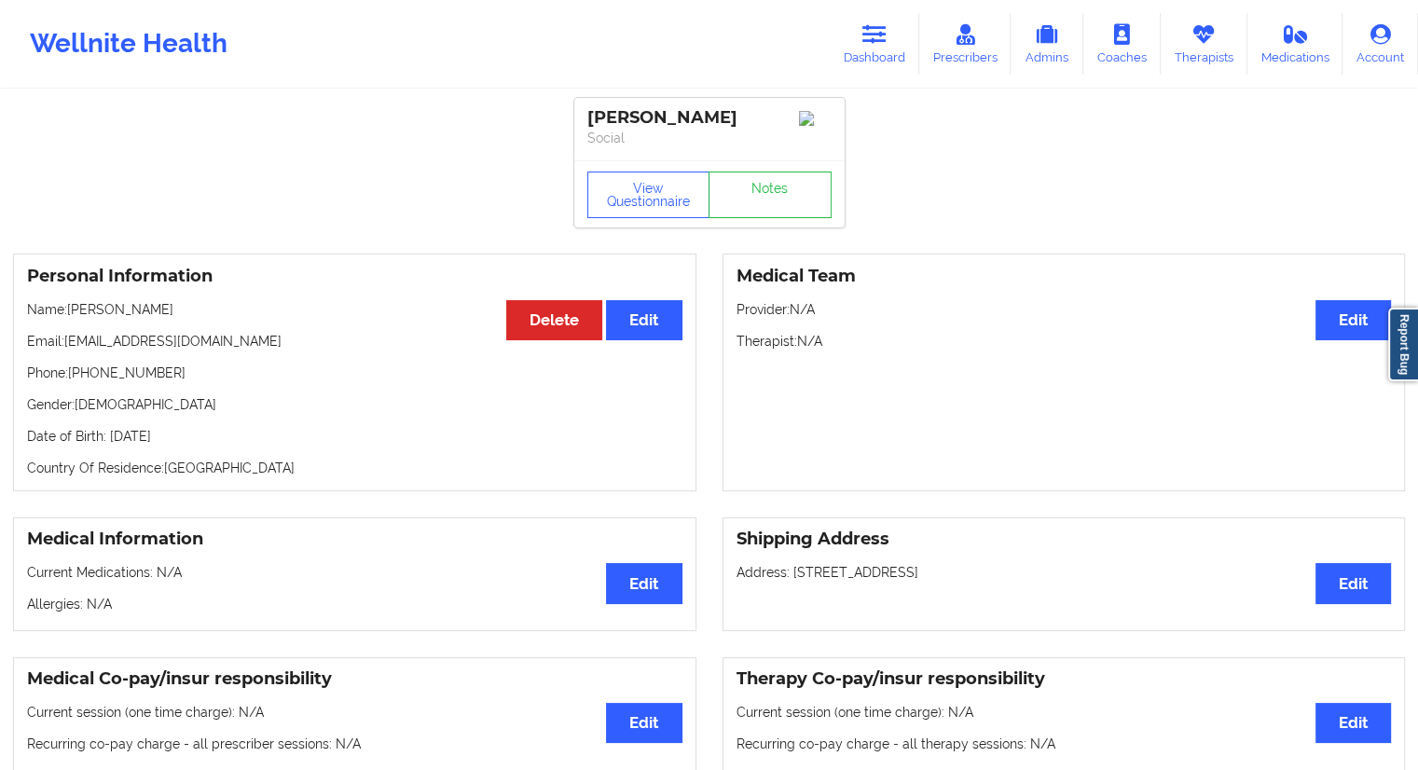
click at [212, 319] on p "Name: [PERSON_NAME]" at bounding box center [354, 309] width 655 height 19
drag, startPoint x: 212, startPoint y: 318, endPoint x: 159, endPoint y: 314, distance: 53.3
click at [159, 314] on p "Name: [PERSON_NAME]" at bounding box center [354, 309] width 655 height 19
click at [173, 314] on p "Name: [PERSON_NAME]" at bounding box center [354, 309] width 655 height 19
drag, startPoint x: 213, startPoint y: 314, endPoint x: 71, endPoint y: 318, distance: 141.8
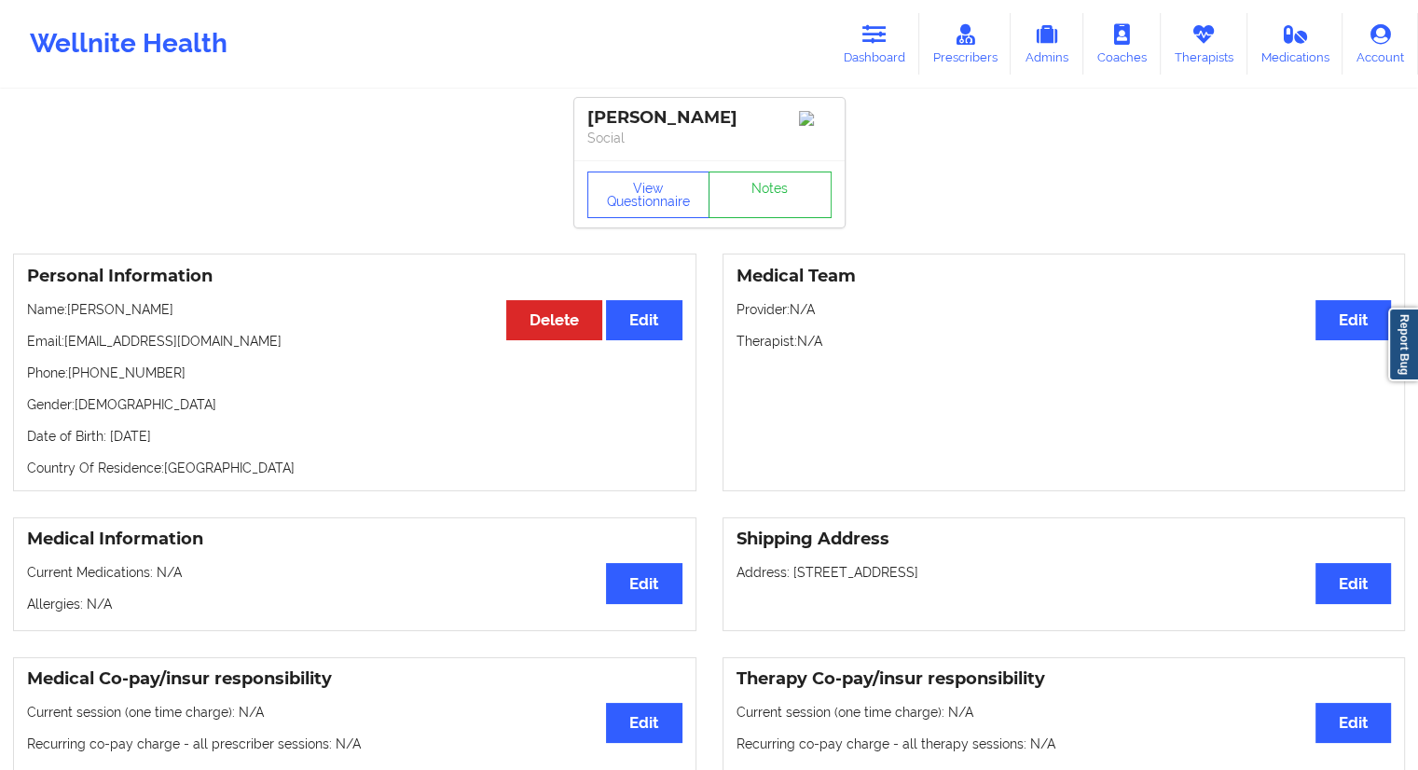
click at [71, 318] on p "Name: [PERSON_NAME]" at bounding box center [354, 309] width 655 height 19
click at [1183, 69] on link "Therapists" at bounding box center [1204, 44] width 87 height 62
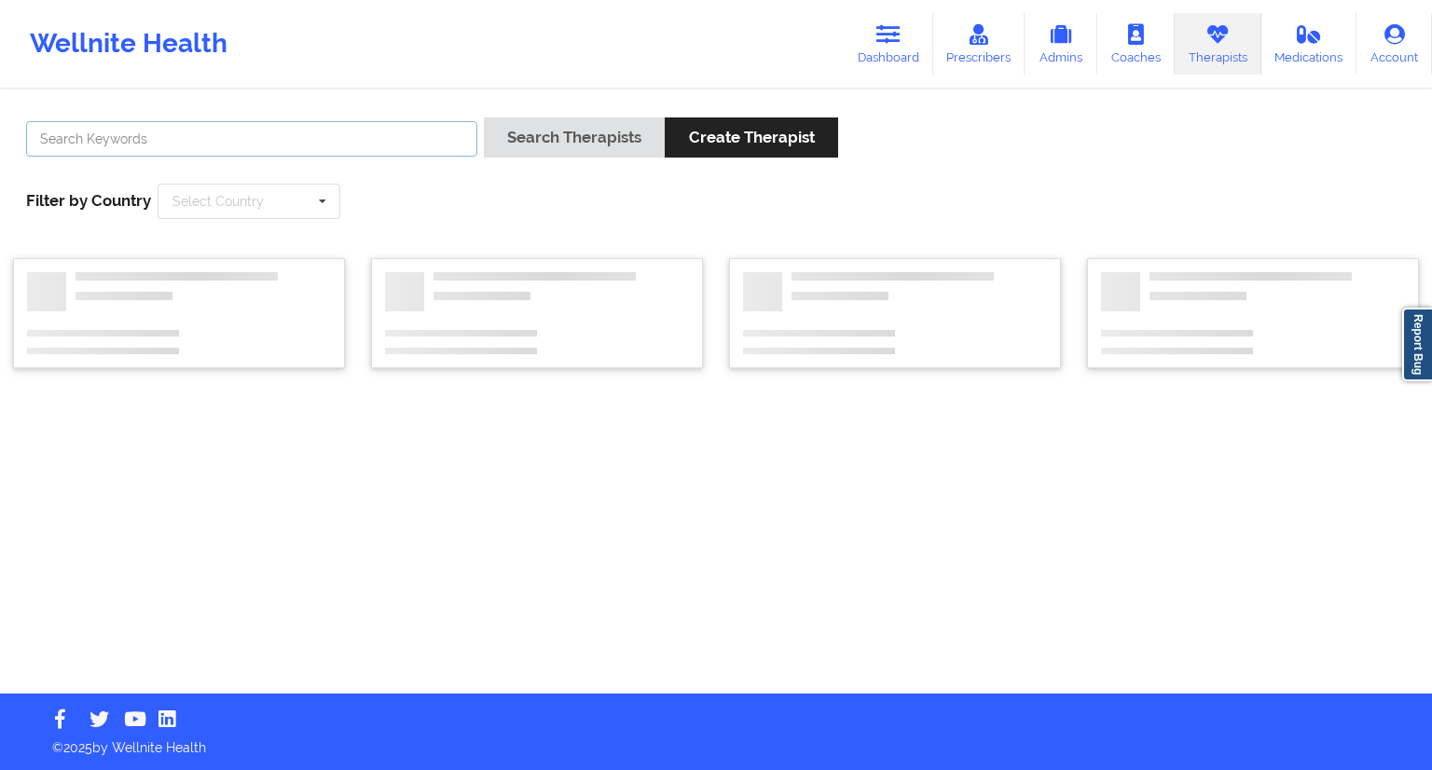
click at [272, 143] on input "text" at bounding box center [251, 138] width 451 height 35
paste input "[PERSON_NAME]"
type input "[PERSON_NAME]"
click at [534, 150] on button "Search Therapists" at bounding box center [574, 137] width 181 height 40
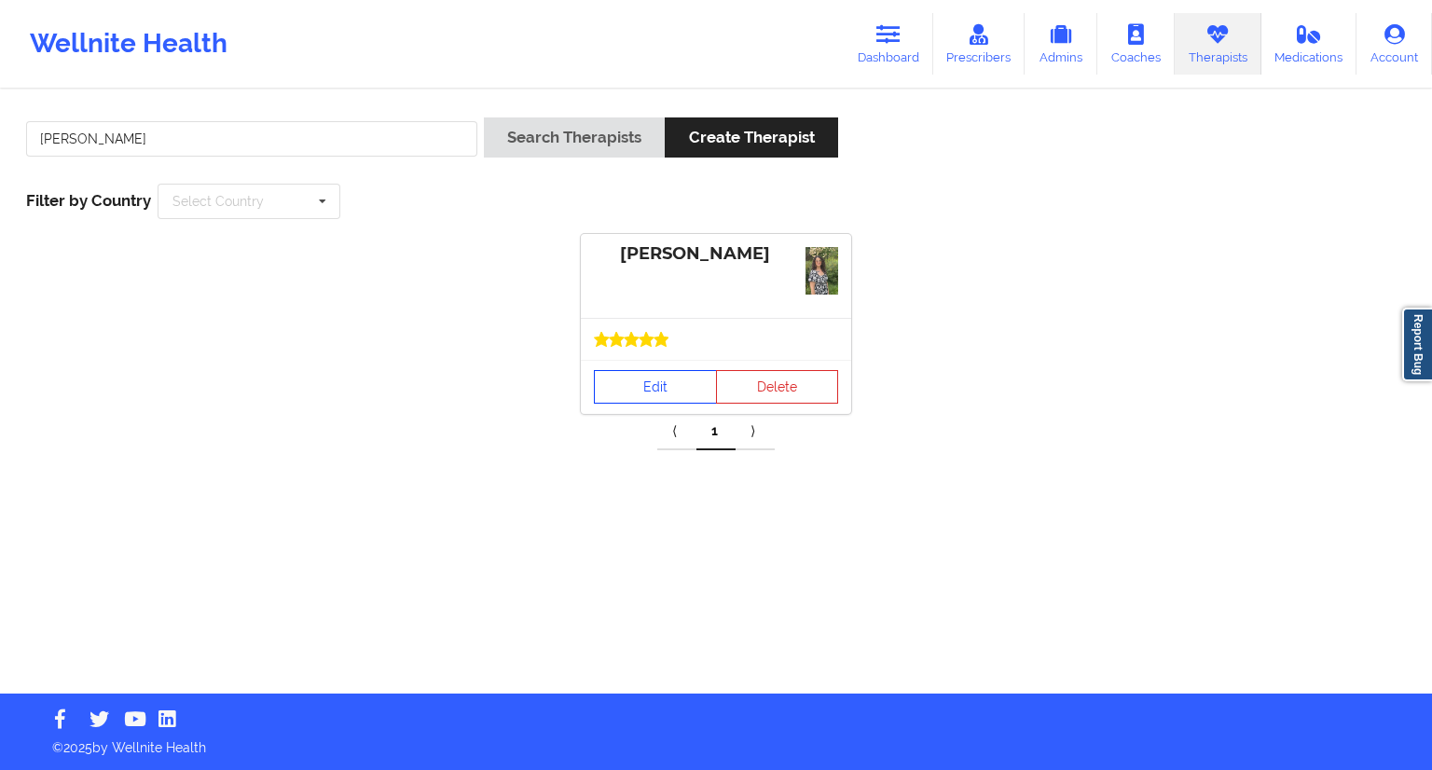
click at [655, 385] on link "Edit" at bounding box center [655, 387] width 123 height 34
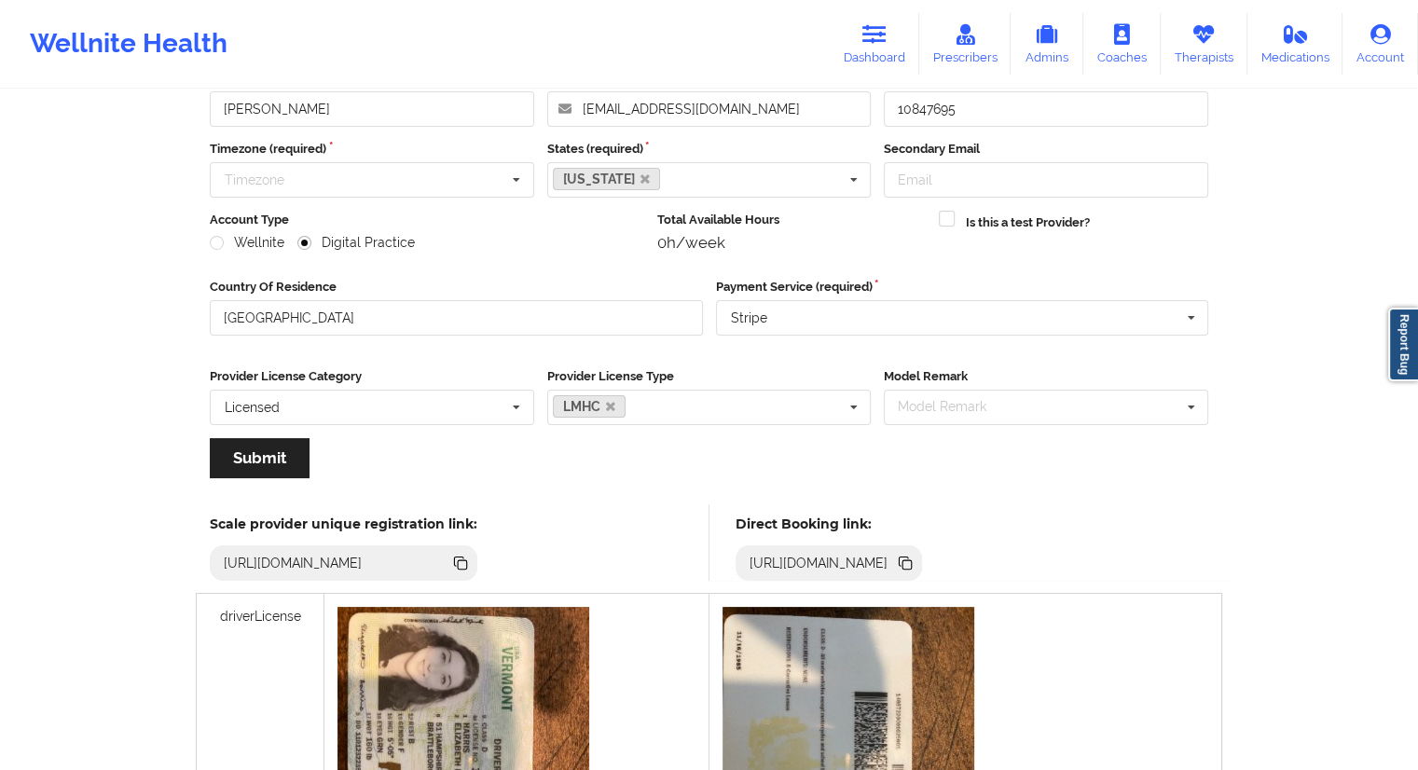
scroll to position [280, 0]
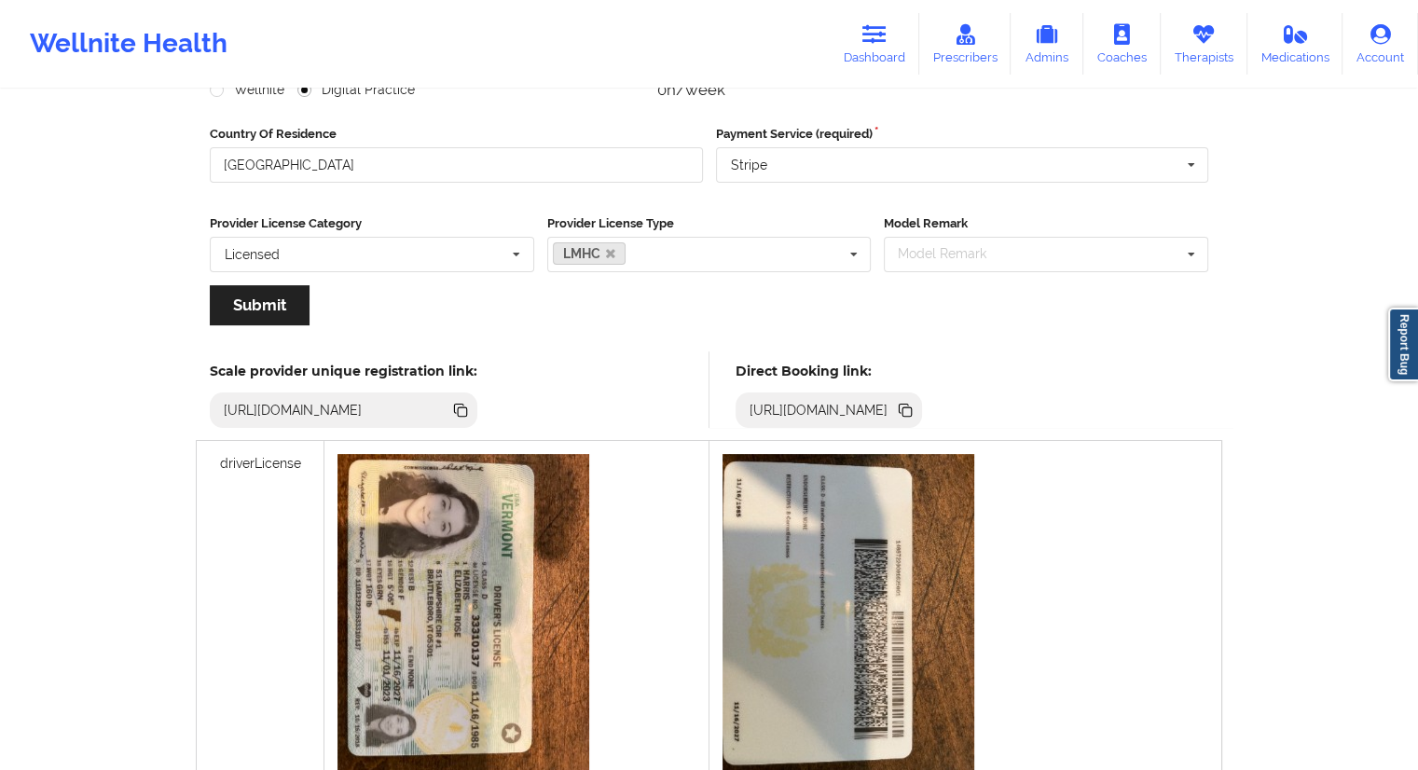
click at [912, 407] on icon at bounding box center [907, 411] width 9 height 9
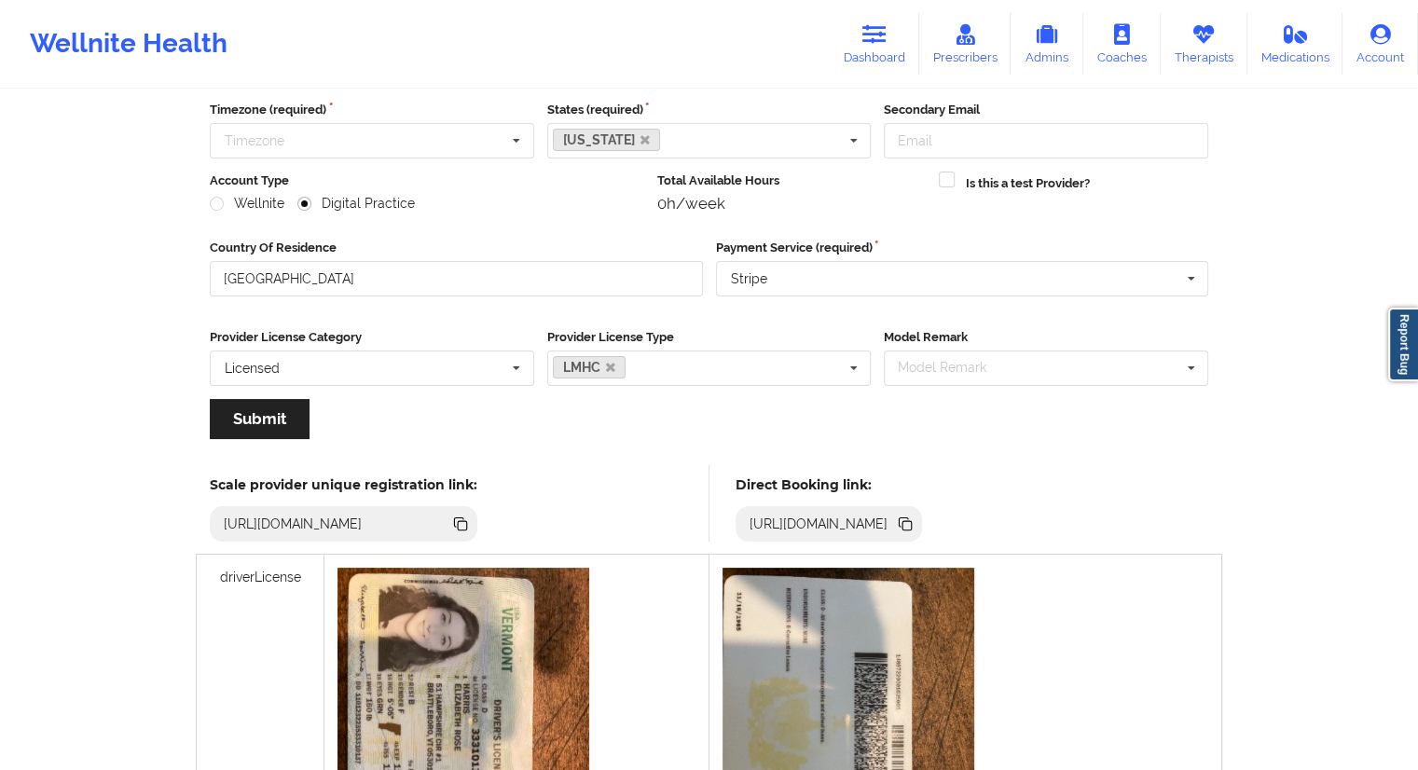
scroll to position [0, 0]
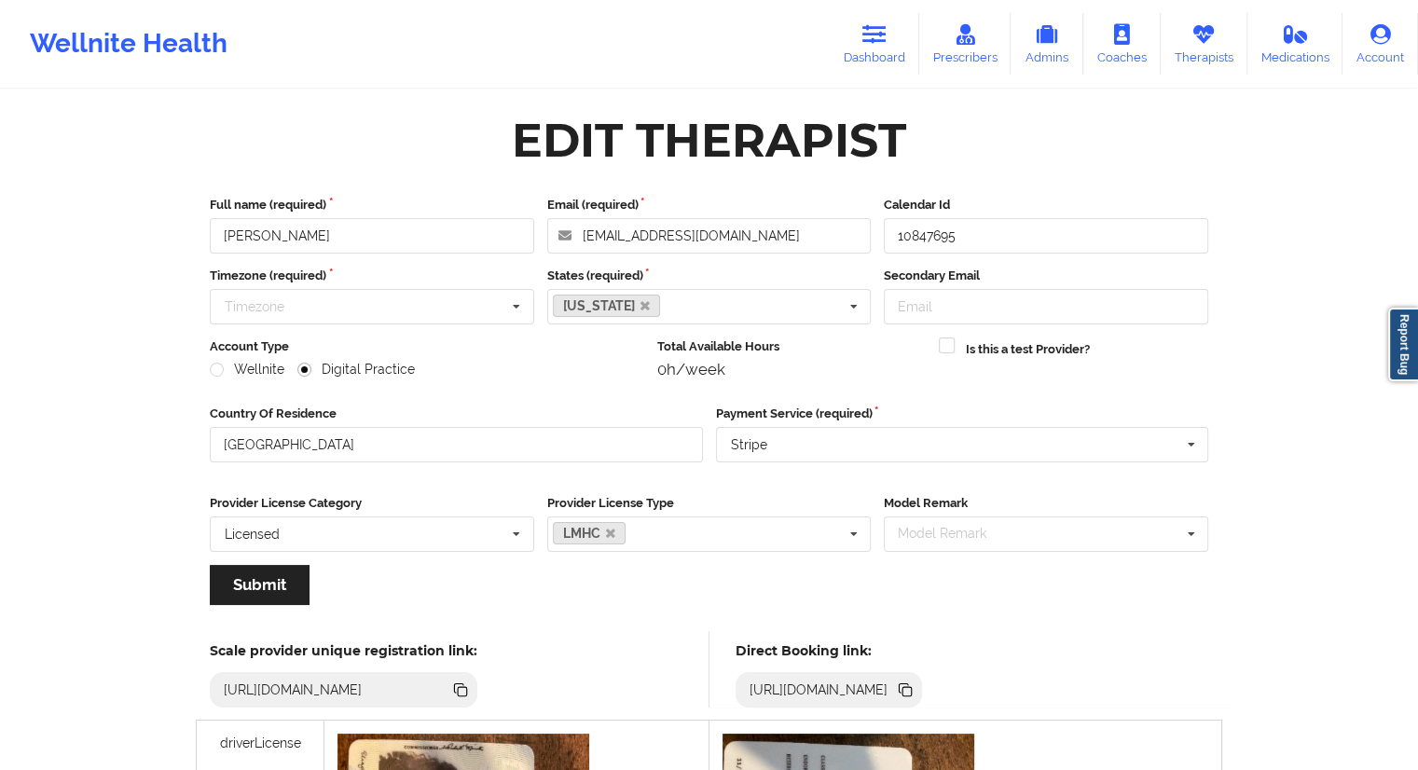
drag, startPoint x: 892, startPoint y: 51, endPoint x: 817, endPoint y: 76, distance: 79.3
click at [892, 51] on link "Dashboard" at bounding box center [875, 44] width 90 height 62
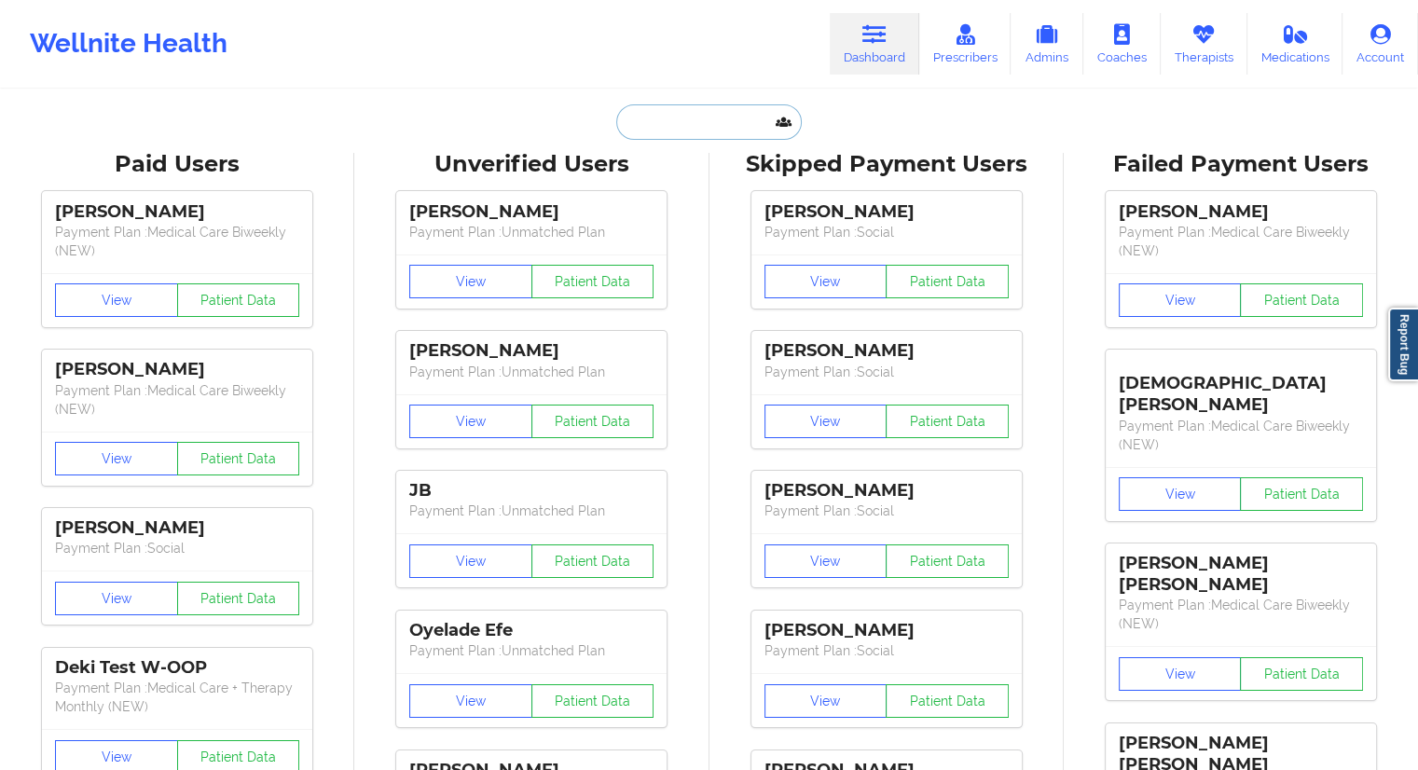
click at [640, 127] on input "text" at bounding box center [708, 121] width 185 height 35
paste input "[PERSON_NAME][EMAIL_ADDRESS][PERSON_NAME][DOMAIN_NAME]"
type input "[PERSON_NAME][EMAIL_ADDRESS][PERSON_NAME][DOMAIN_NAME]"
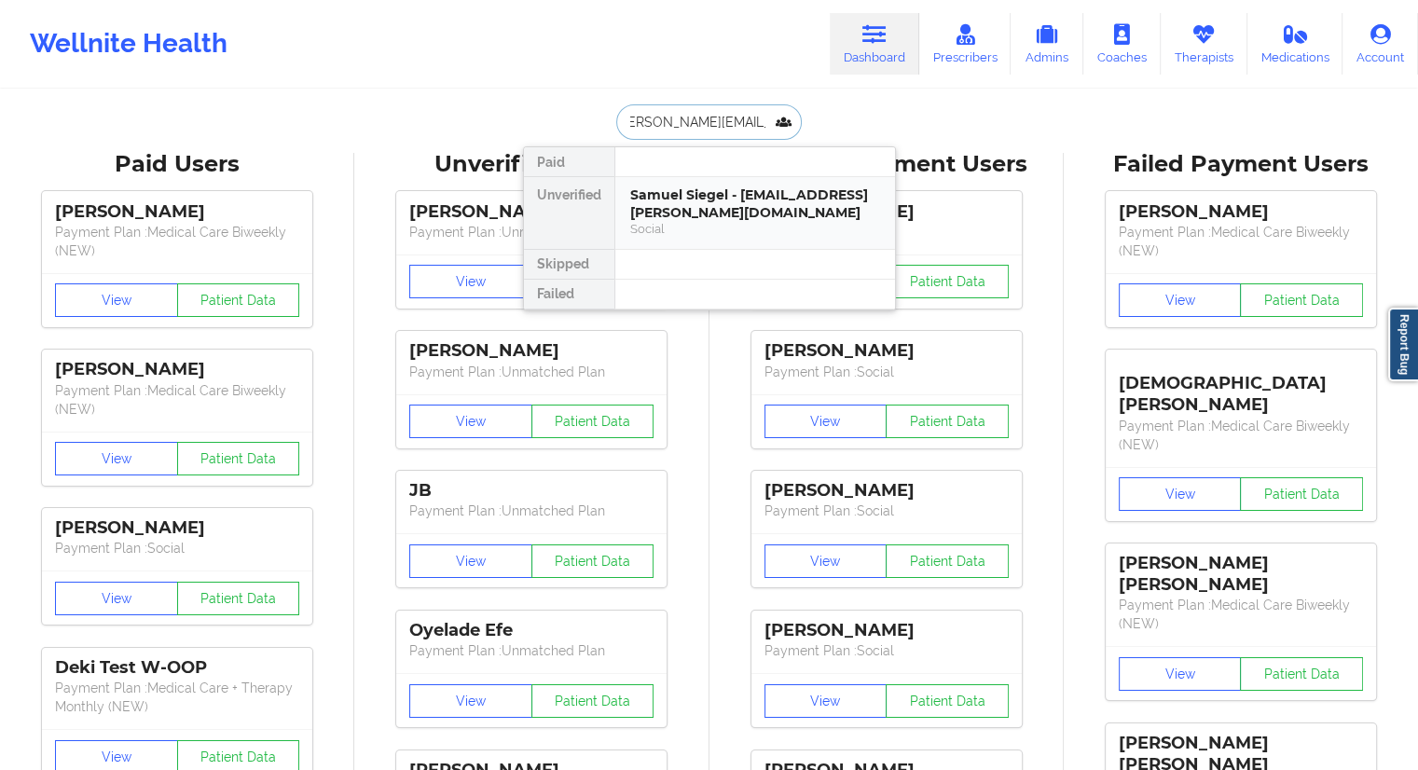
click at [630, 219] on div "Samuel Siegel - [EMAIL_ADDRESS][PERSON_NAME][DOMAIN_NAME]" at bounding box center [755, 203] width 250 height 34
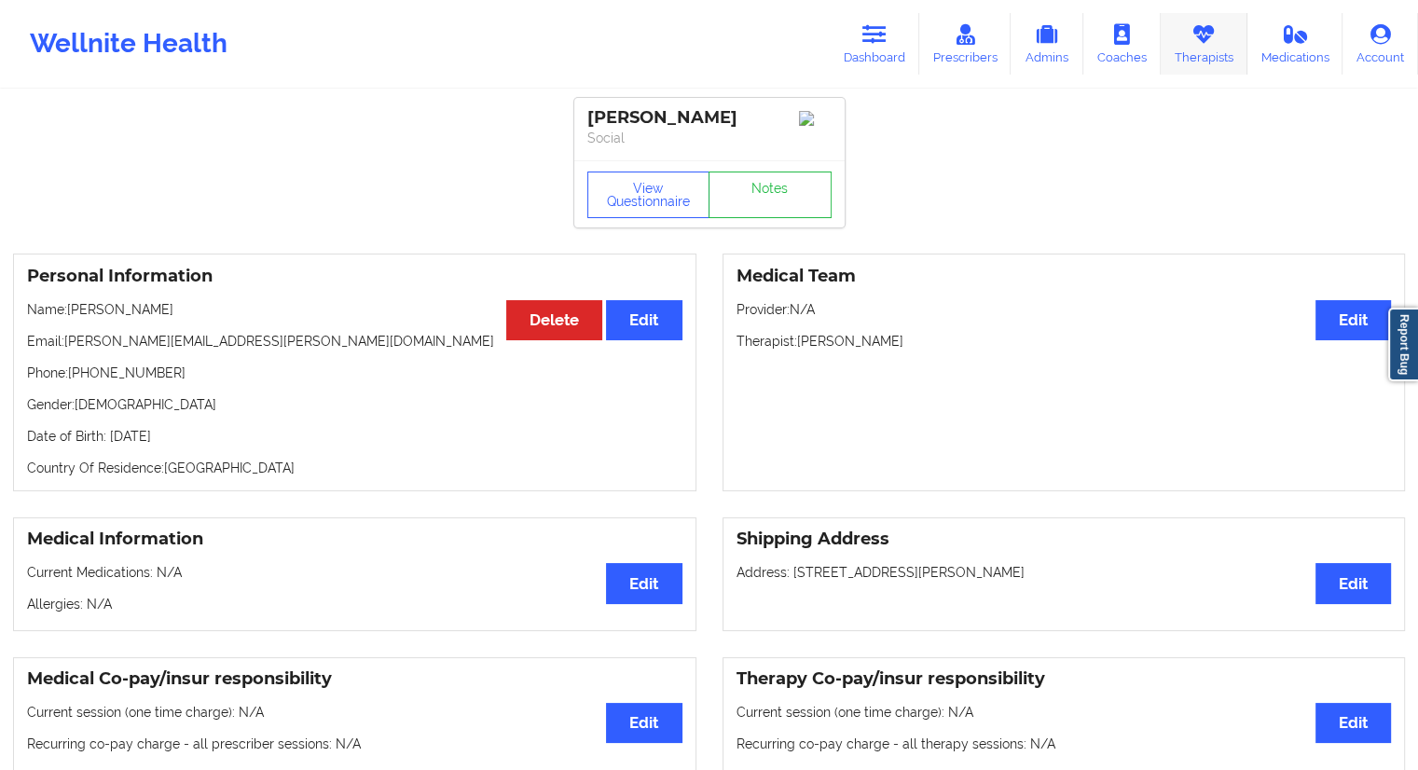
click at [1201, 34] on icon at bounding box center [1204, 34] width 24 height 21
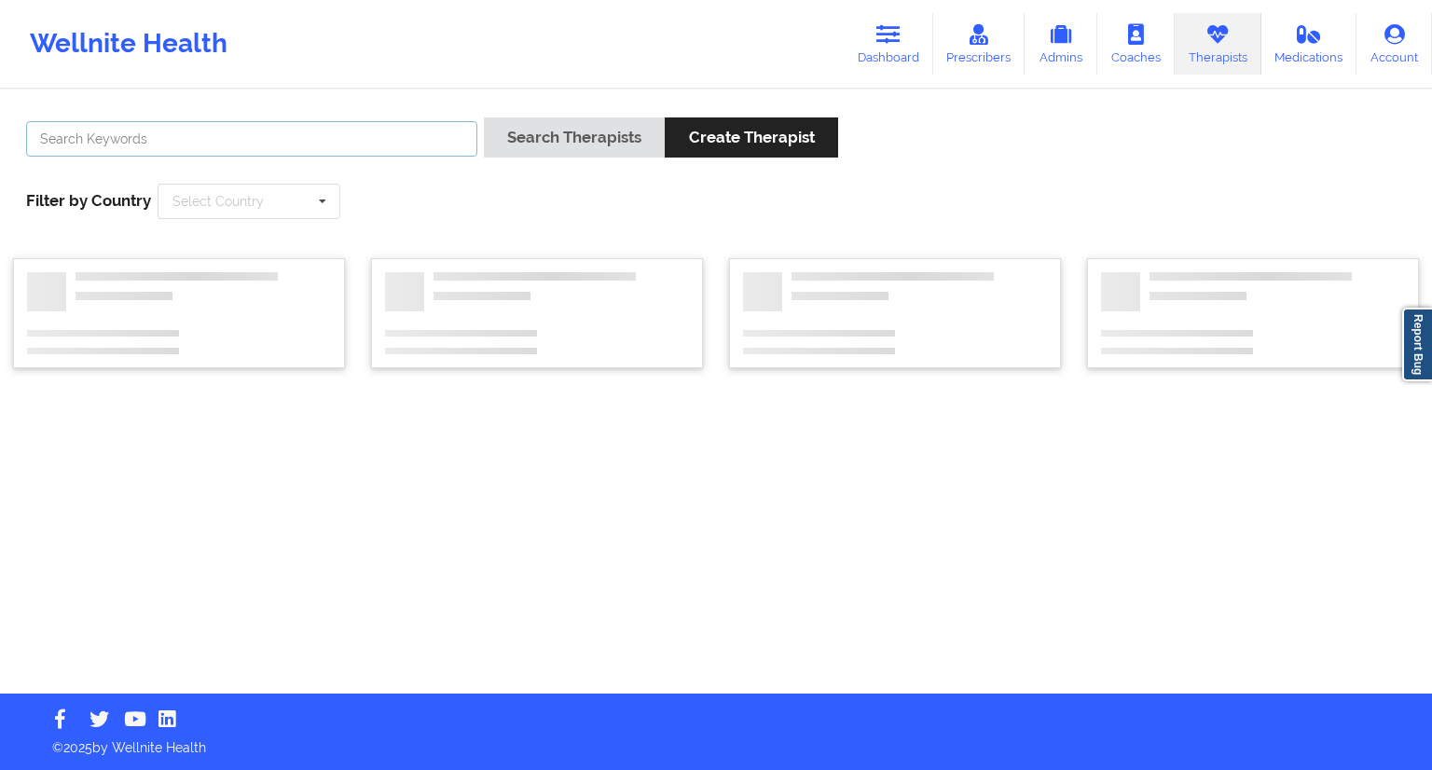
click at [375, 135] on input "text" at bounding box center [251, 138] width 451 height 35
paste input "[PERSON_NAME]"
click at [120, 144] on input "[PERSON_NAME]" at bounding box center [251, 138] width 451 height 35
type input "[PERSON_NAME]"
click at [87, 174] on div "[PERSON_NAME] Search Therapists Create Therapist Filter by Country Select Count…" at bounding box center [716, 168] width 1406 height 128
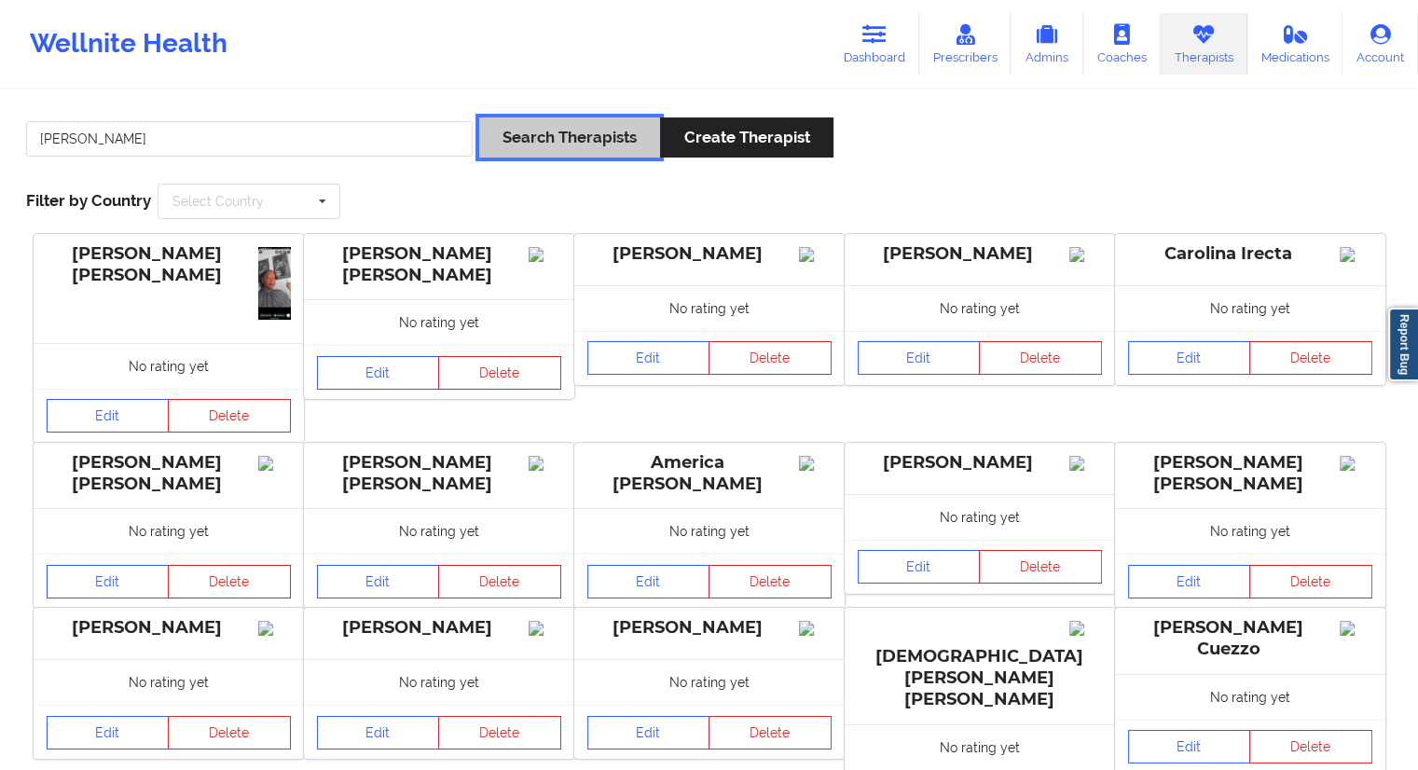
click at [559, 146] on button "Search Therapists" at bounding box center [569, 137] width 181 height 40
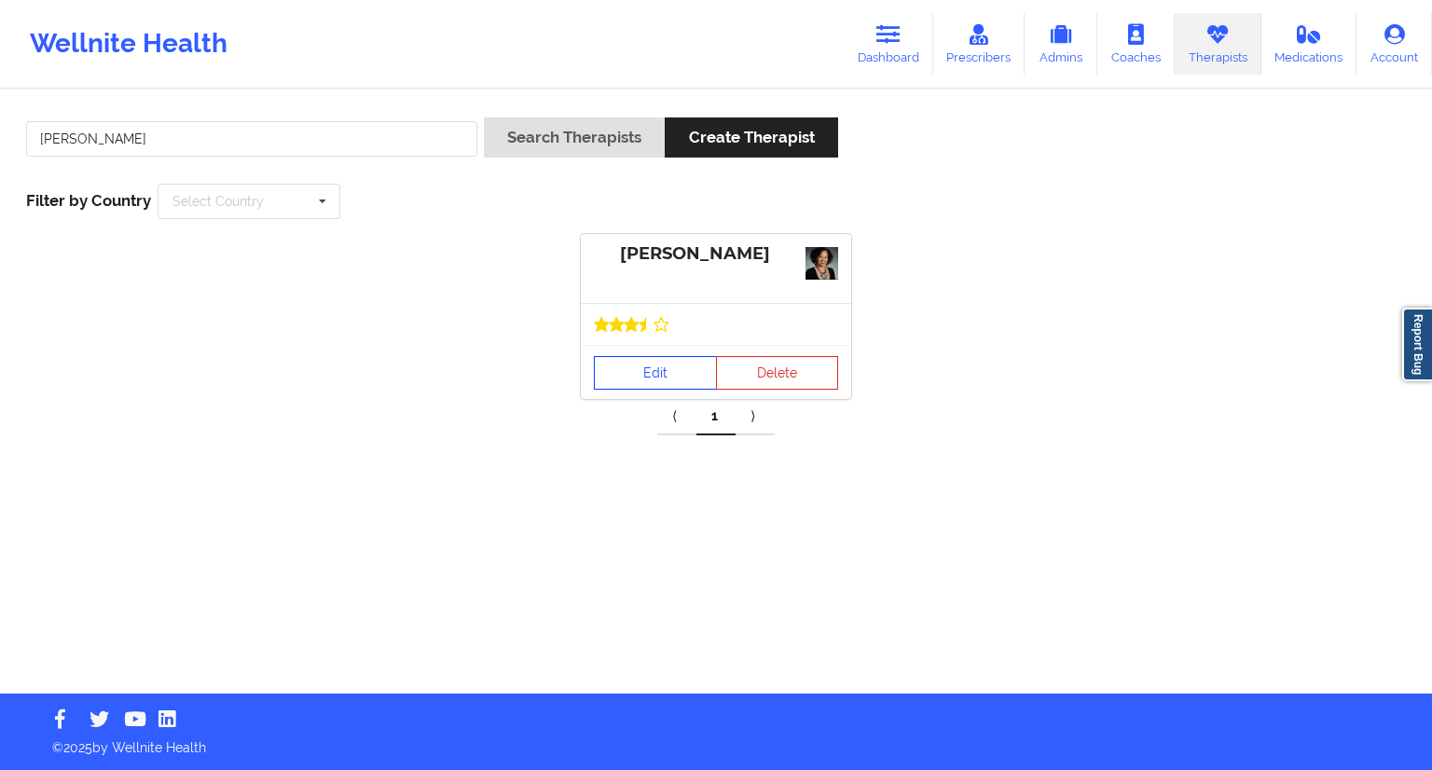
click at [627, 385] on link "Edit" at bounding box center [655, 373] width 123 height 34
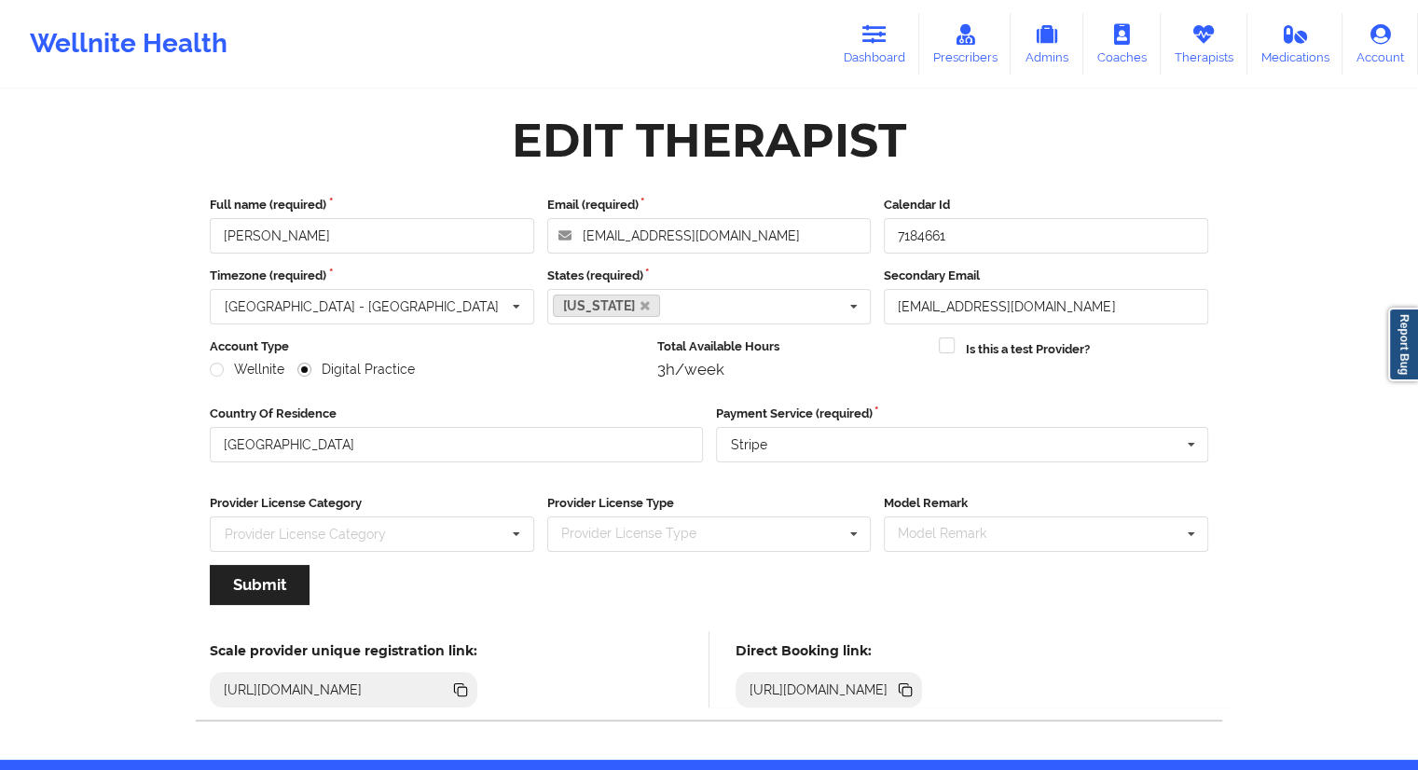
click at [912, 693] on icon at bounding box center [907, 691] width 9 height 9
drag, startPoint x: 306, startPoint y: 235, endPoint x: 214, endPoint y: 235, distance: 91.4
click at [214, 235] on input "[PERSON_NAME]" at bounding box center [372, 235] width 324 height 35
click at [870, 60] on link "Dashboard" at bounding box center [875, 44] width 90 height 62
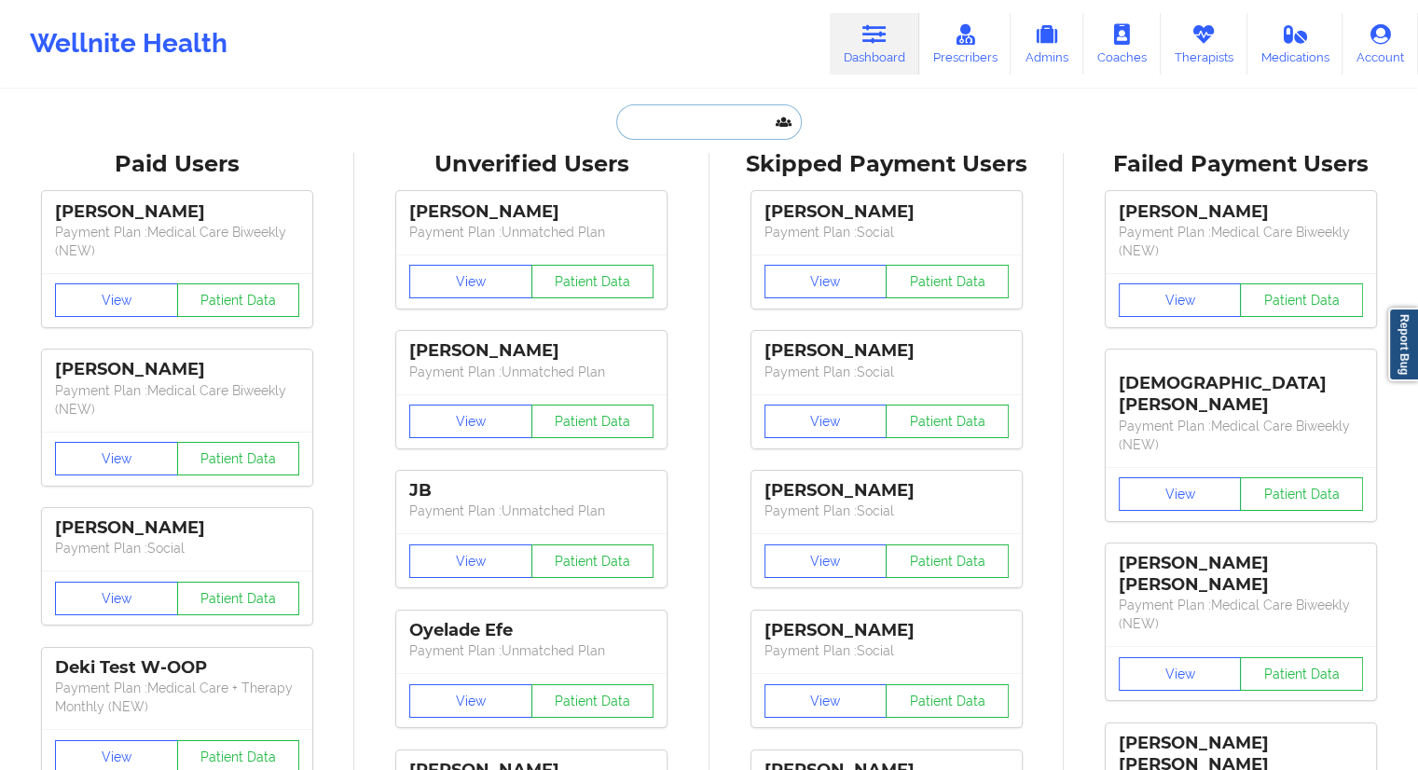
click at [655, 129] on input "text" at bounding box center [708, 121] width 185 height 35
paste input "[PERSON_NAME][EMAIL_ADDRESS][PERSON_NAME][DOMAIN_NAME]"
type input "[PERSON_NAME][EMAIL_ADDRESS][PERSON_NAME][DOMAIN_NAME]"
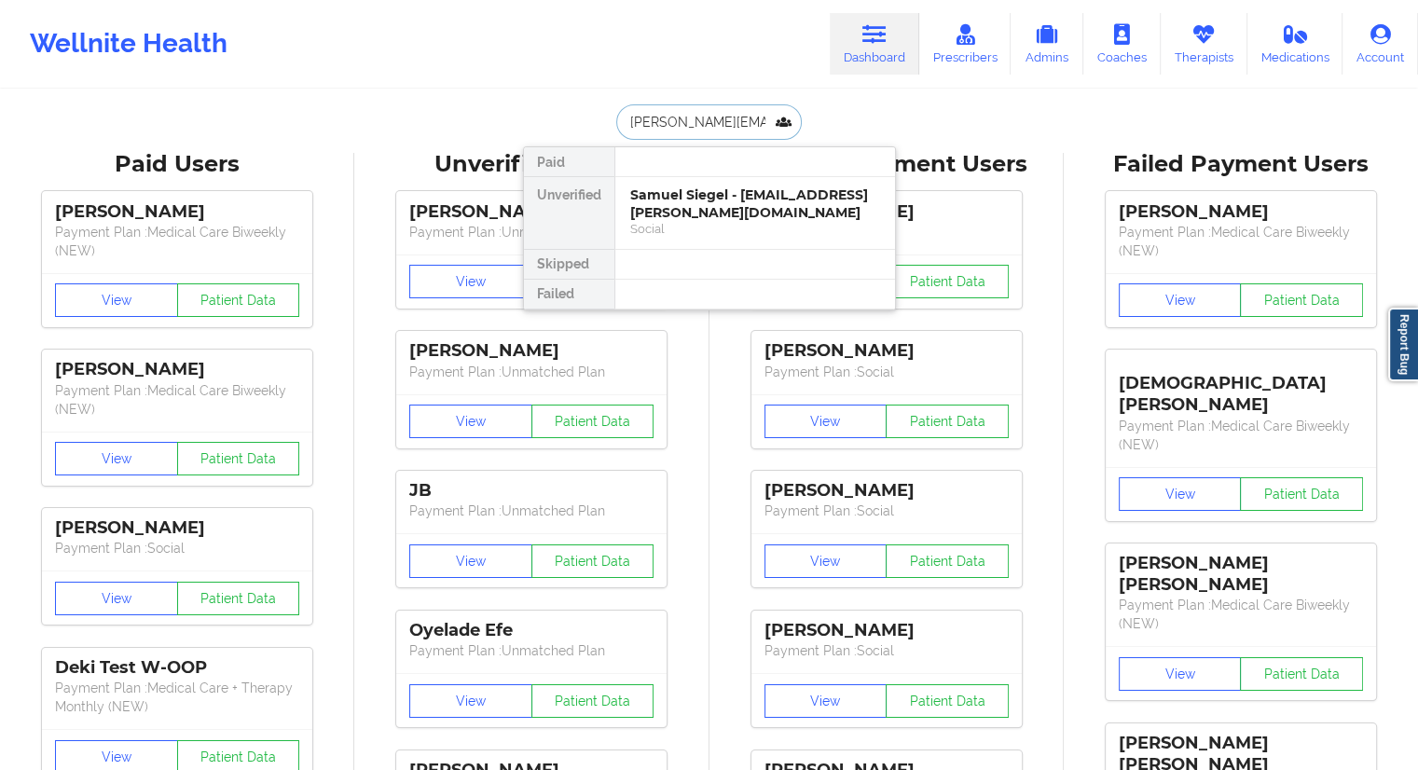
scroll to position [0, 15]
click at [689, 204] on div "Samuel Siegel - [EMAIL_ADDRESS][PERSON_NAME][DOMAIN_NAME]" at bounding box center [755, 203] width 250 height 34
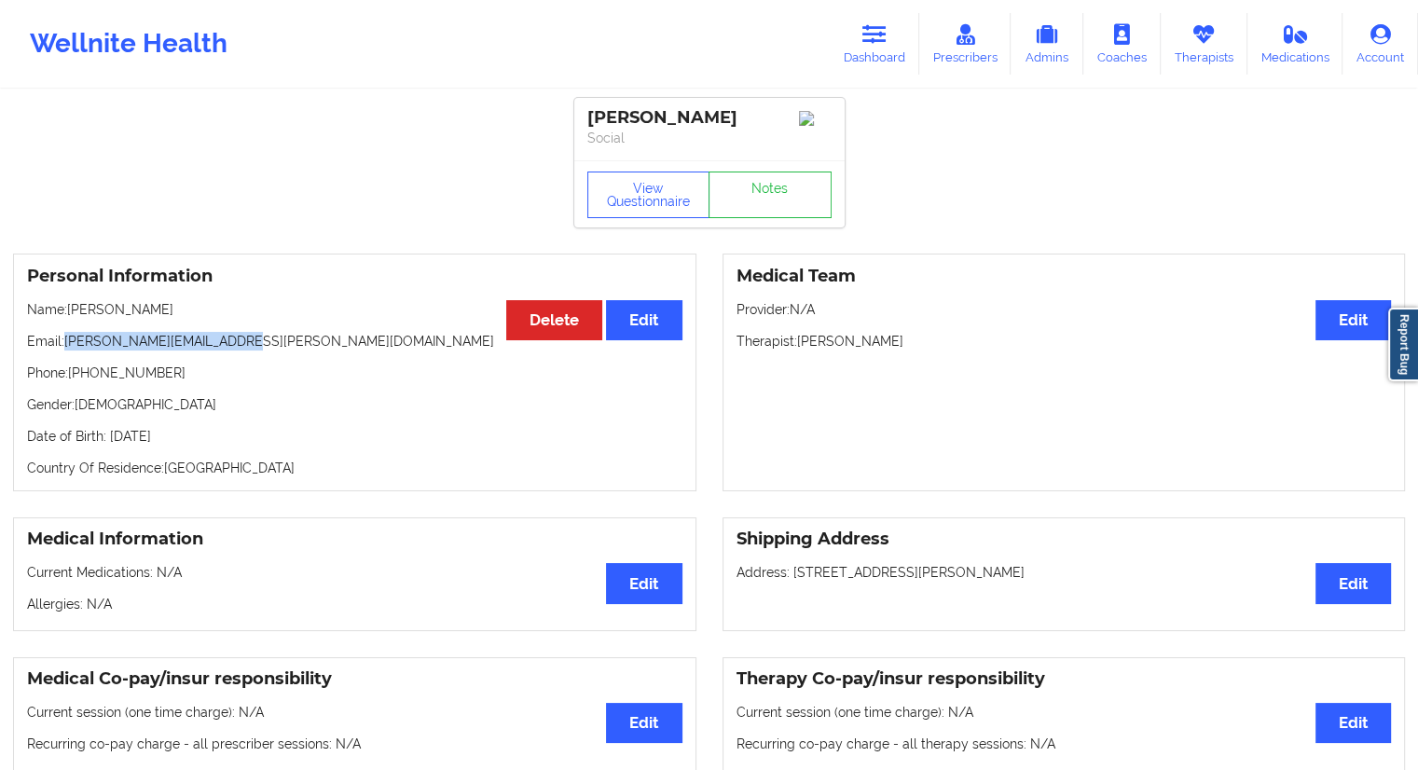
drag, startPoint x: 144, startPoint y: 345, endPoint x: 68, endPoint y: 345, distance: 75.5
click at [68, 345] on p "Email: [PERSON_NAME][EMAIL_ADDRESS][PERSON_NAME][DOMAIN_NAME]" at bounding box center [354, 341] width 655 height 19
click at [882, 49] on link "Dashboard" at bounding box center [875, 44] width 90 height 62
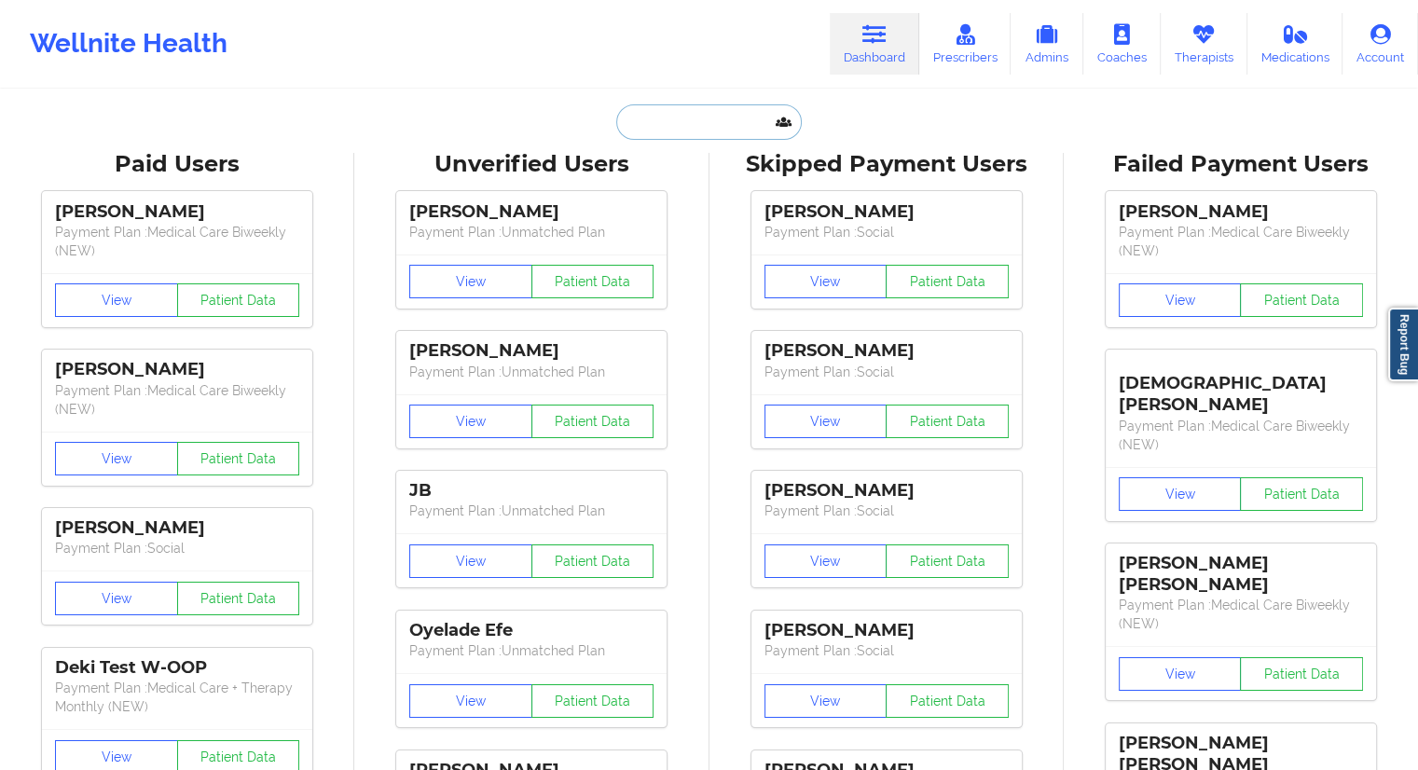
click at [701, 128] on input "text" at bounding box center [708, 121] width 185 height 35
paste input "[EMAIL_ADDRESS][DOMAIN_NAME]"
type input "[EMAIL_ADDRESS][DOMAIN_NAME]"
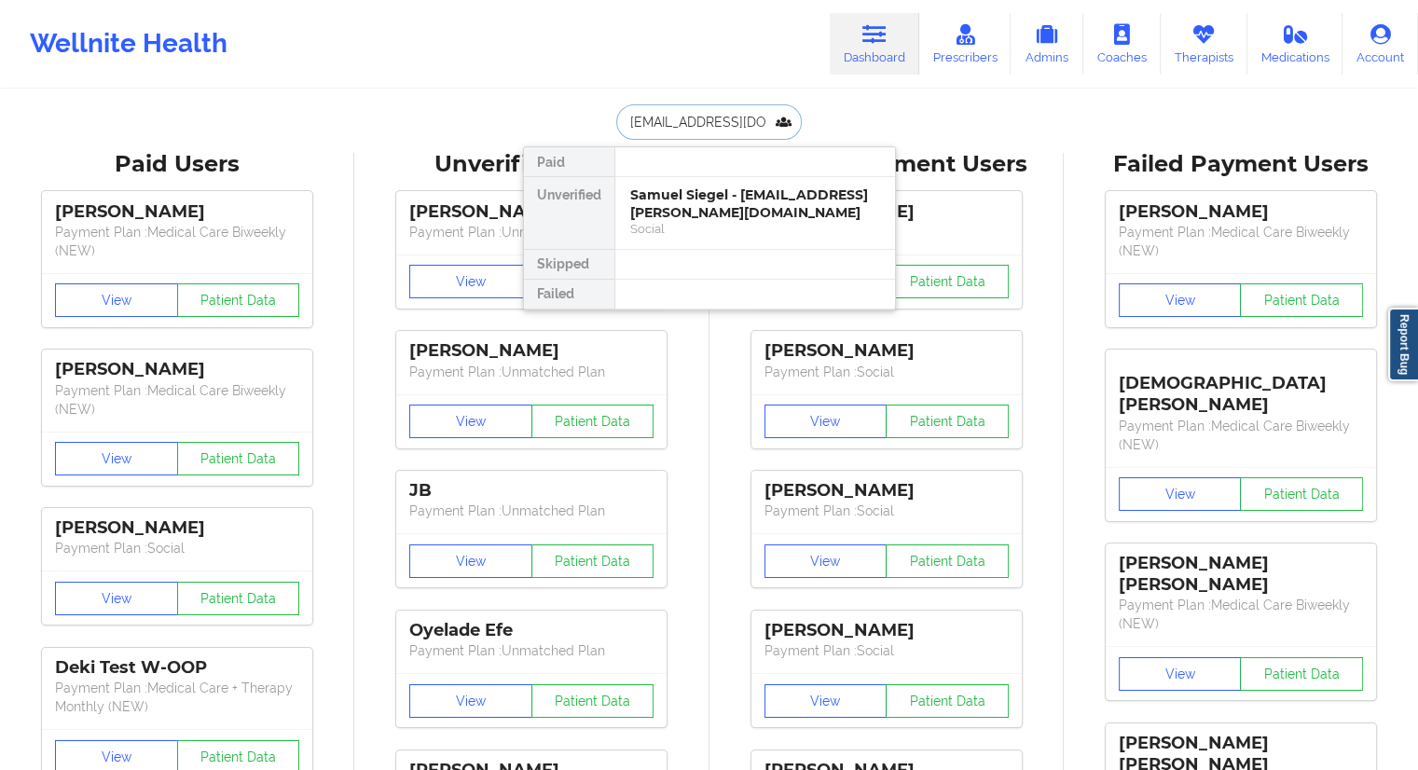
scroll to position [0, 7]
click at [671, 203] on div "[PERSON_NAME] - [EMAIL_ADDRESS][DOMAIN_NAME]" at bounding box center [755, 203] width 250 height 34
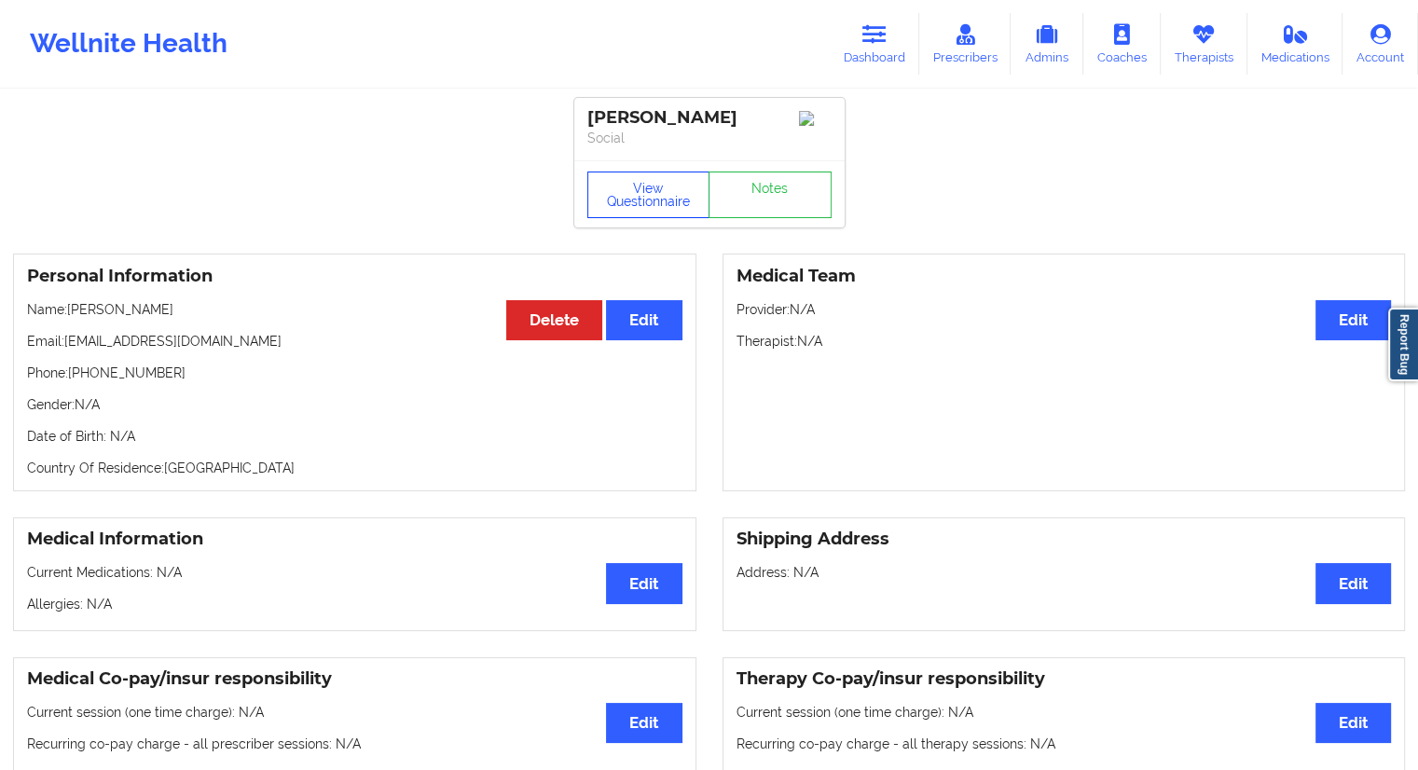
click at [682, 196] on button "View Questionnaire" at bounding box center [648, 195] width 123 height 47
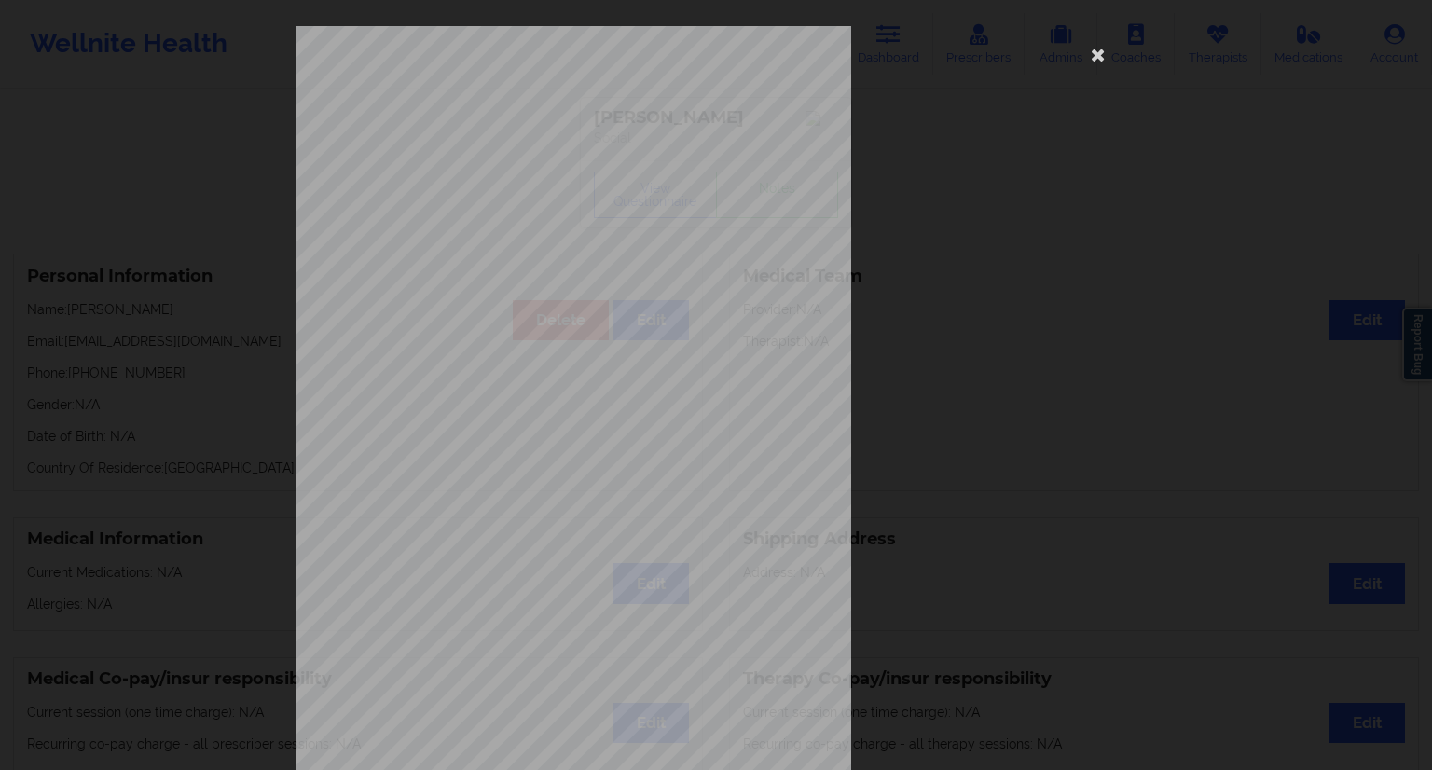
scroll to position [119, 0]
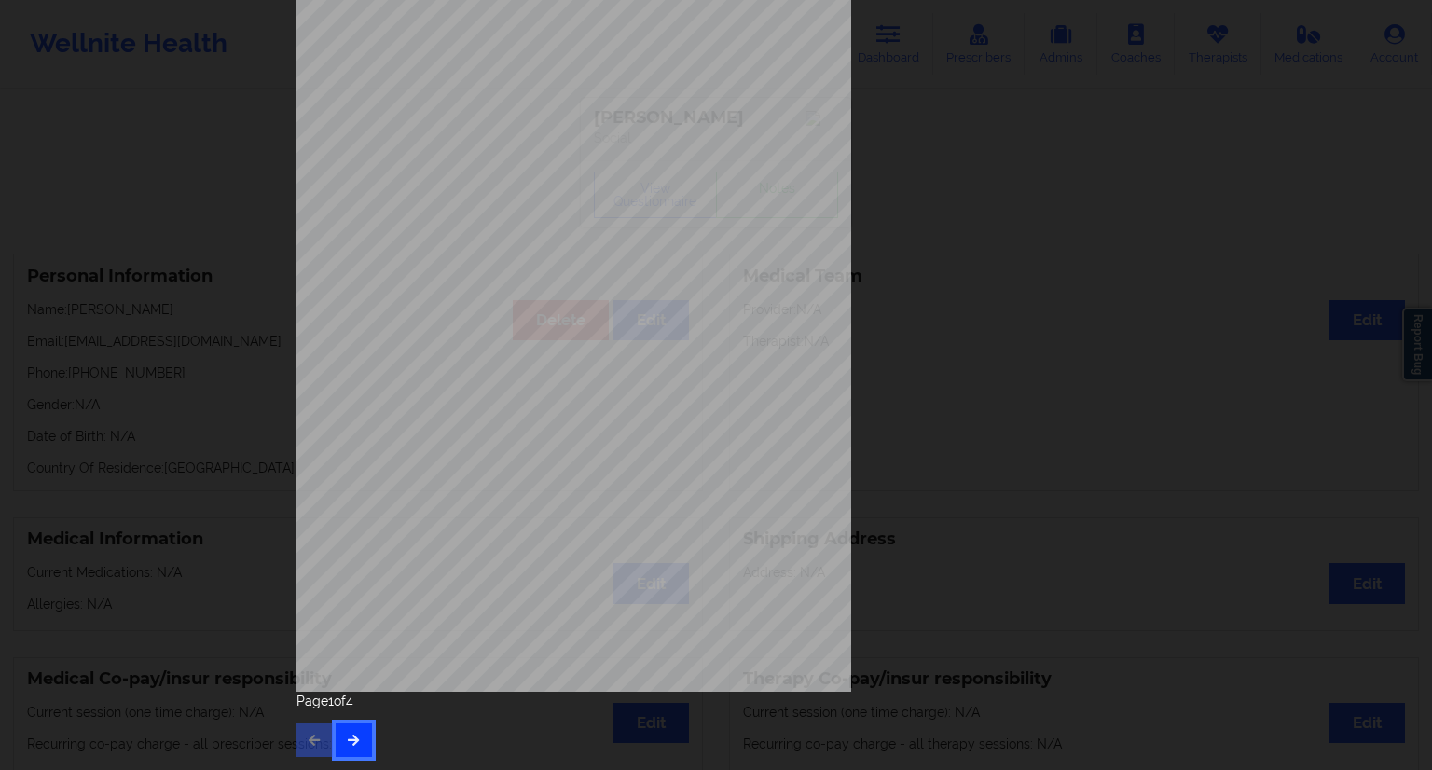
click at [360, 742] on button "button" at bounding box center [354, 741] width 36 height 34
click at [348, 741] on icon "button" at bounding box center [354, 739] width 16 height 11
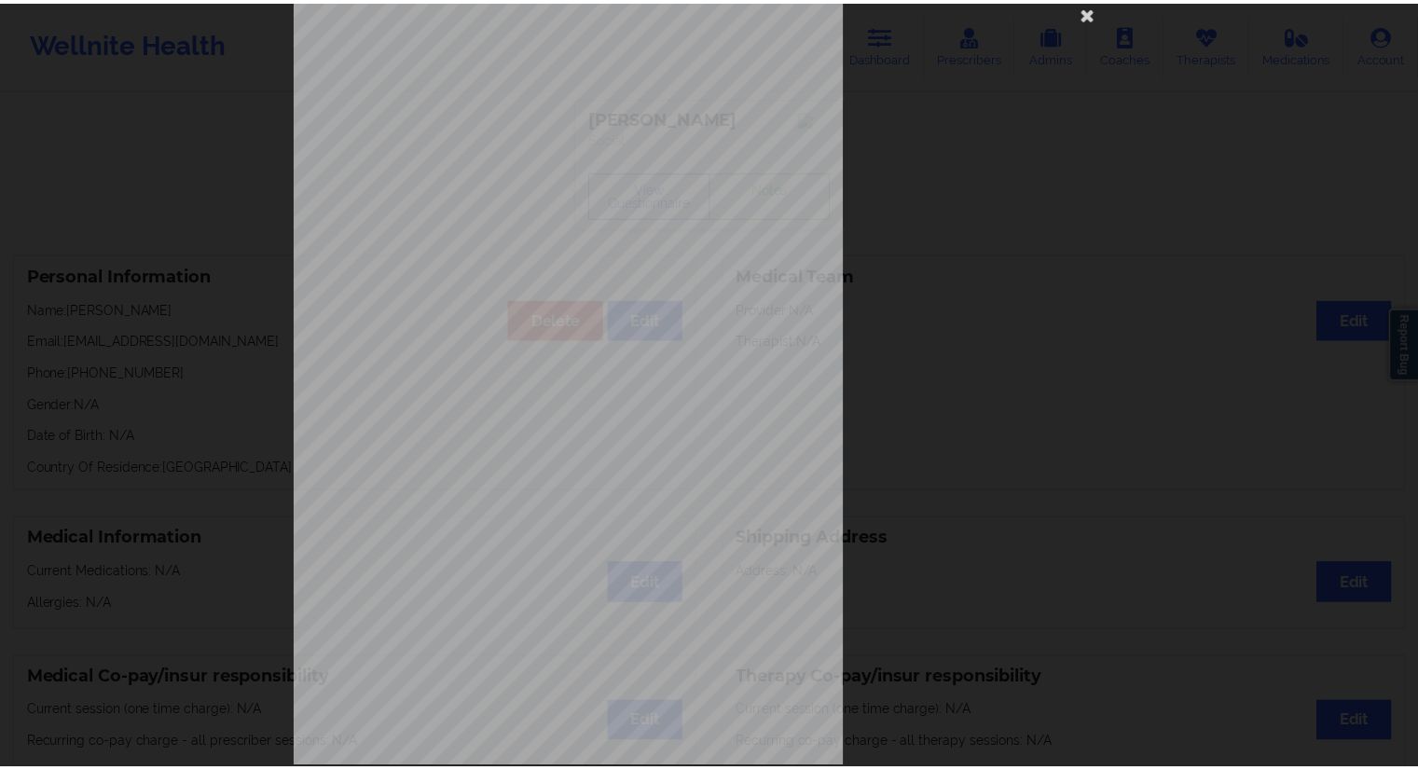
scroll to position [0, 0]
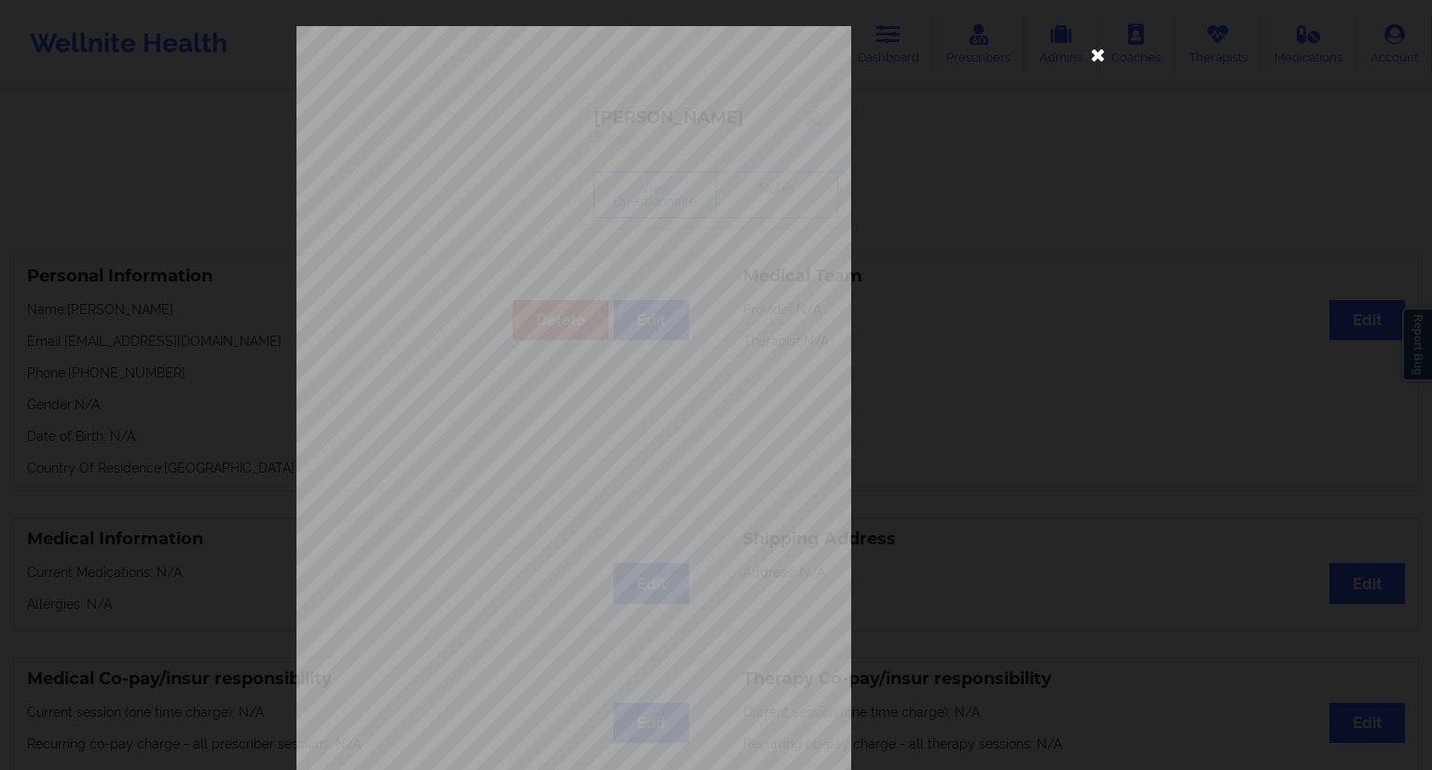
click at [1085, 58] on icon at bounding box center [1098, 54] width 30 height 30
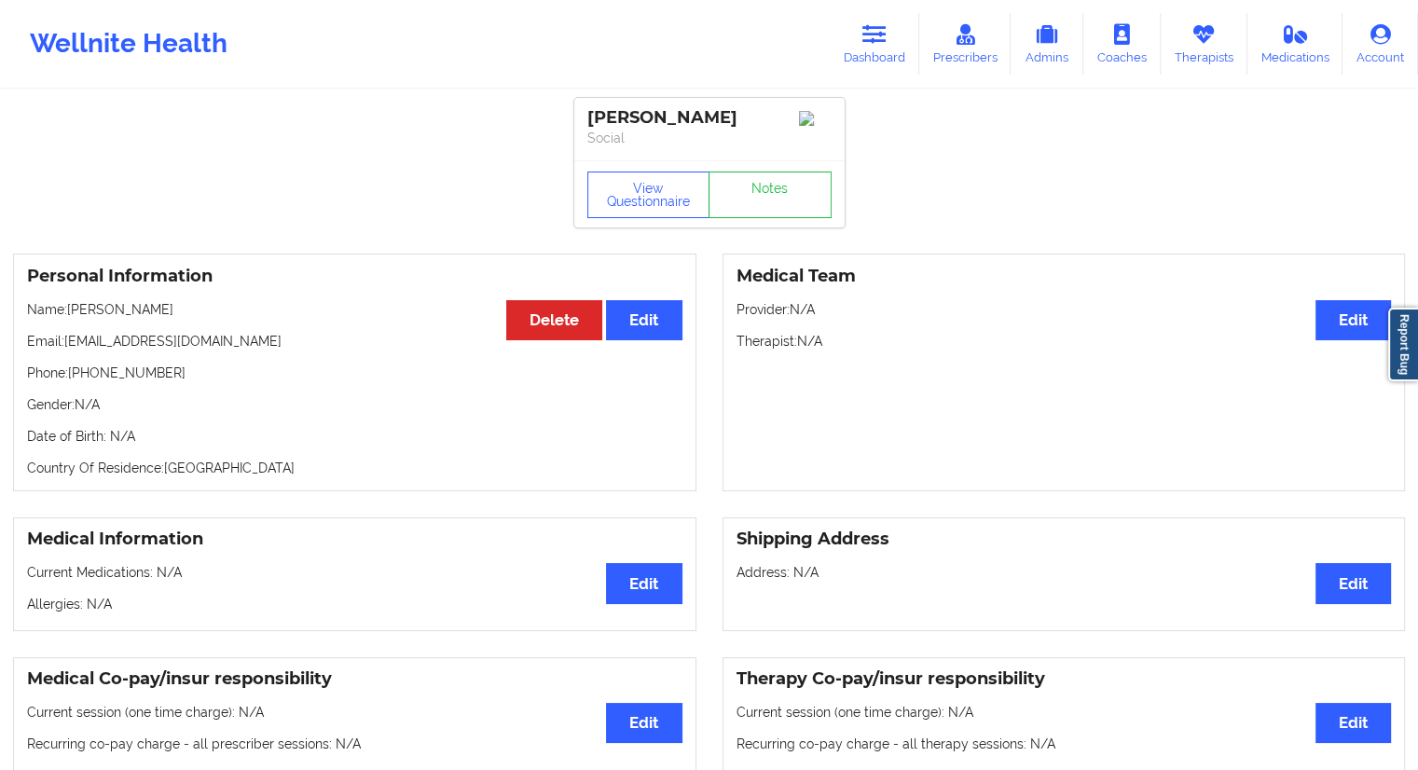
drag, startPoint x: 173, startPoint y: 315, endPoint x: 70, endPoint y: 311, distance: 103.6
click at [70, 311] on p "Name: [PERSON_NAME]" at bounding box center [354, 309] width 655 height 19
drag, startPoint x: 177, startPoint y: 363, endPoint x: 73, endPoint y: 374, distance: 105.0
click at [73, 374] on div "Personal Information Edit Delete Name: [PERSON_NAME] Email: [EMAIL_ADDRESS][DOM…" at bounding box center [354, 373] width 683 height 238
drag, startPoint x: 232, startPoint y: 310, endPoint x: 70, endPoint y: 311, distance: 162.2
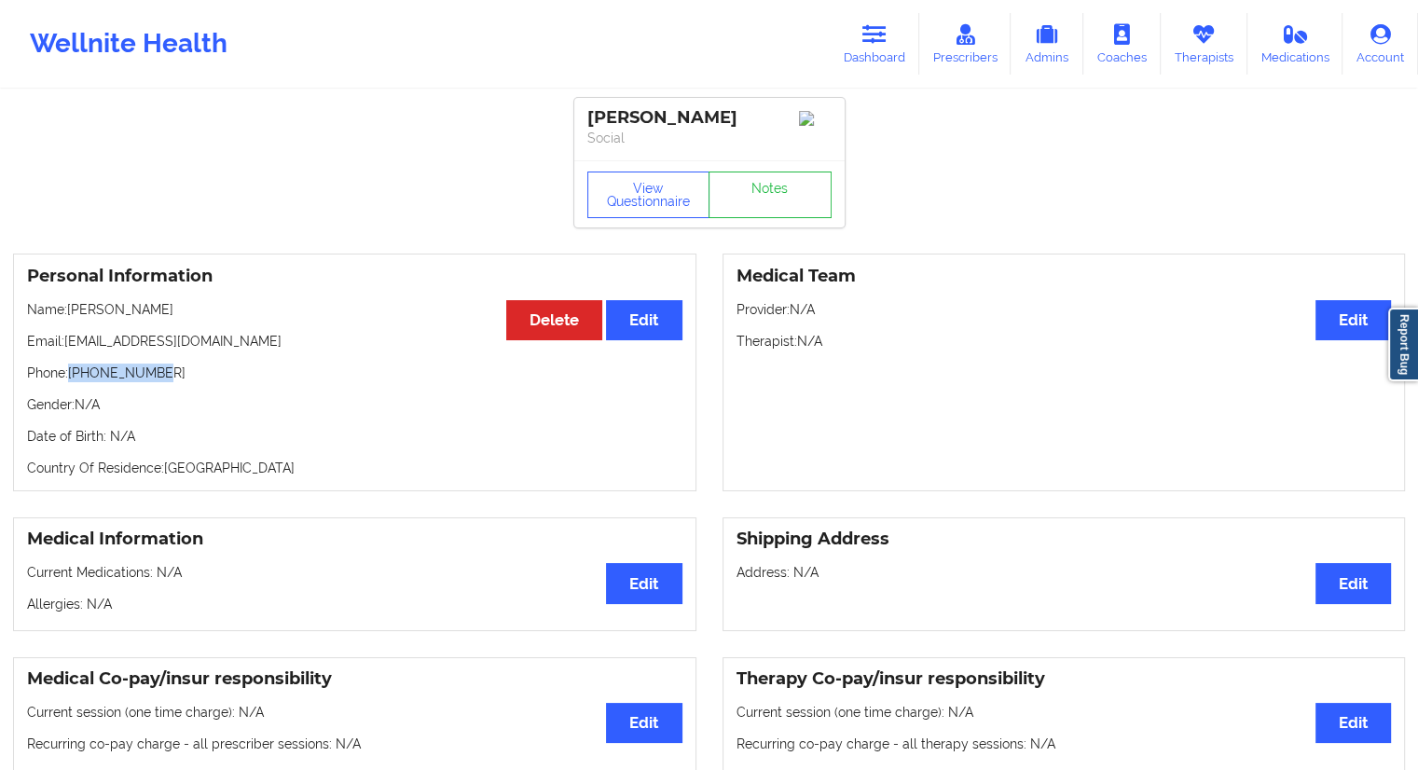
click at [70, 311] on p "Name: [PERSON_NAME]" at bounding box center [354, 309] width 655 height 19
click at [878, 54] on link "Dashboard" at bounding box center [875, 44] width 90 height 62
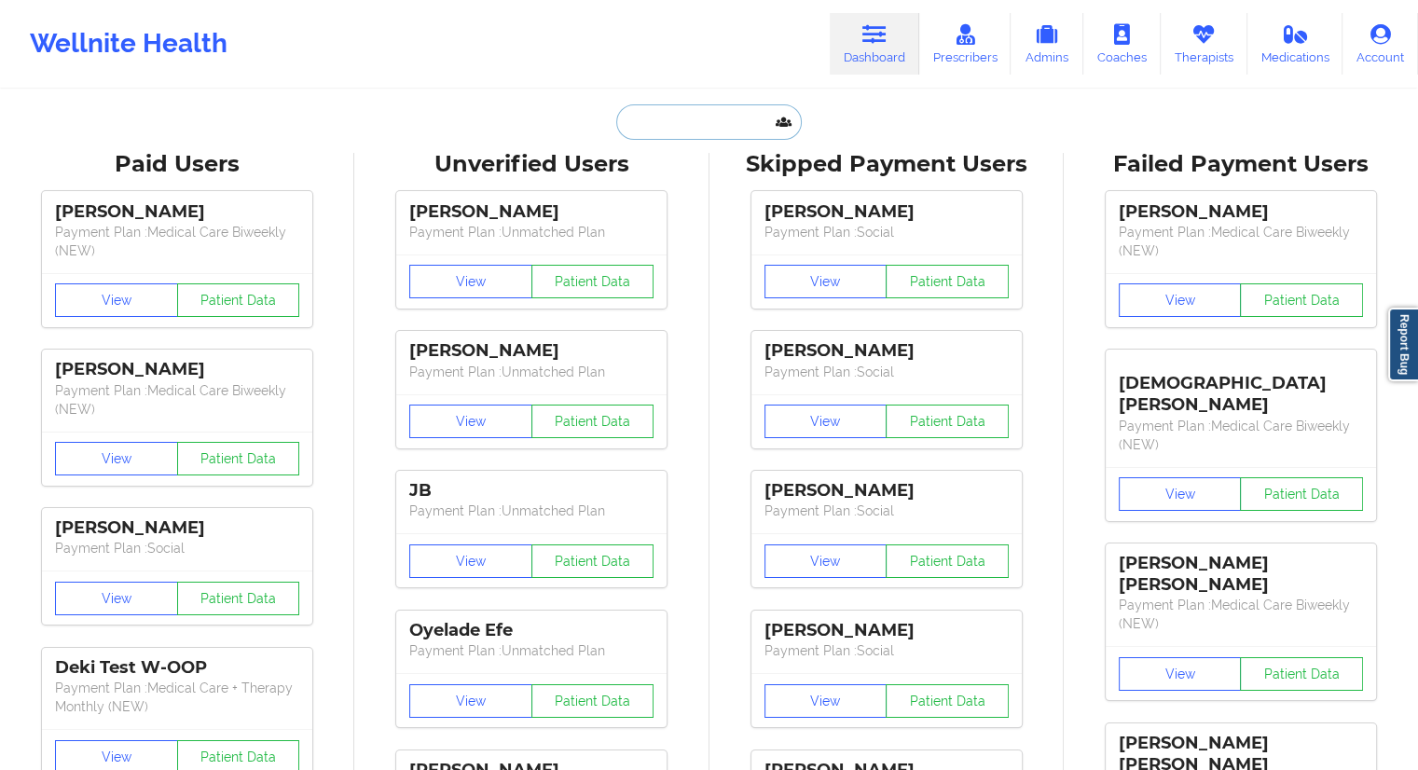
click at [699, 113] on input "text" at bounding box center [708, 121] width 185 height 35
paste input "[PHONE_NUMBER]"
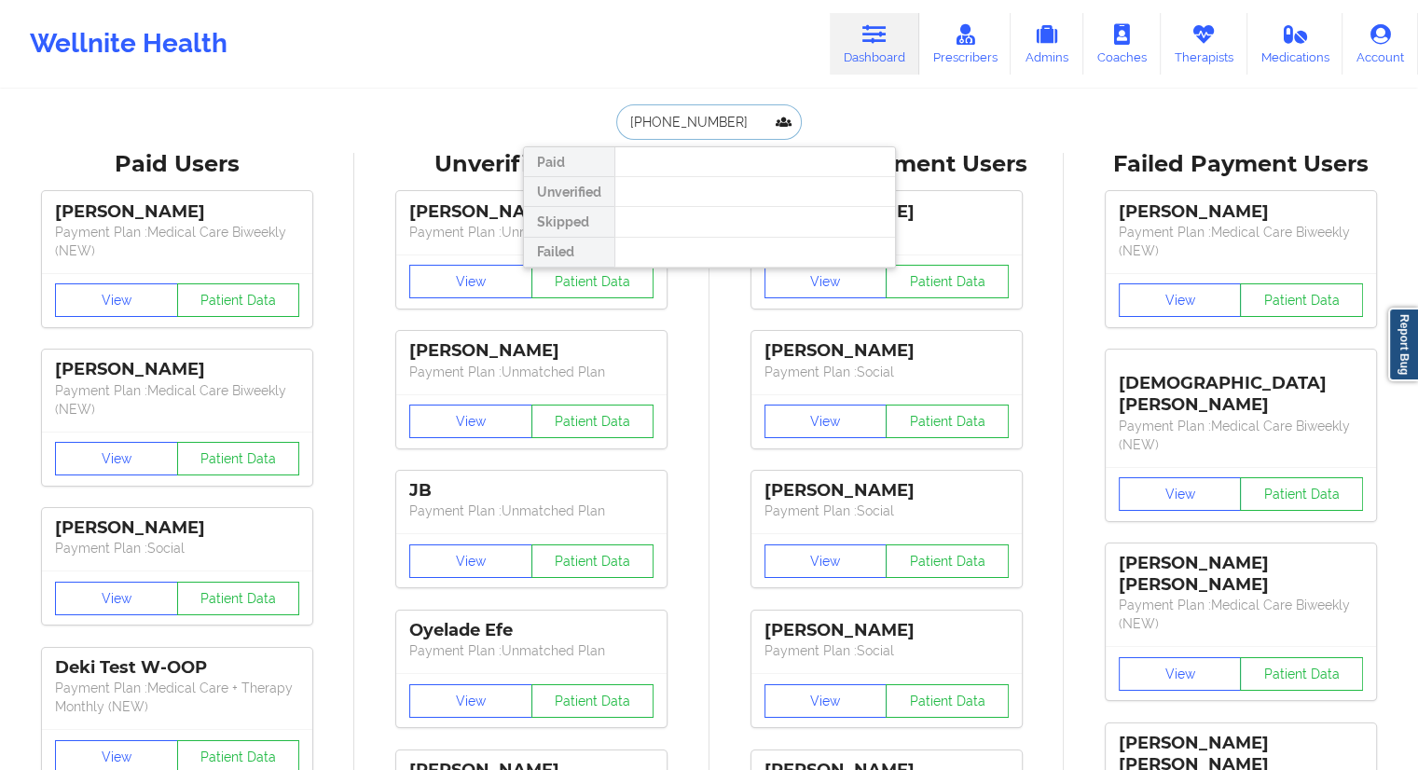
drag, startPoint x: 737, startPoint y: 120, endPoint x: 512, endPoint y: 125, distance: 224.7
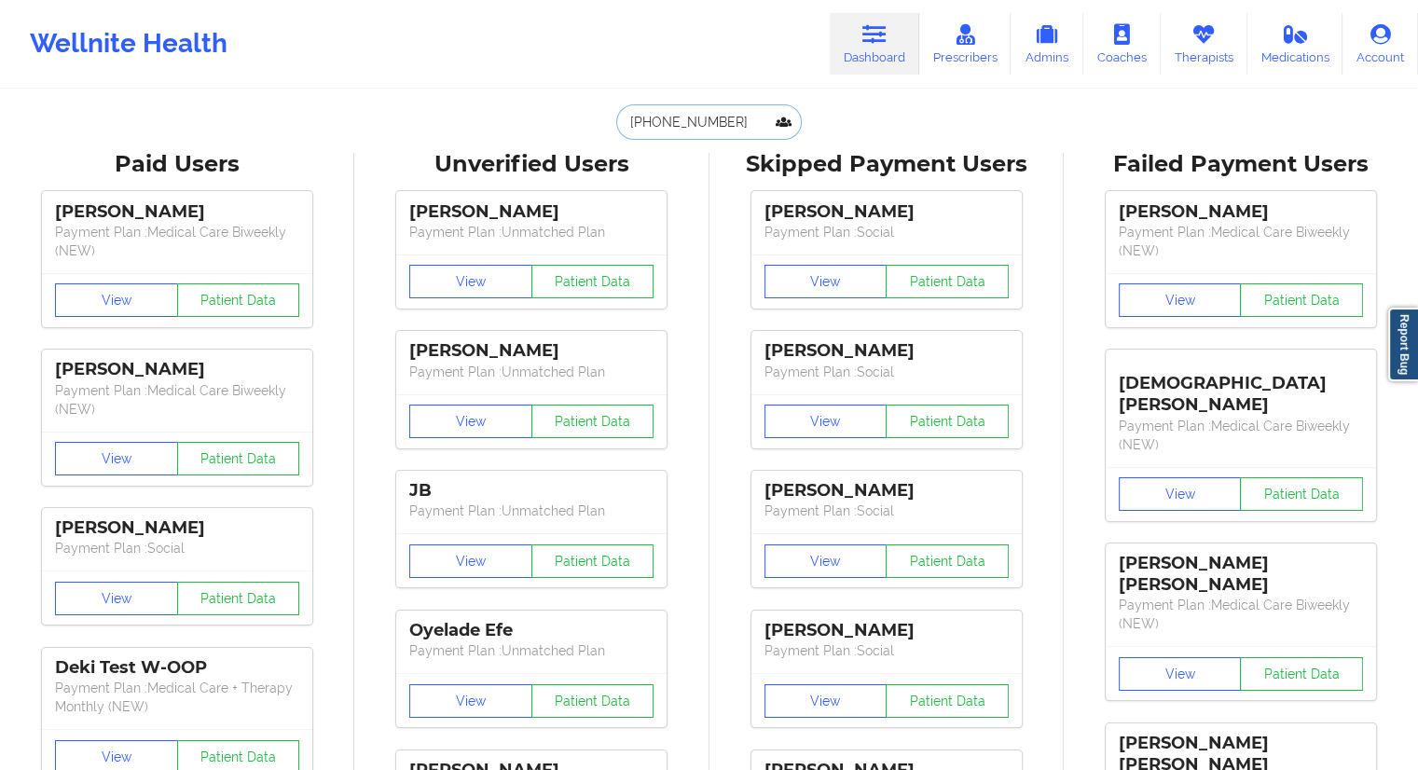
paste input "[PERSON_NAME][EMAIL_ADDRESS][DOMAIN_NAME]"
type input "[PERSON_NAME][EMAIL_ADDRESS][DOMAIN_NAME]"
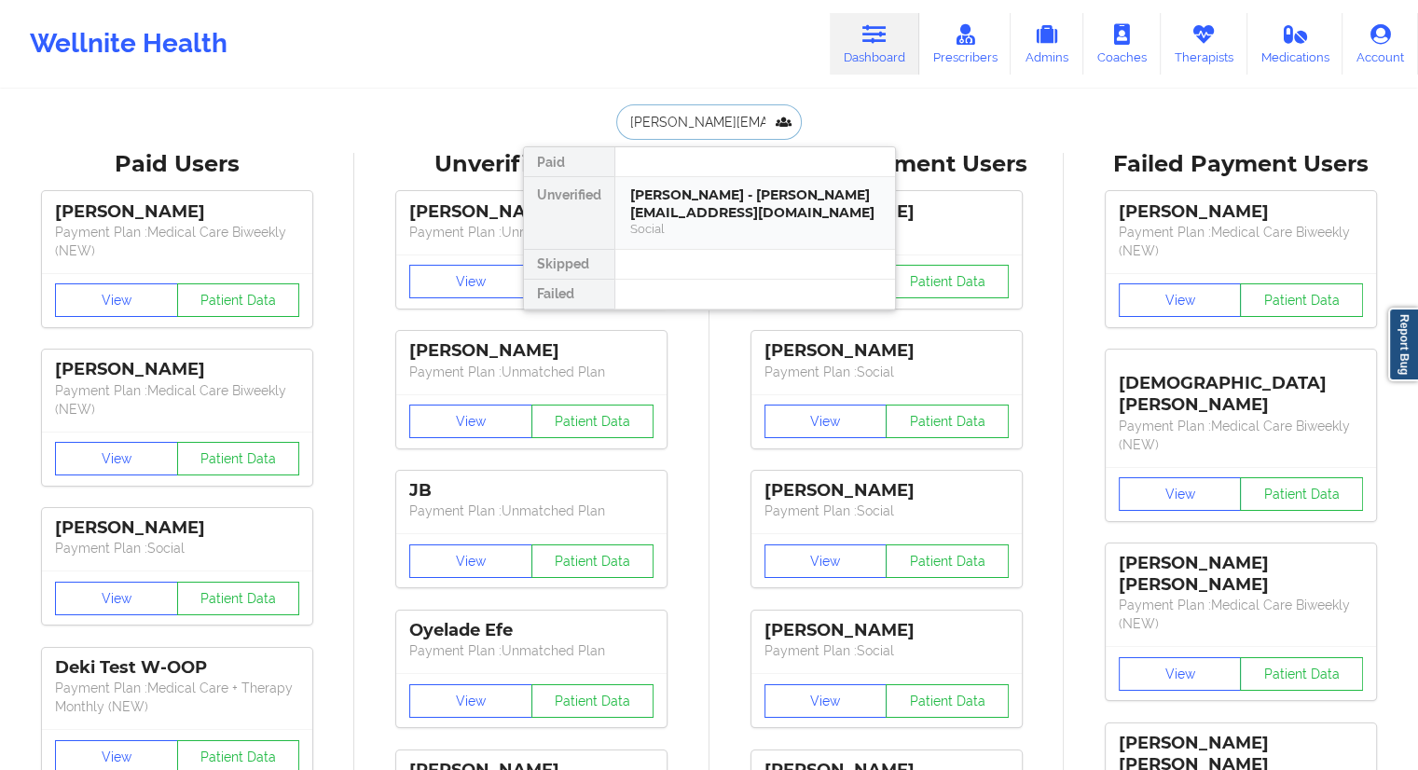
click at [715, 200] on div "[PERSON_NAME] - [PERSON_NAME][EMAIL_ADDRESS][DOMAIN_NAME]" at bounding box center [755, 203] width 250 height 34
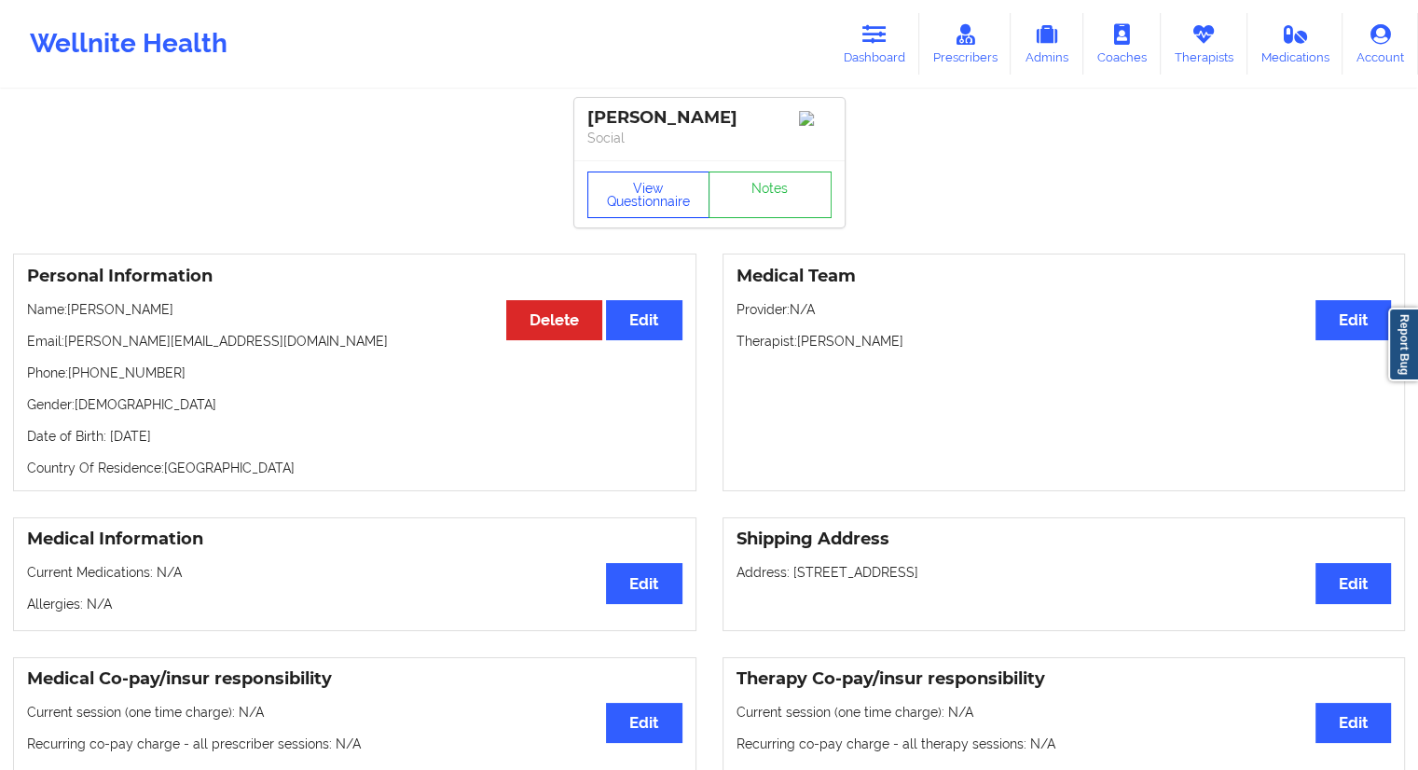
click at [656, 201] on button "View Questionnaire" at bounding box center [648, 195] width 123 height 47
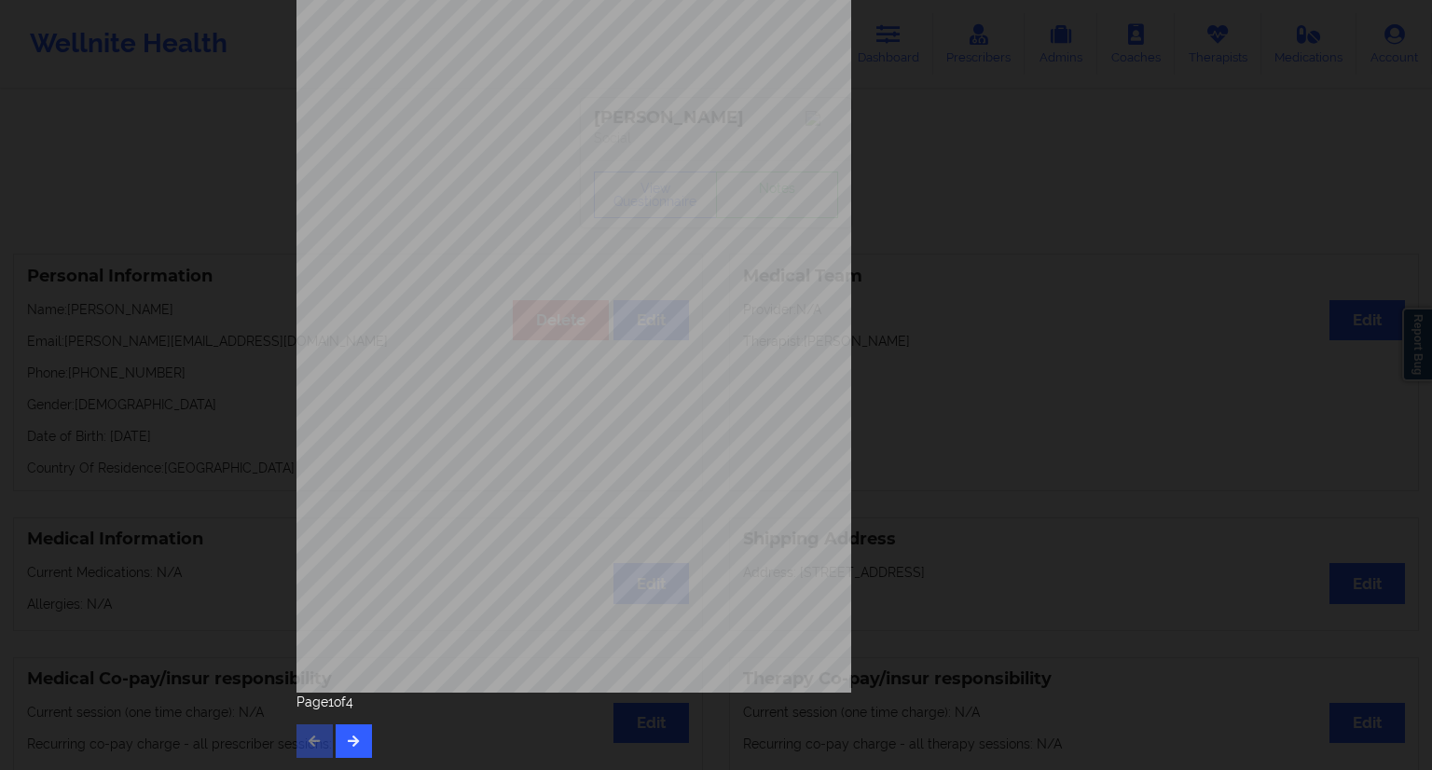
scroll to position [119, 0]
click at [360, 738] on button "button" at bounding box center [354, 741] width 36 height 34
click at [350, 724] on button "button" at bounding box center [354, 741] width 36 height 34
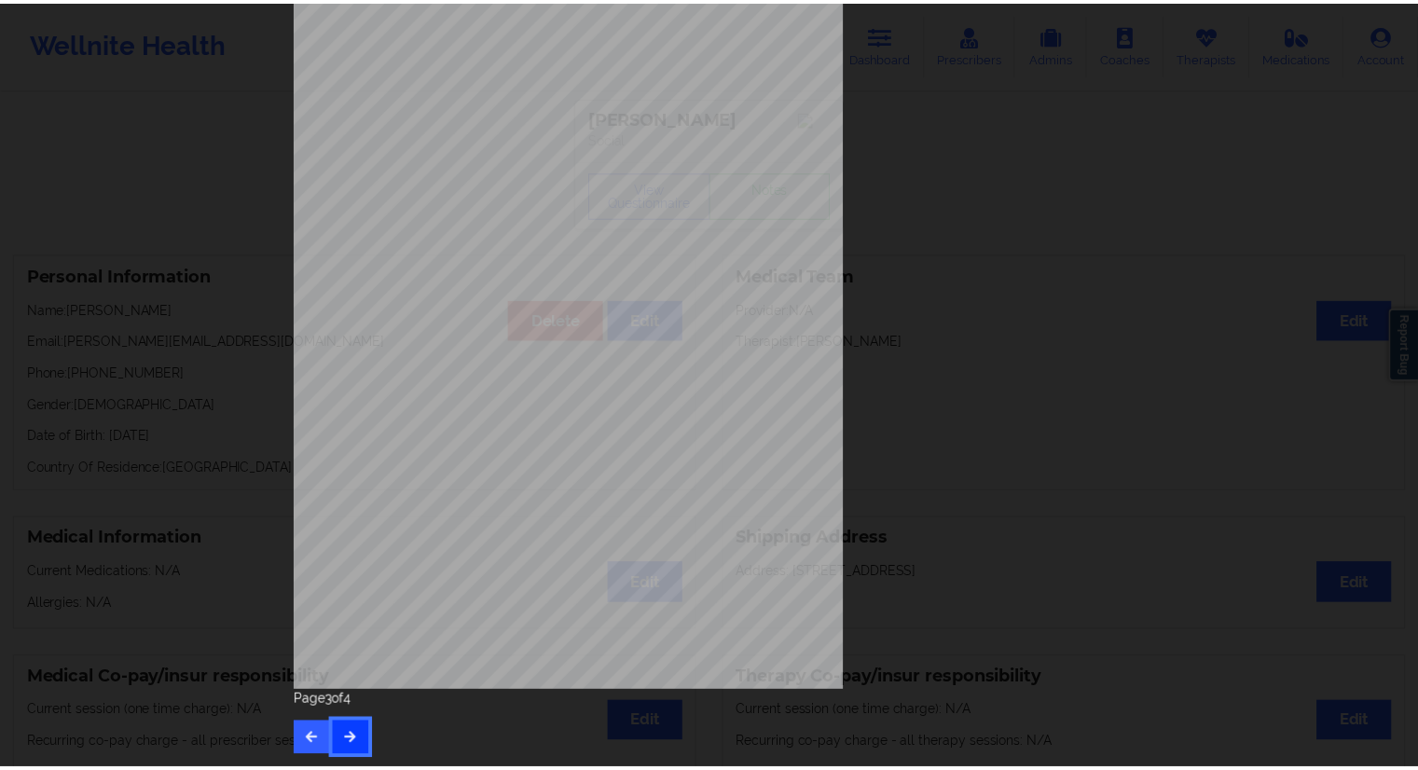
scroll to position [0, 0]
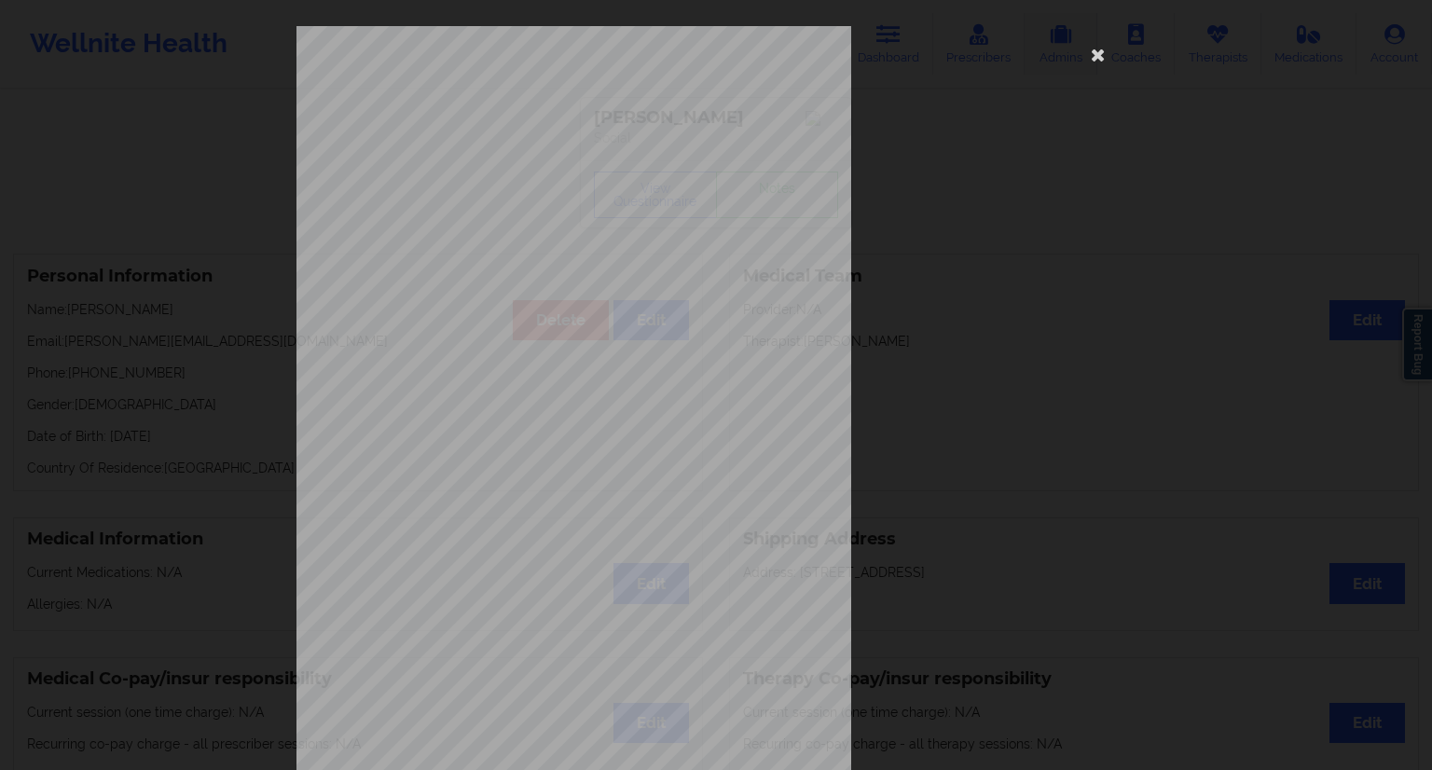
drag, startPoint x: 1093, startPoint y: 53, endPoint x: 1084, endPoint y: 64, distance: 14.0
click at [1093, 53] on icon at bounding box center [1098, 54] width 30 height 30
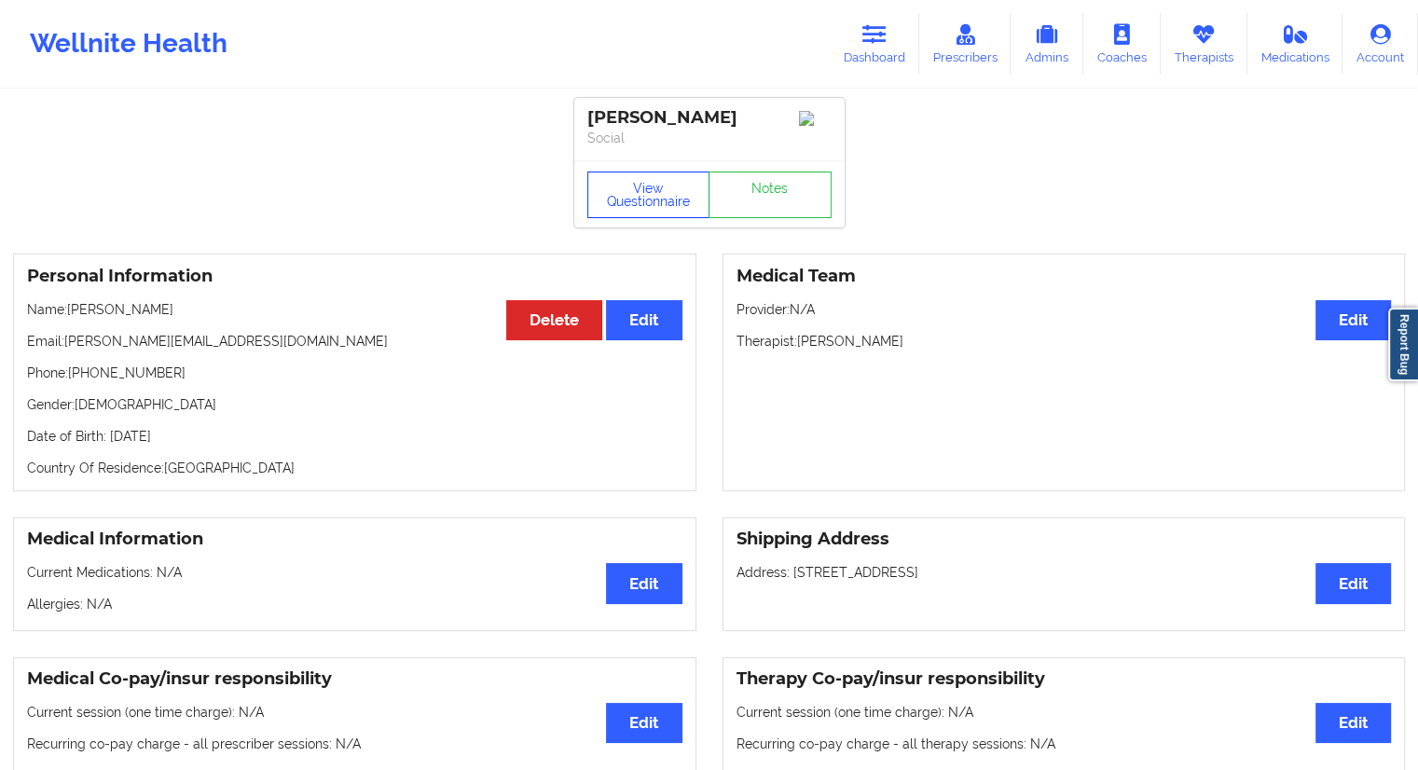
click at [627, 214] on button "View Questionnaire" at bounding box center [648, 195] width 123 height 47
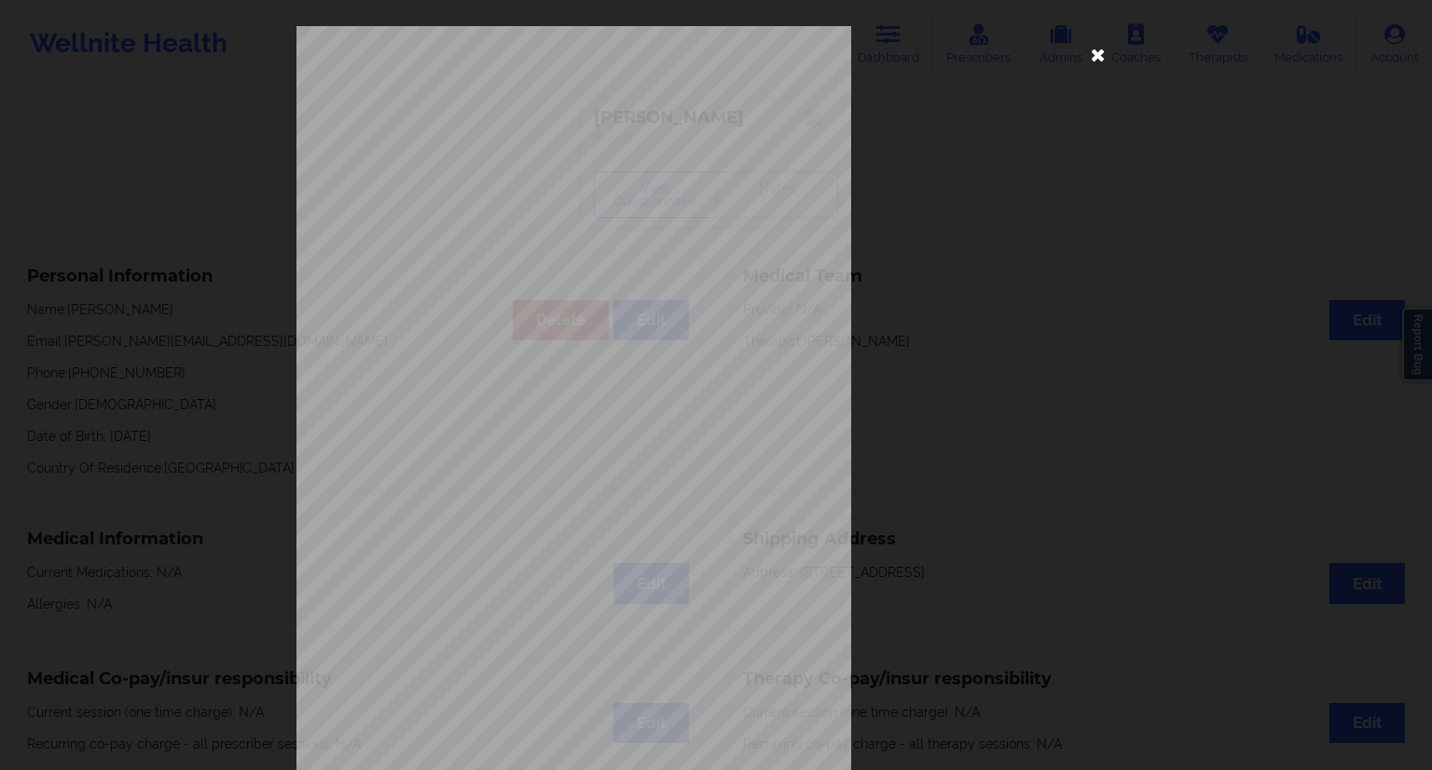
click at [1089, 64] on icon at bounding box center [1098, 54] width 30 height 30
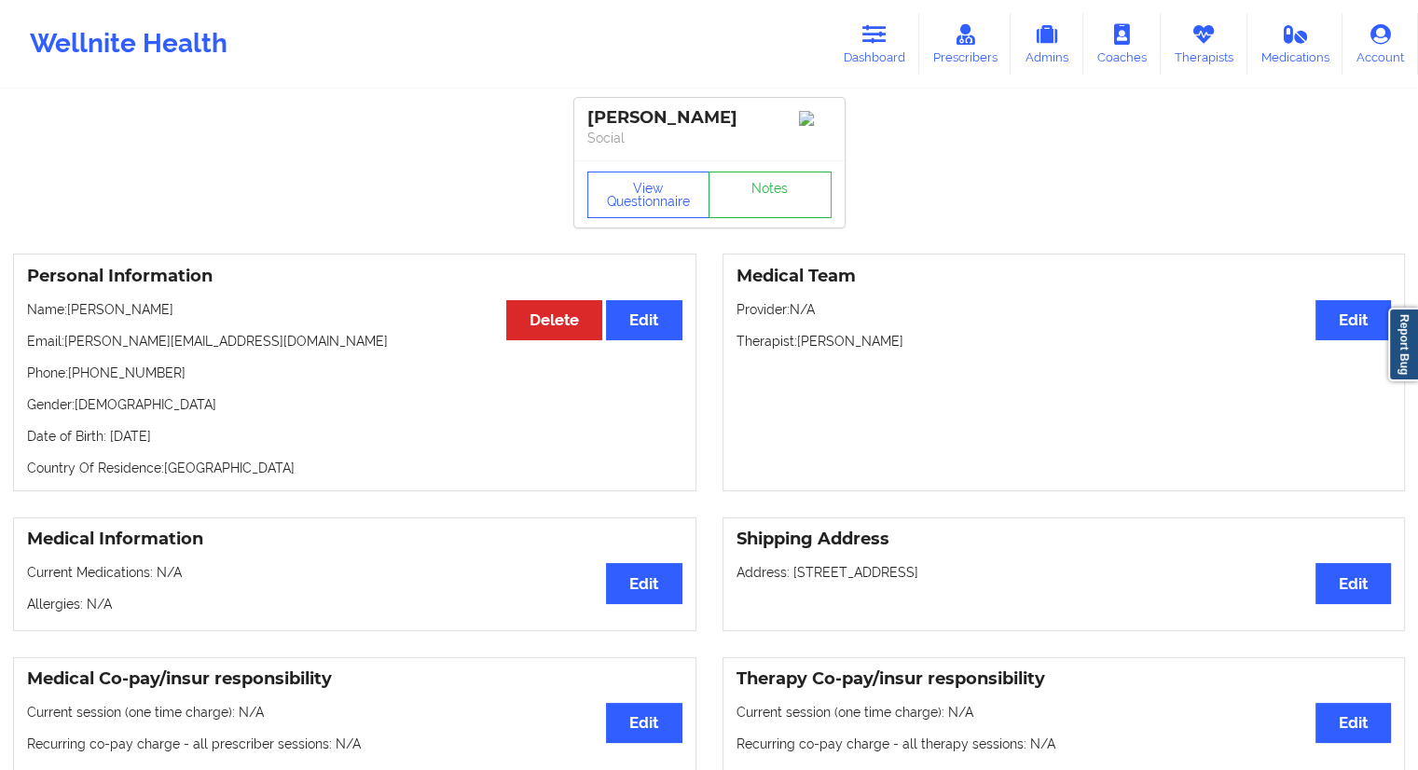
drag, startPoint x: 196, startPoint y: 310, endPoint x: 71, endPoint y: 313, distance: 125.0
click at [71, 313] on p "Name: [PERSON_NAME]" at bounding box center [354, 309] width 655 height 19
drag, startPoint x: 248, startPoint y: 441, endPoint x: 208, endPoint y: 439, distance: 40.1
click at [208, 439] on p "Date of Birth: [DEMOGRAPHIC_DATA]" at bounding box center [354, 436] width 655 height 19
drag, startPoint x: 227, startPoint y: 342, endPoint x: 84, endPoint y: 329, distance: 143.2
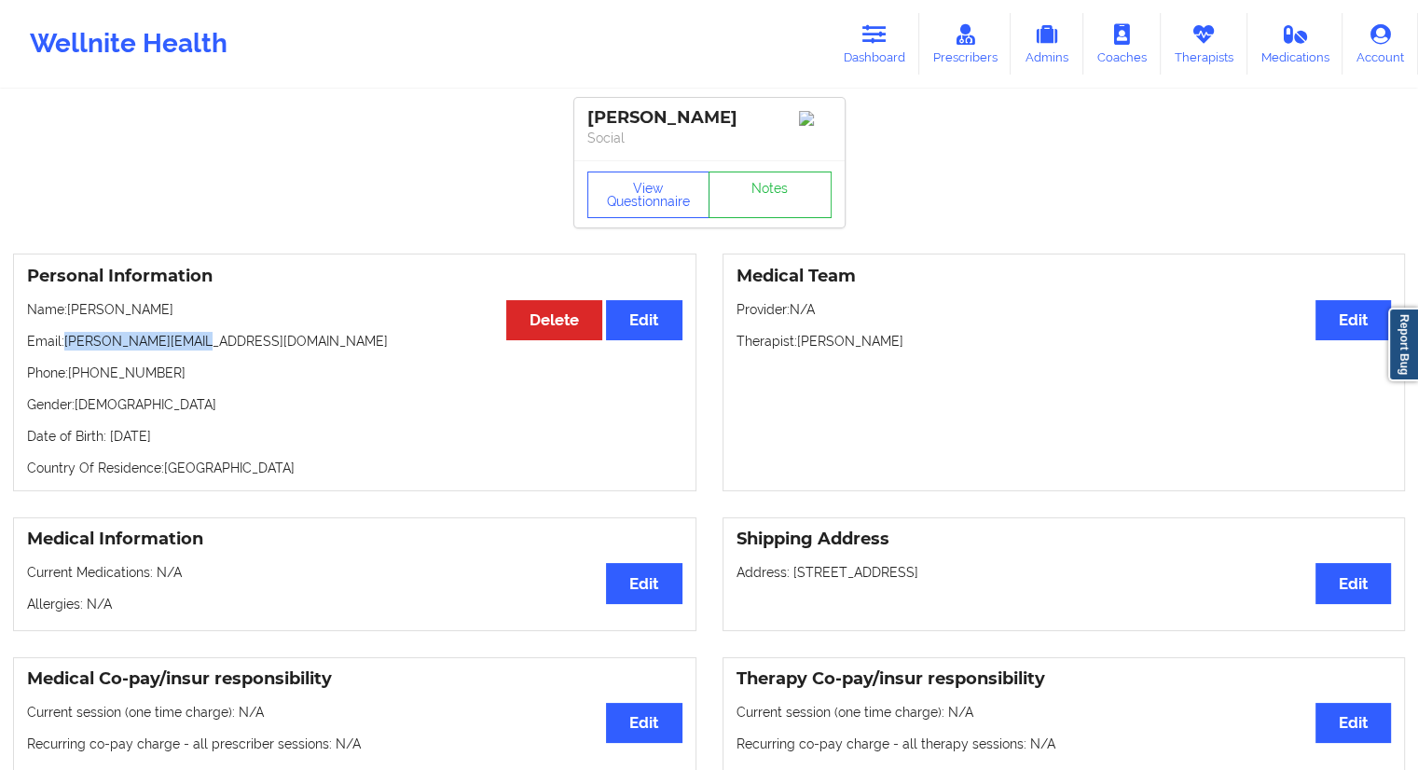
click at [66, 329] on div "Personal Information Edit Delete Name: [PERSON_NAME] Email: [PERSON_NAME][EMAIL…" at bounding box center [354, 373] width 683 height 238
click at [660, 216] on button "View Questionnaire" at bounding box center [648, 195] width 123 height 47
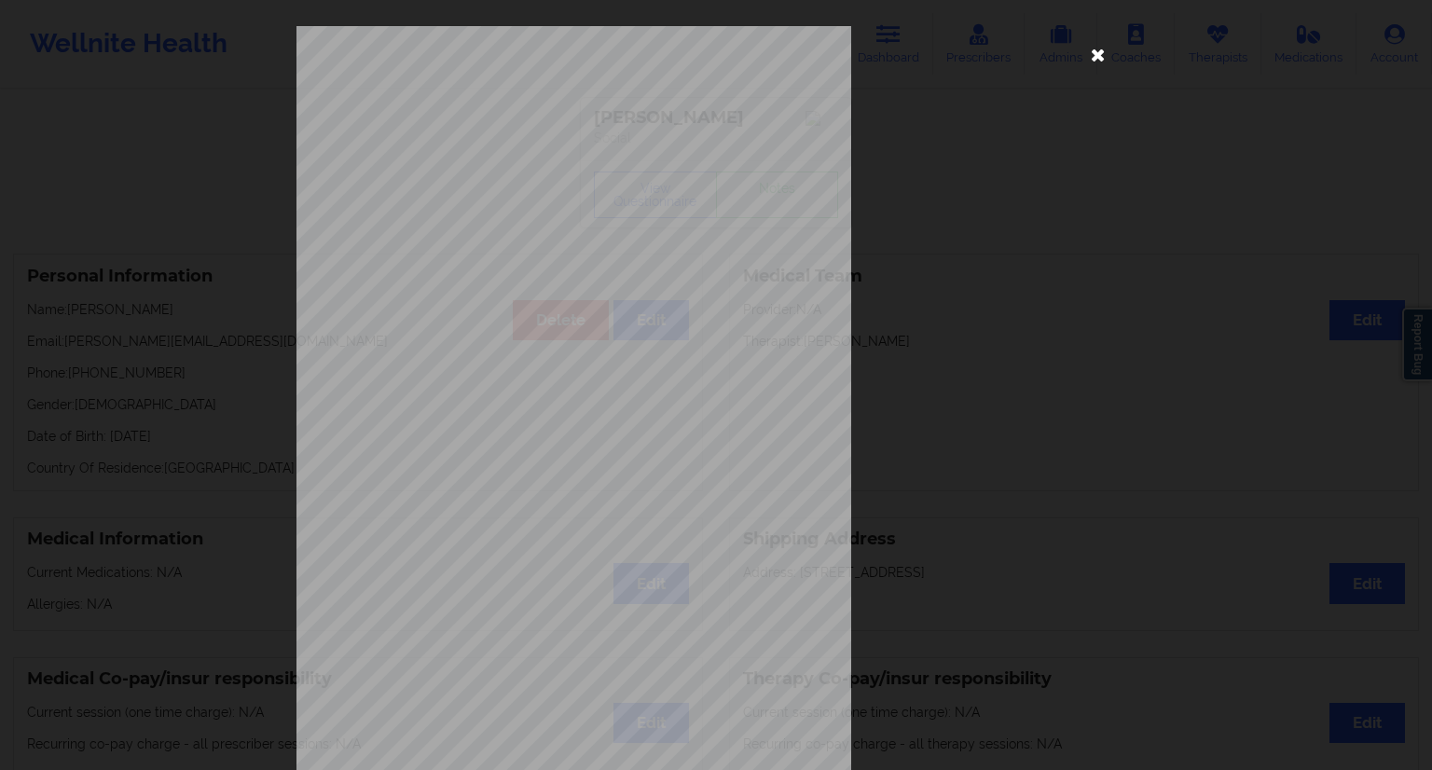
click at [1104, 61] on icon at bounding box center [1098, 54] width 30 height 30
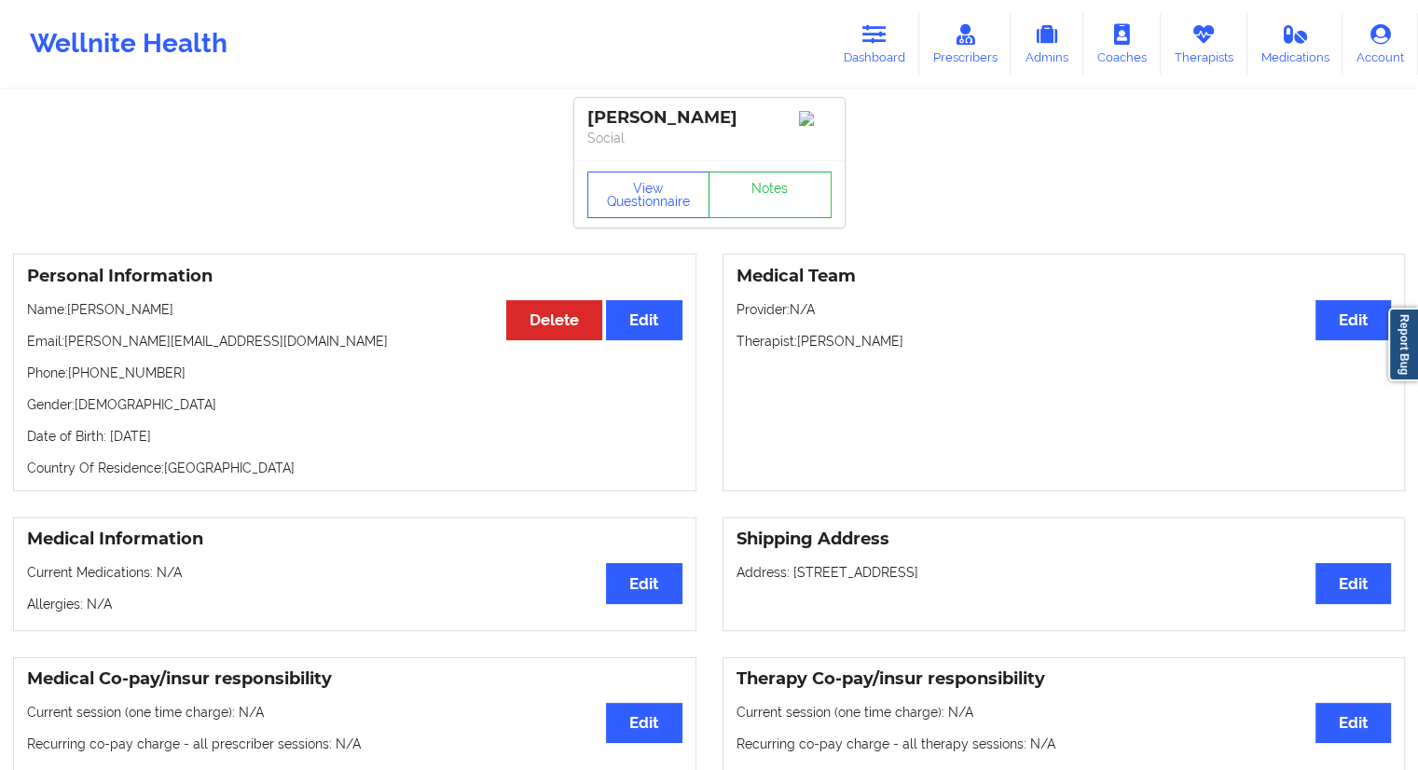
drag, startPoint x: 200, startPoint y: 311, endPoint x: 71, endPoint y: 307, distance: 128.7
click at [71, 307] on p "Name: [PERSON_NAME]" at bounding box center [354, 309] width 655 height 19
drag, startPoint x: 202, startPoint y: 344, endPoint x: 68, endPoint y: 334, distance: 134.7
click at [68, 334] on div "Personal Information Edit Delete Name: [PERSON_NAME] Email: [PERSON_NAME][EMAIL…" at bounding box center [354, 373] width 683 height 238
drag, startPoint x: 164, startPoint y: 377, endPoint x: 72, endPoint y: 375, distance: 92.3
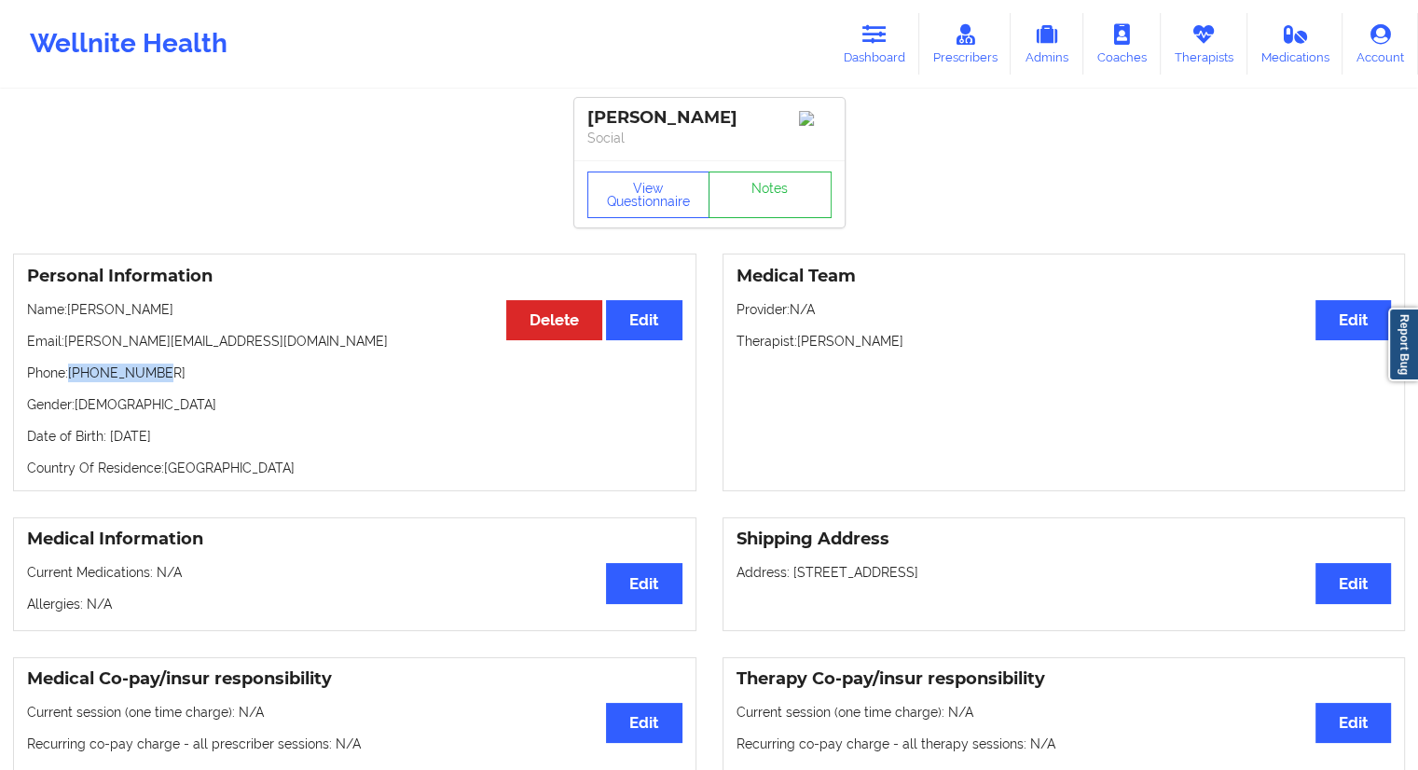
click at [72, 375] on p "Phone: [PHONE_NUMBER]" at bounding box center [354, 373] width 655 height 19
drag, startPoint x: 107, startPoint y: 317, endPoint x: 71, endPoint y: 317, distance: 36.4
click at [71, 317] on div "Personal Information Edit Delete Name: [PERSON_NAME] Email: [PERSON_NAME][EMAIL…" at bounding box center [354, 373] width 683 height 238
click at [842, 57] on link "Dashboard" at bounding box center [875, 44] width 90 height 62
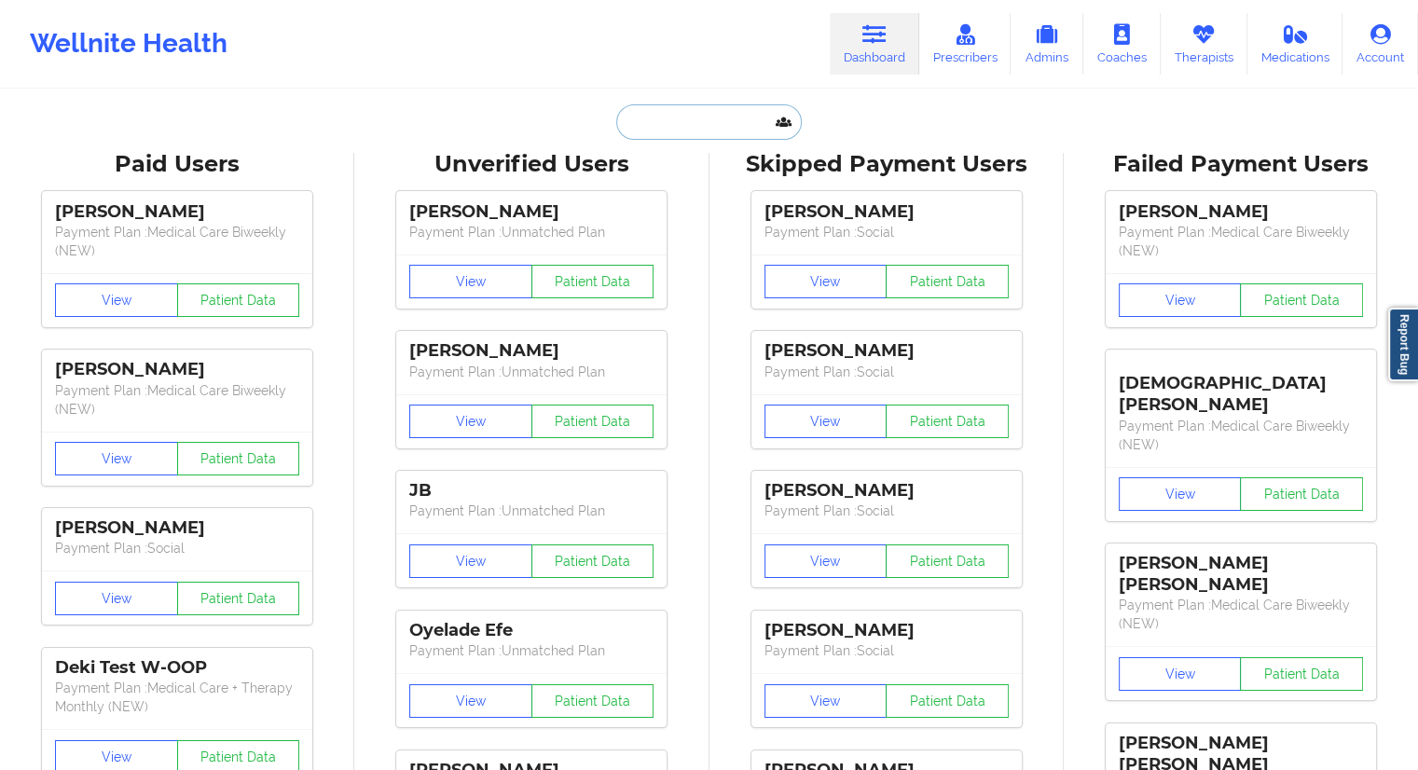
click at [720, 111] on input "text" at bounding box center [708, 121] width 185 height 35
paste input "[EMAIL_ADDRESS][DOMAIN_NAME]"
type input "[EMAIL_ADDRESS][DOMAIN_NAME]"
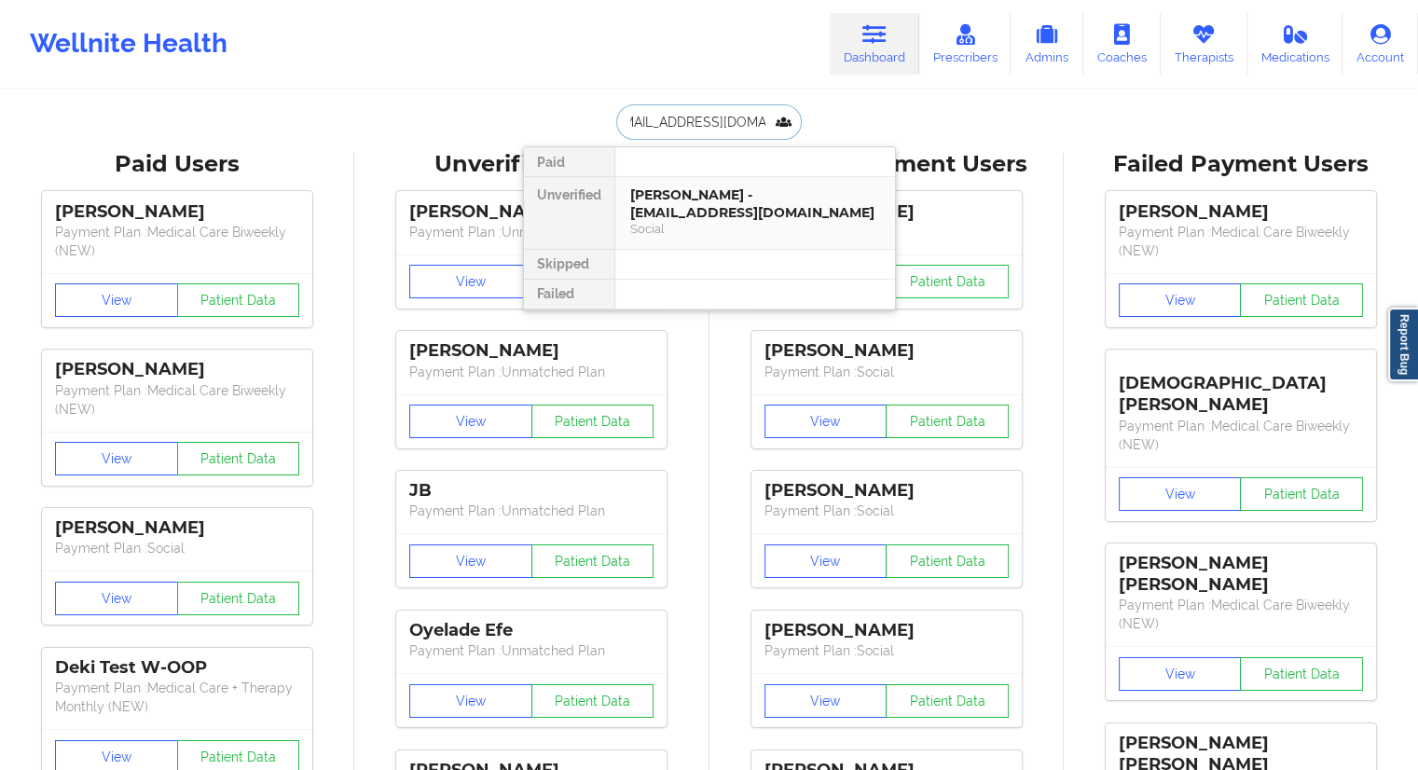
click at [668, 211] on div "[PERSON_NAME] - [EMAIL_ADDRESS][DOMAIN_NAME]" at bounding box center [755, 203] width 250 height 34
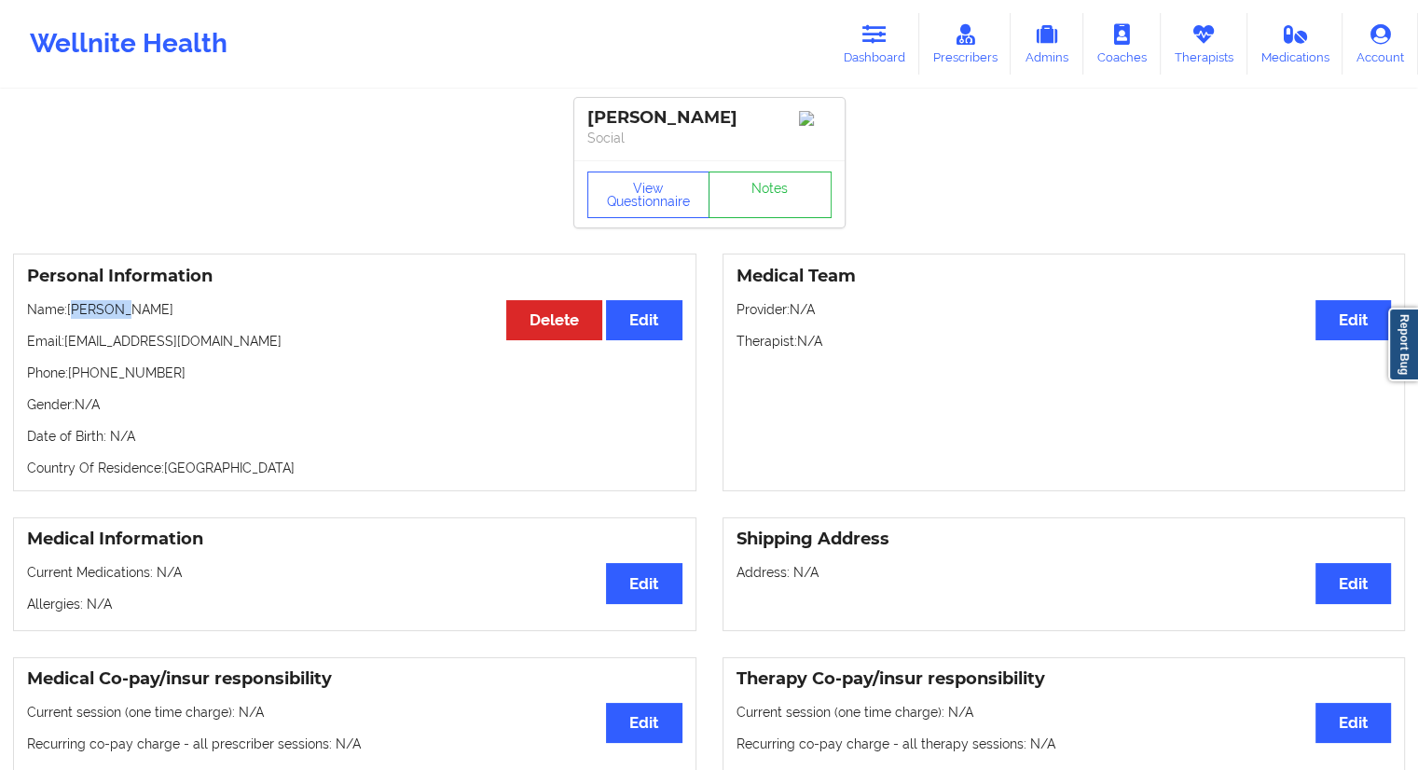
drag, startPoint x: 134, startPoint y: 318, endPoint x: 74, endPoint y: 319, distance: 60.6
click at [74, 319] on p "Name: [PERSON_NAME]" at bounding box center [354, 309] width 655 height 19
click at [98, 330] on div "Personal Information Edit Delete Name: [PERSON_NAME] Email: [EMAIL_ADDRESS][DOM…" at bounding box center [354, 373] width 683 height 238
drag, startPoint x: 145, startPoint y: 312, endPoint x: 71, endPoint y: 316, distance: 73.8
click at [71, 316] on p "Name: [PERSON_NAME]" at bounding box center [354, 309] width 655 height 19
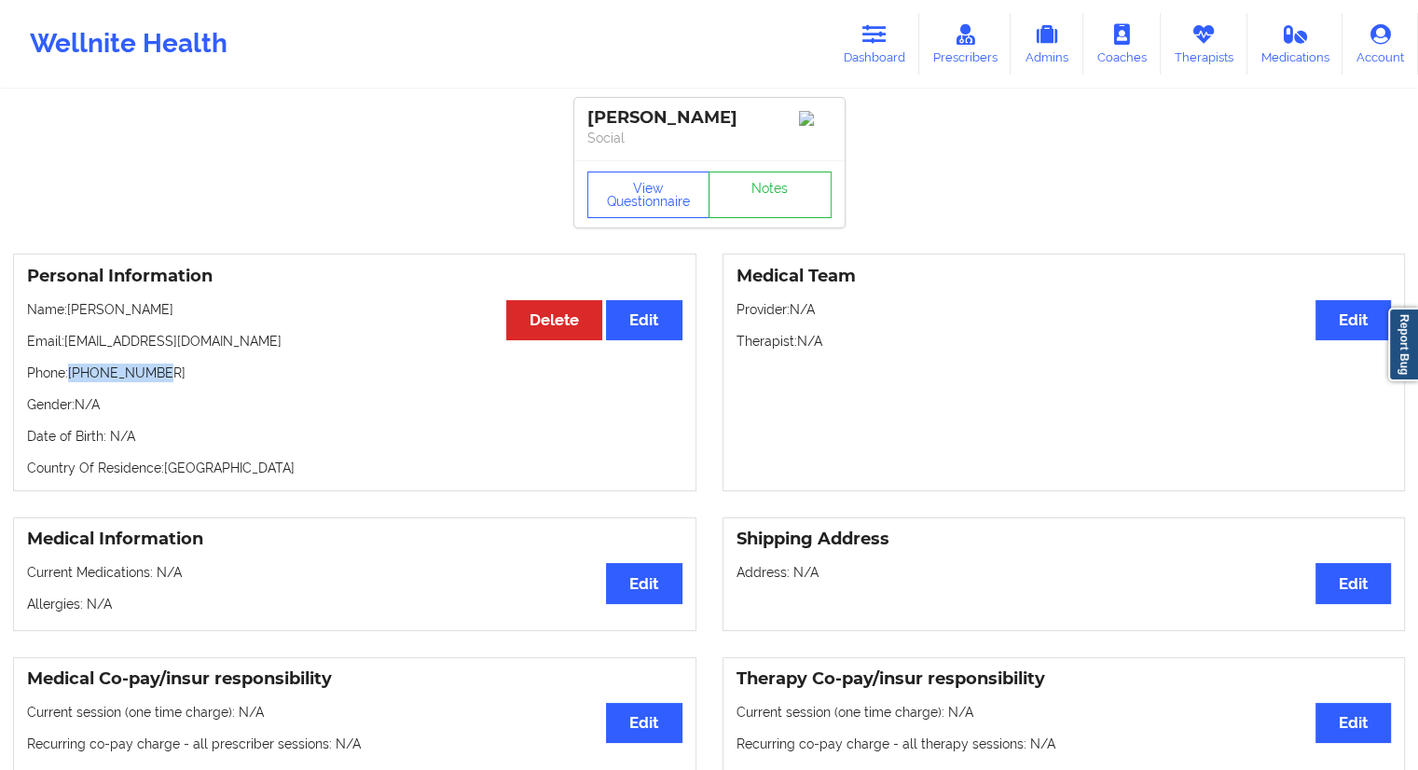
drag, startPoint x: 180, startPoint y: 373, endPoint x: 74, endPoint y: 371, distance: 106.3
click at [74, 371] on p "Phone: [PHONE_NUMBER]" at bounding box center [354, 373] width 655 height 19
drag, startPoint x: 584, startPoint y: 238, endPoint x: 620, endPoint y: 214, distance: 43.7
click at [627, 206] on button "View Questionnaire" at bounding box center [648, 195] width 123 height 47
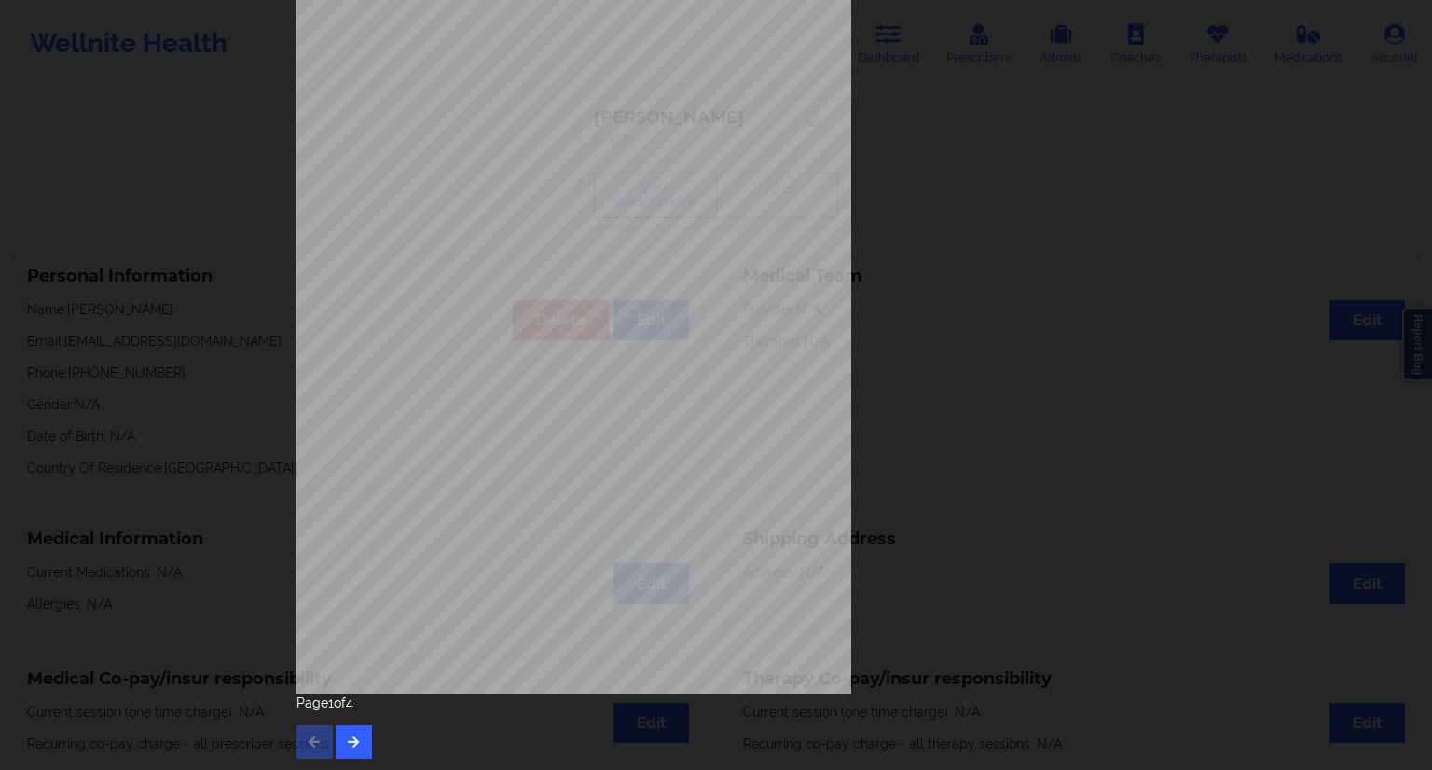
scroll to position [119, 0]
click at [359, 738] on button "button" at bounding box center [354, 741] width 36 height 34
click at [351, 745] on icon "button" at bounding box center [354, 739] width 16 height 11
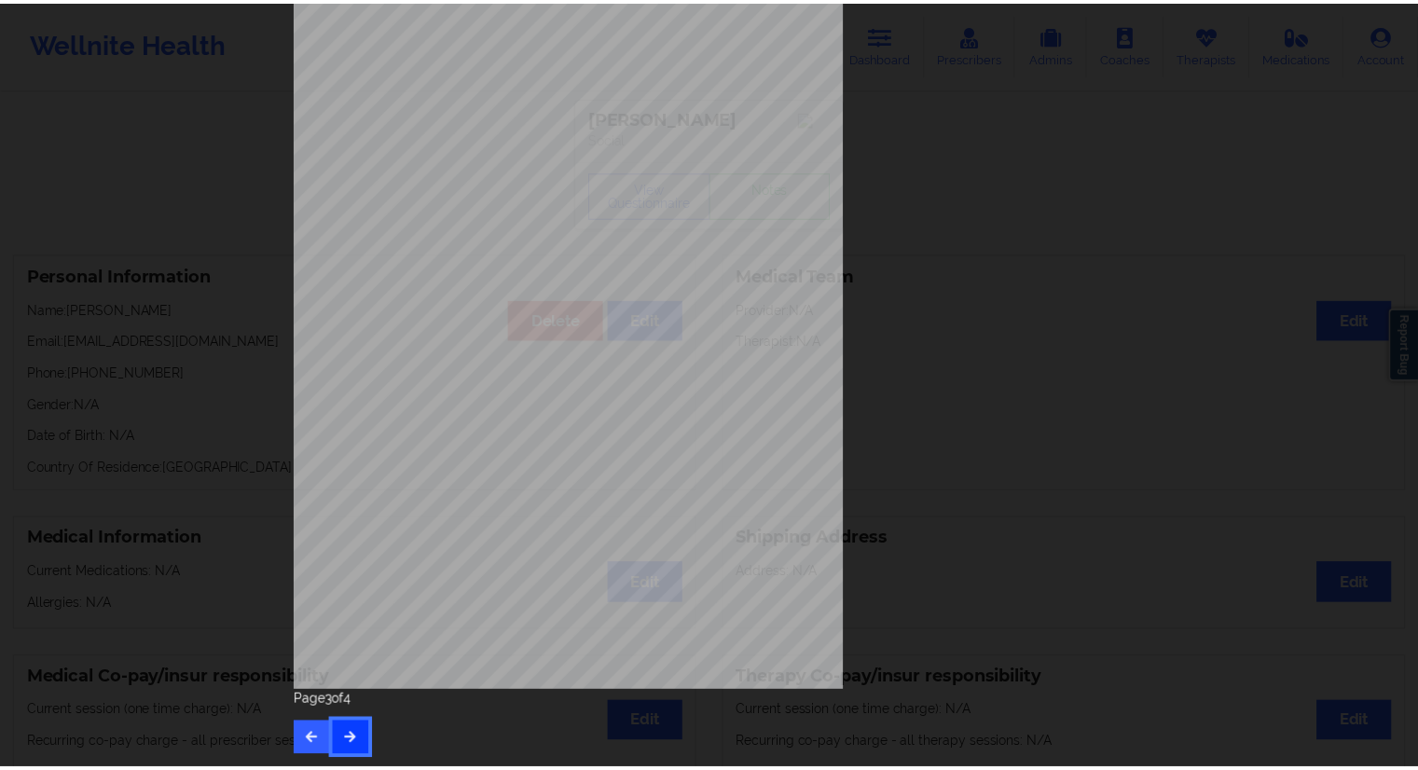
scroll to position [0, 0]
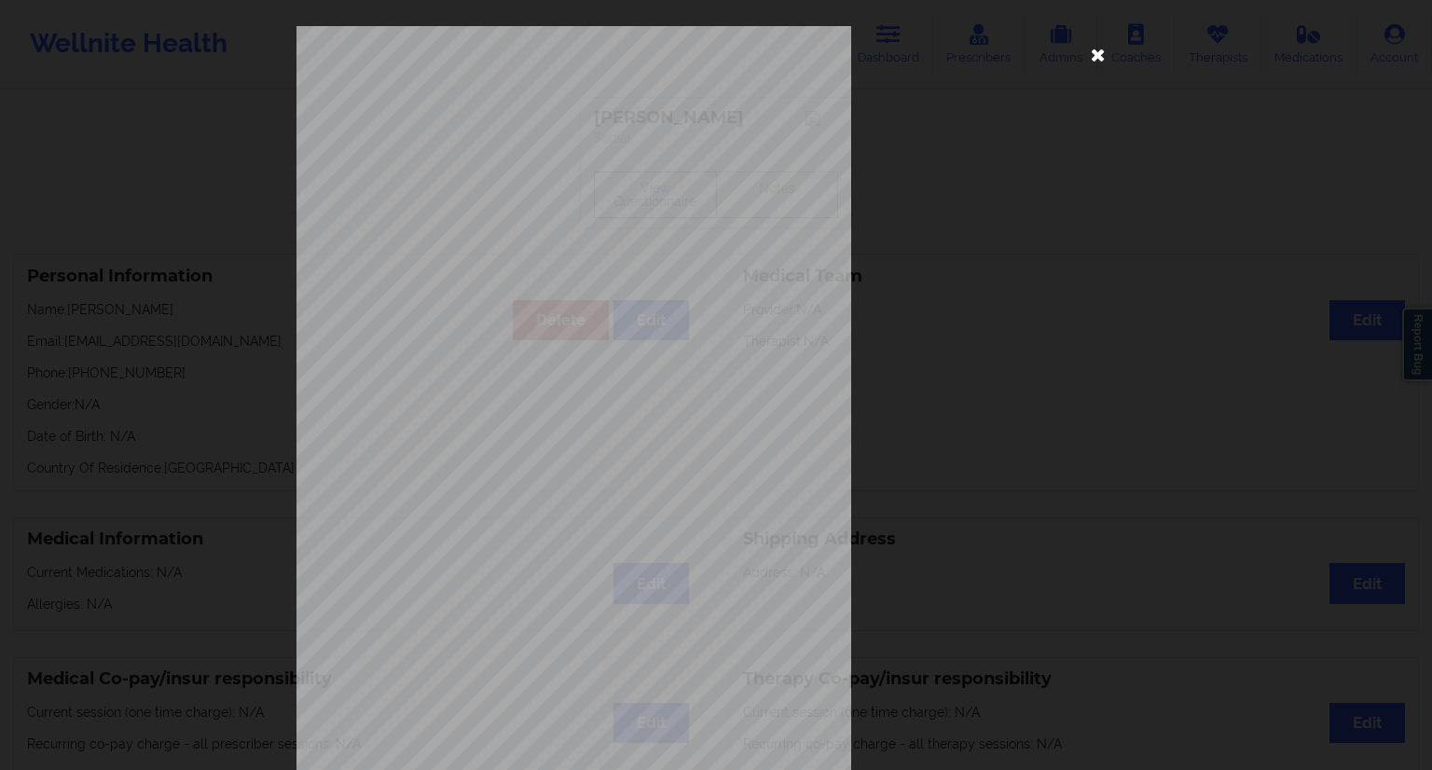
click at [1090, 54] on icon at bounding box center [1098, 54] width 30 height 30
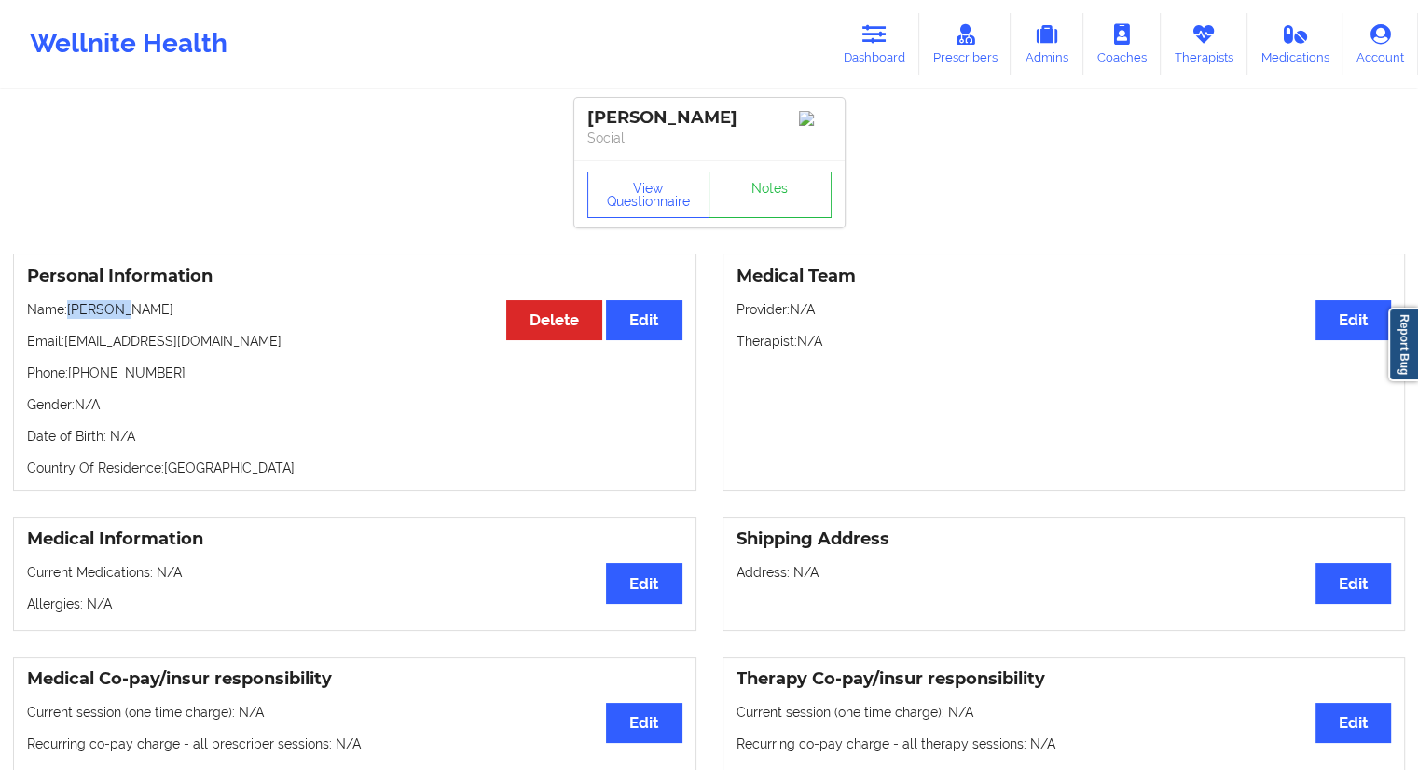
drag, startPoint x: 188, startPoint y: 296, endPoint x: 67, endPoint y: 310, distance: 122.0
click at [67, 310] on div "Personal Information Edit Delete Name: [PERSON_NAME] Email: [EMAIL_ADDRESS][DOM…" at bounding box center [354, 373] width 683 height 238
click at [99, 369] on p "Phone: [PHONE_NUMBER]" at bounding box center [354, 373] width 655 height 19
drag, startPoint x: 153, startPoint y: 310, endPoint x: 71, endPoint y: 316, distance: 82.2
click at [71, 316] on p "Name: [PERSON_NAME]" at bounding box center [354, 309] width 655 height 19
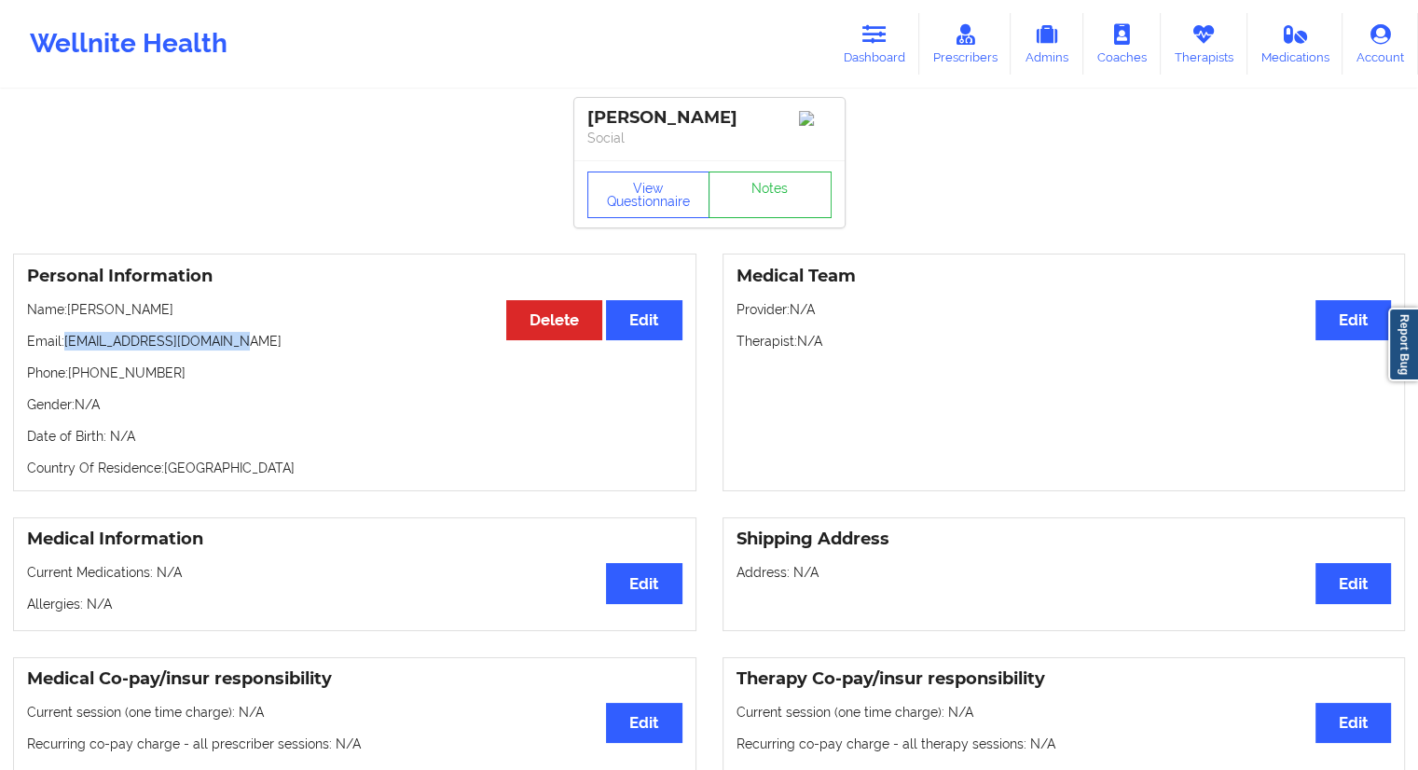
drag, startPoint x: 241, startPoint y: 350, endPoint x: 69, endPoint y: 343, distance: 171.7
click at [69, 343] on p "Email: [EMAIL_ADDRESS][DOMAIN_NAME]" at bounding box center [354, 341] width 655 height 19
drag, startPoint x: 171, startPoint y: 303, endPoint x: 71, endPoint y: 314, distance: 100.4
click at [71, 314] on div "Personal Information Edit Delete Name: [PERSON_NAME] Email: [EMAIL_ADDRESS][DOM…" at bounding box center [354, 373] width 683 height 238
click at [867, 52] on link "Dashboard" at bounding box center [875, 44] width 90 height 62
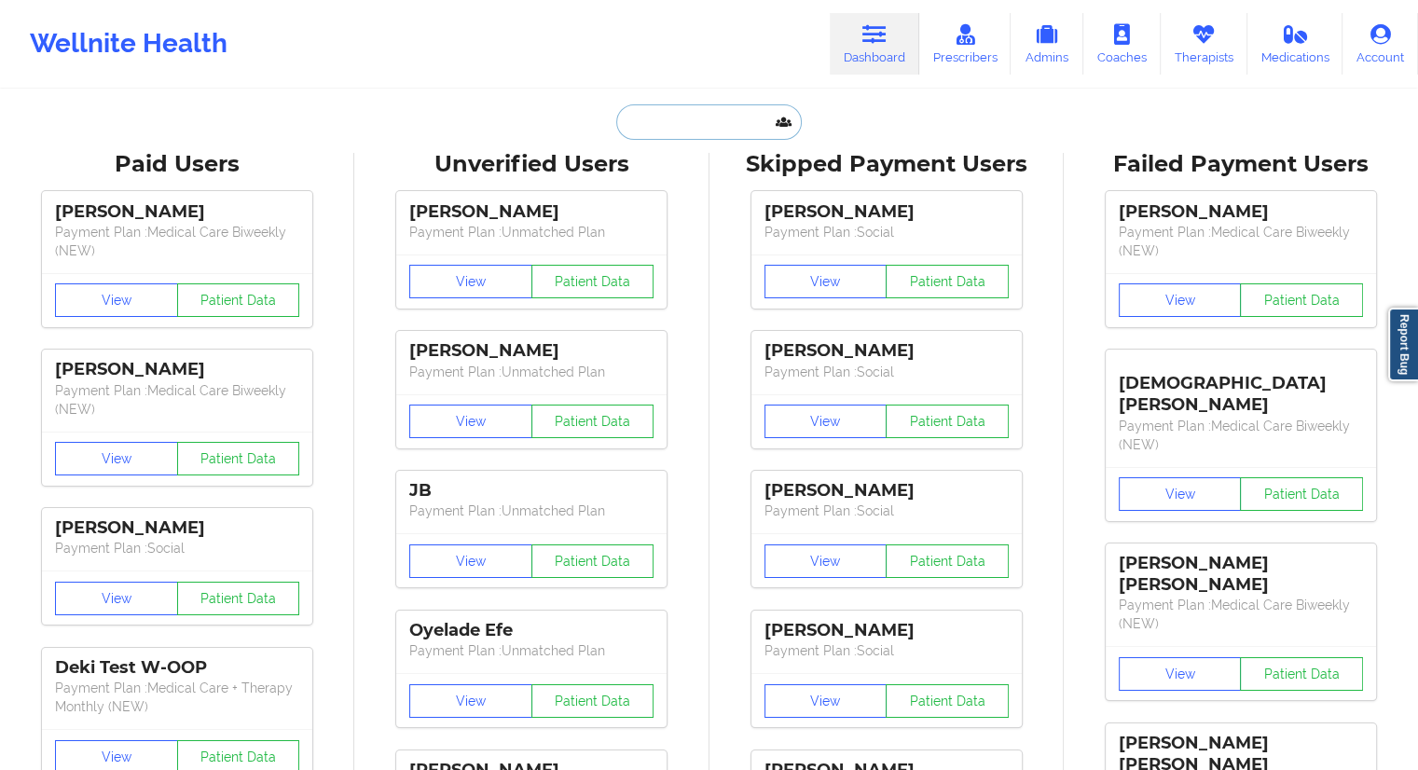
click at [662, 128] on input "text" at bounding box center [708, 121] width 185 height 35
paste input "[EMAIL_ADDRESS][DOMAIN_NAME]"
type input "[EMAIL_ADDRESS][DOMAIN_NAME]"
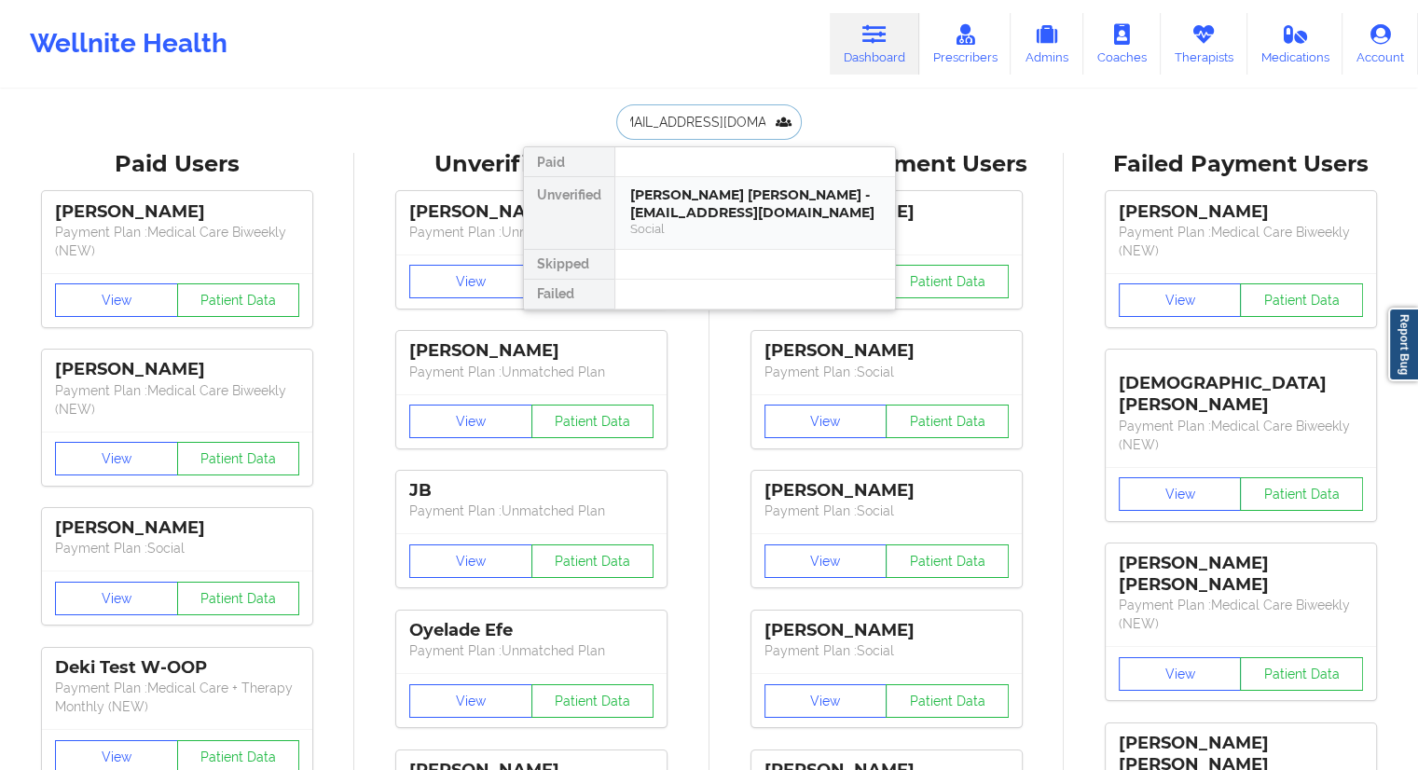
click at [687, 204] on div "[PERSON_NAME] [PERSON_NAME] - [EMAIL_ADDRESS][DOMAIN_NAME]" at bounding box center [755, 203] width 250 height 34
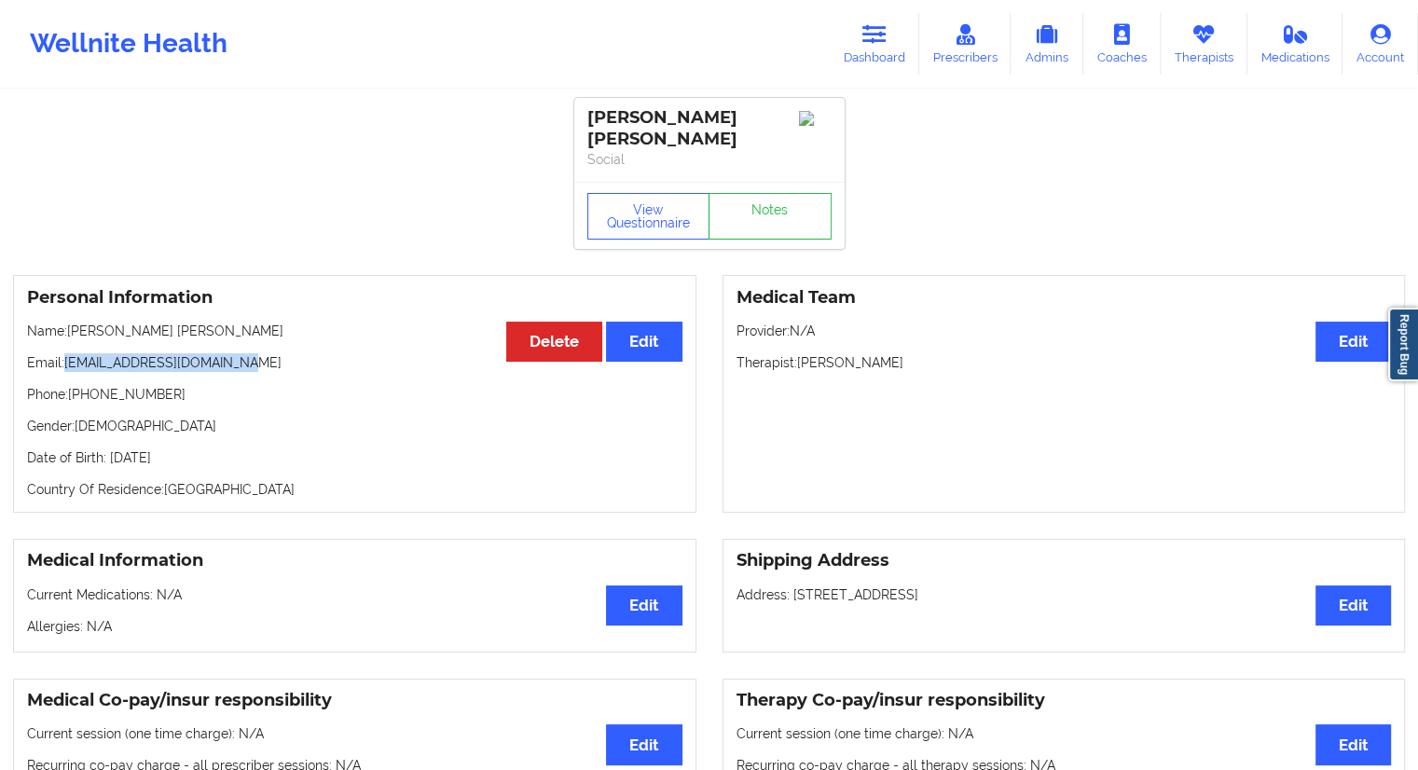
drag, startPoint x: 250, startPoint y: 351, endPoint x: 69, endPoint y: 366, distance: 181.6
click at [69, 366] on div "Personal Information Edit Delete Name: [PERSON_NAME] [PERSON_NAME] Email: [EMAI…" at bounding box center [354, 394] width 683 height 238
click at [870, 49] on link "Dashboard" at bounding box center [875, 44] width 90 height 62
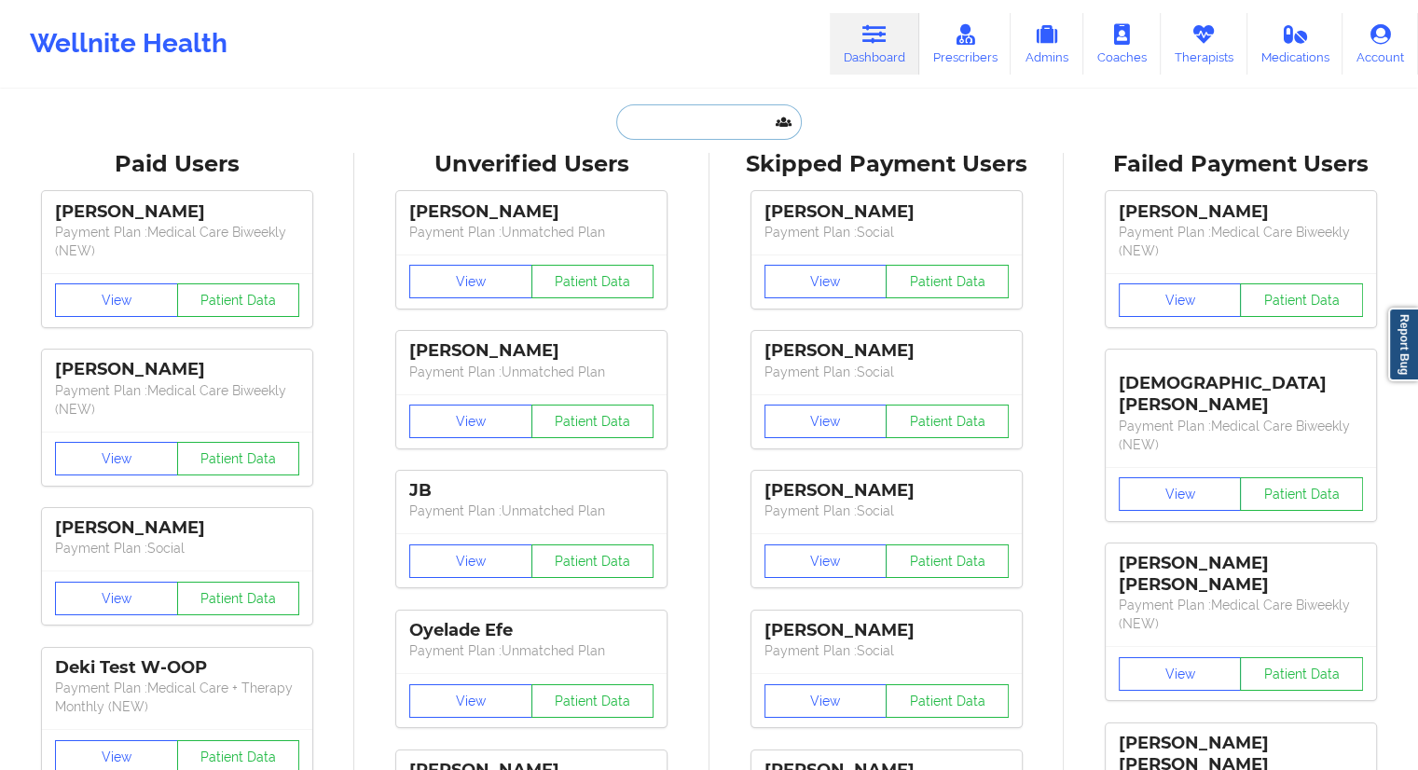
click at [718, 131] on input "text" at bounding box center [708, 121] width 185 height 35
paste input "[PERSON_NAME]"
type input "[PERSON_NAME]"
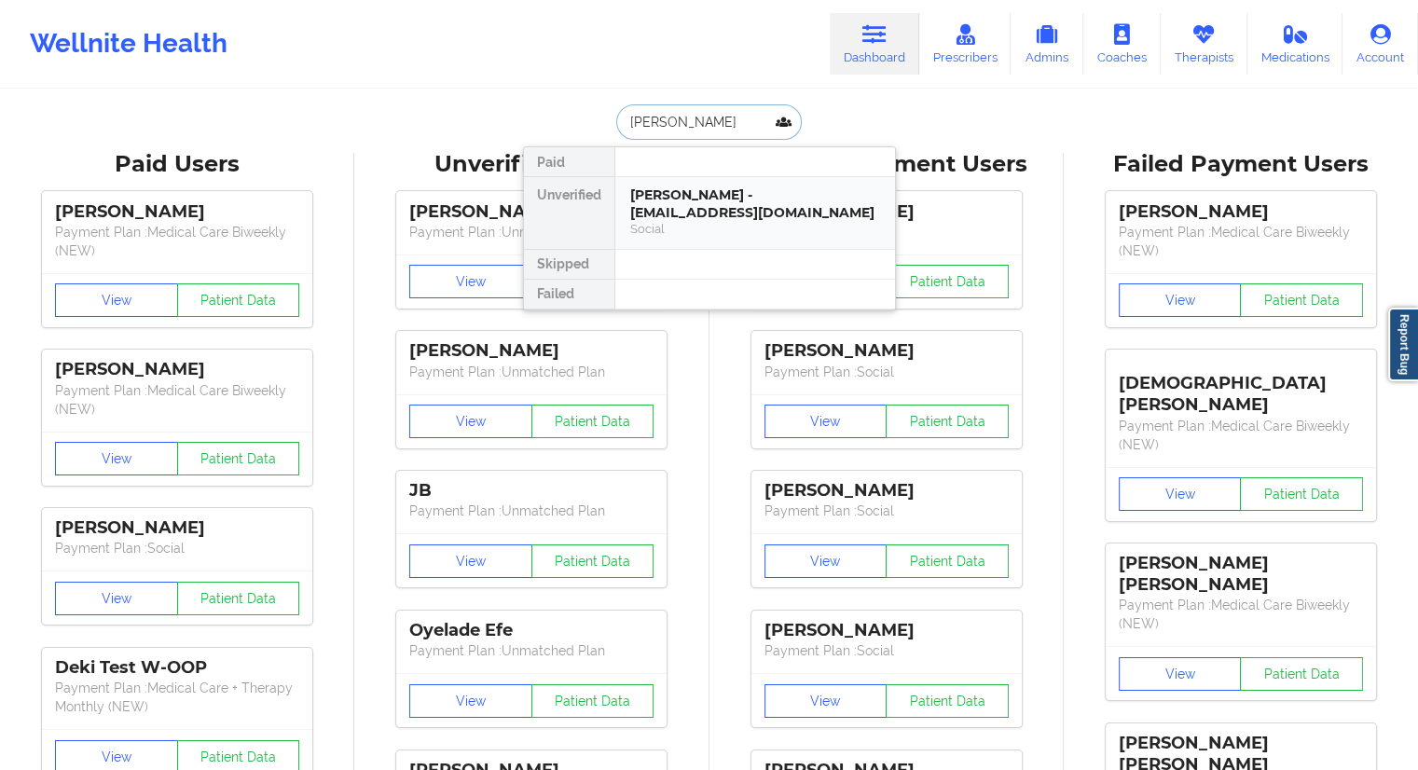
click at [701, 208] on div "[PERSON_NAME] - [EMAIL_ADDRESS][DOMAIN_NAME]" at bounding box center [755, 203] width 250 height 34
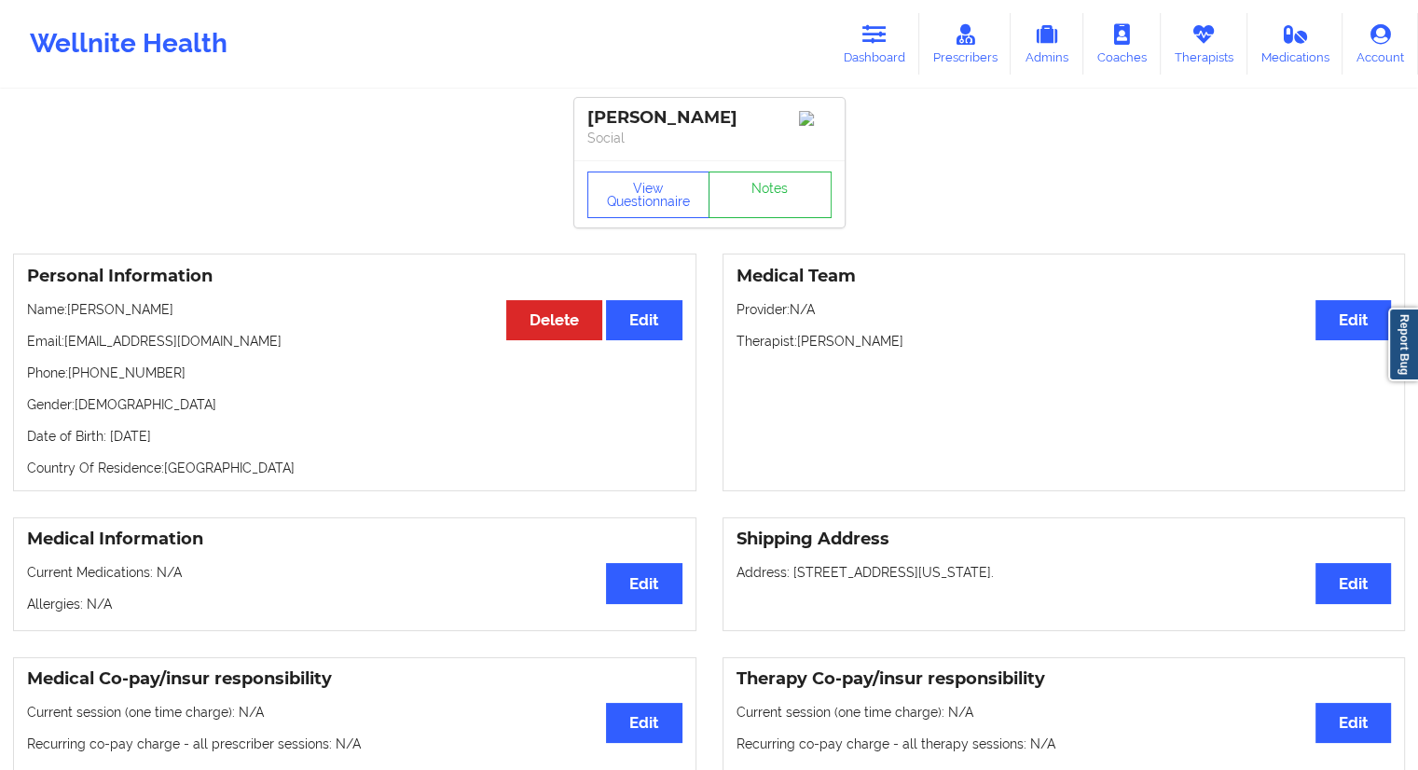
drag, startPoint x: 186, startPoint y: 311, endPoint x: 71, endPoint y: 310, distance: 114.7
click at [71, 310] on p "Name: [PERSON_NAME]" at bounding box center [354, 309] width 655 height 19
